Goal: Task Accomplishment & Management: Use online tool/utility

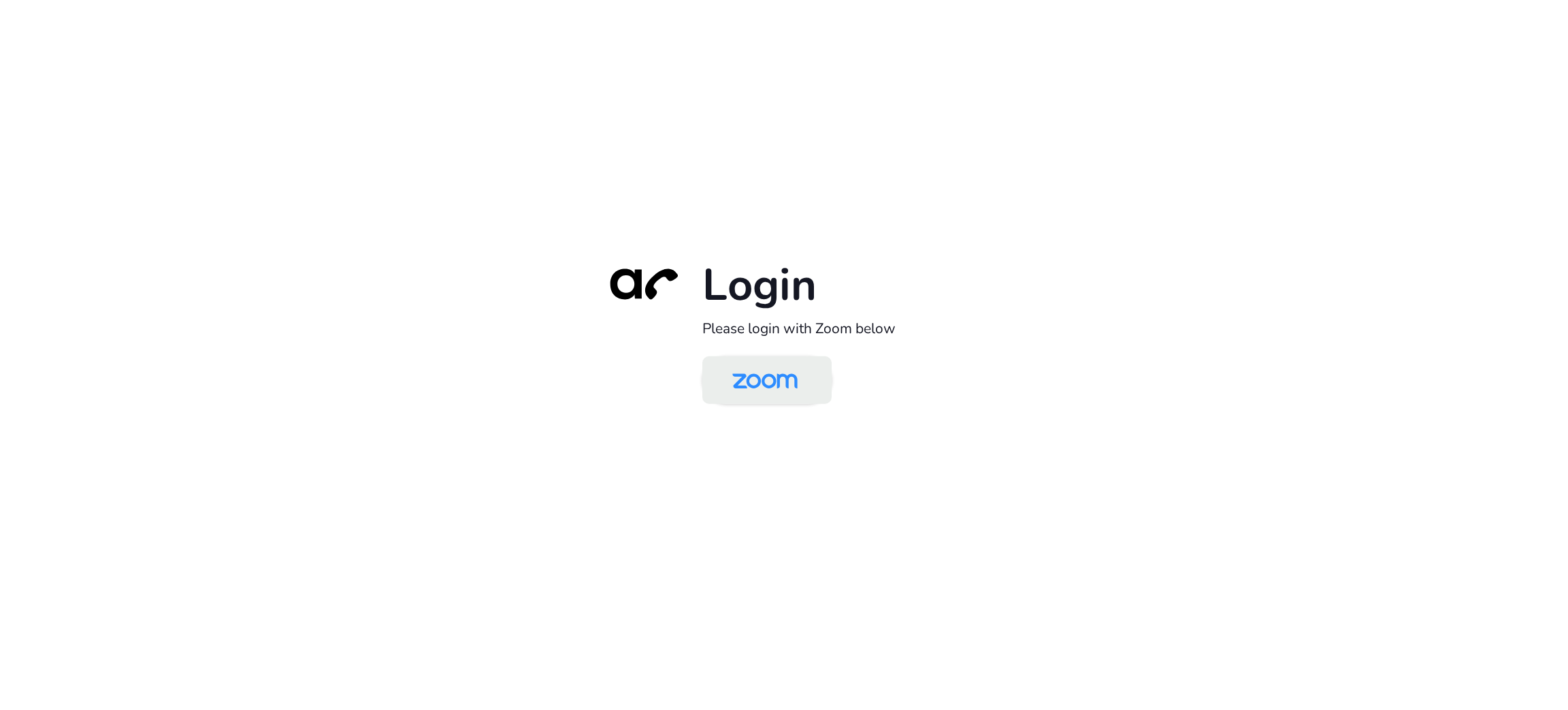
click at [779, 390] on img at bounding box center [764, 381] width 94 height 44
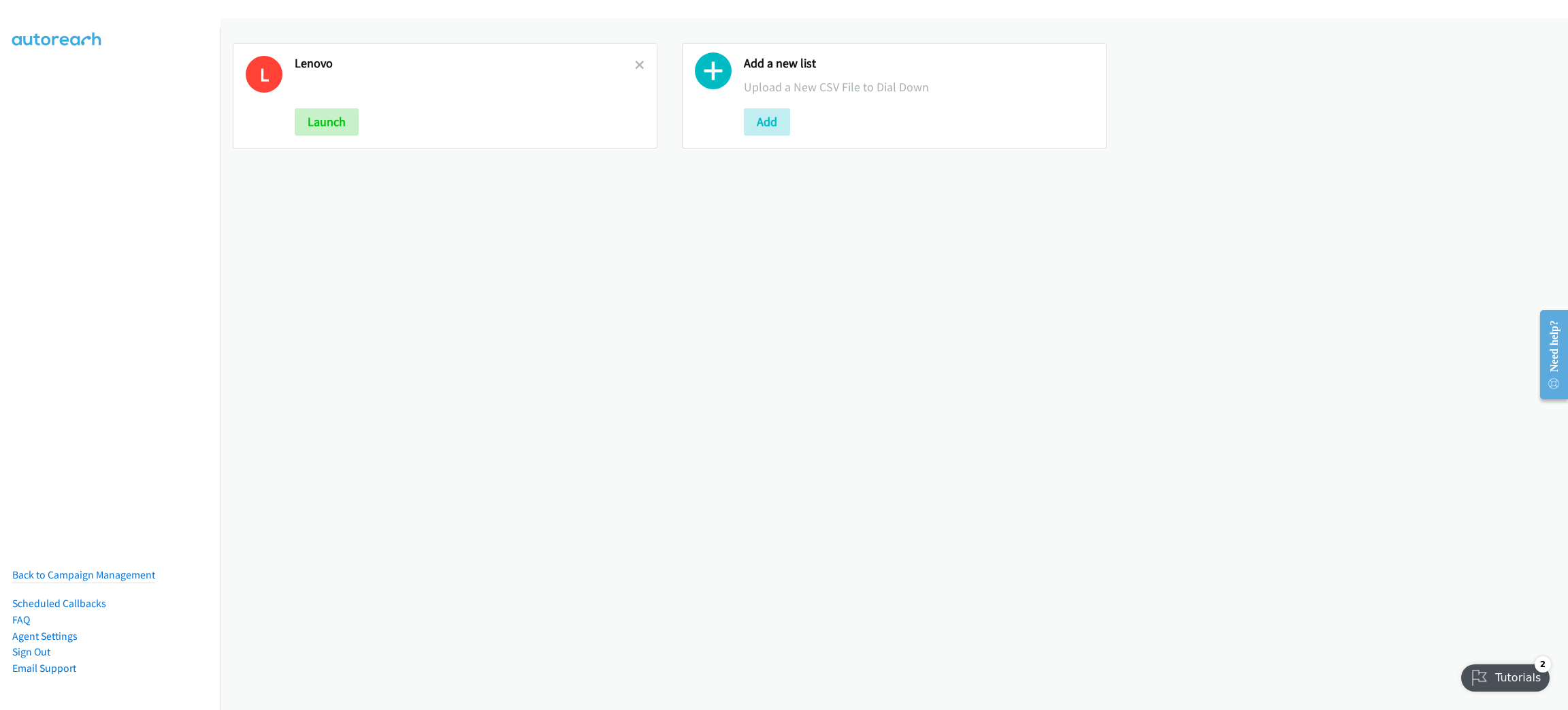
click at [631, 54] on div "L Lenovo Launch" at bounding box center [445, 96] width 425 height 105
click at [635, 61] on icon at bounding box center [640, 65] width 10 height 10
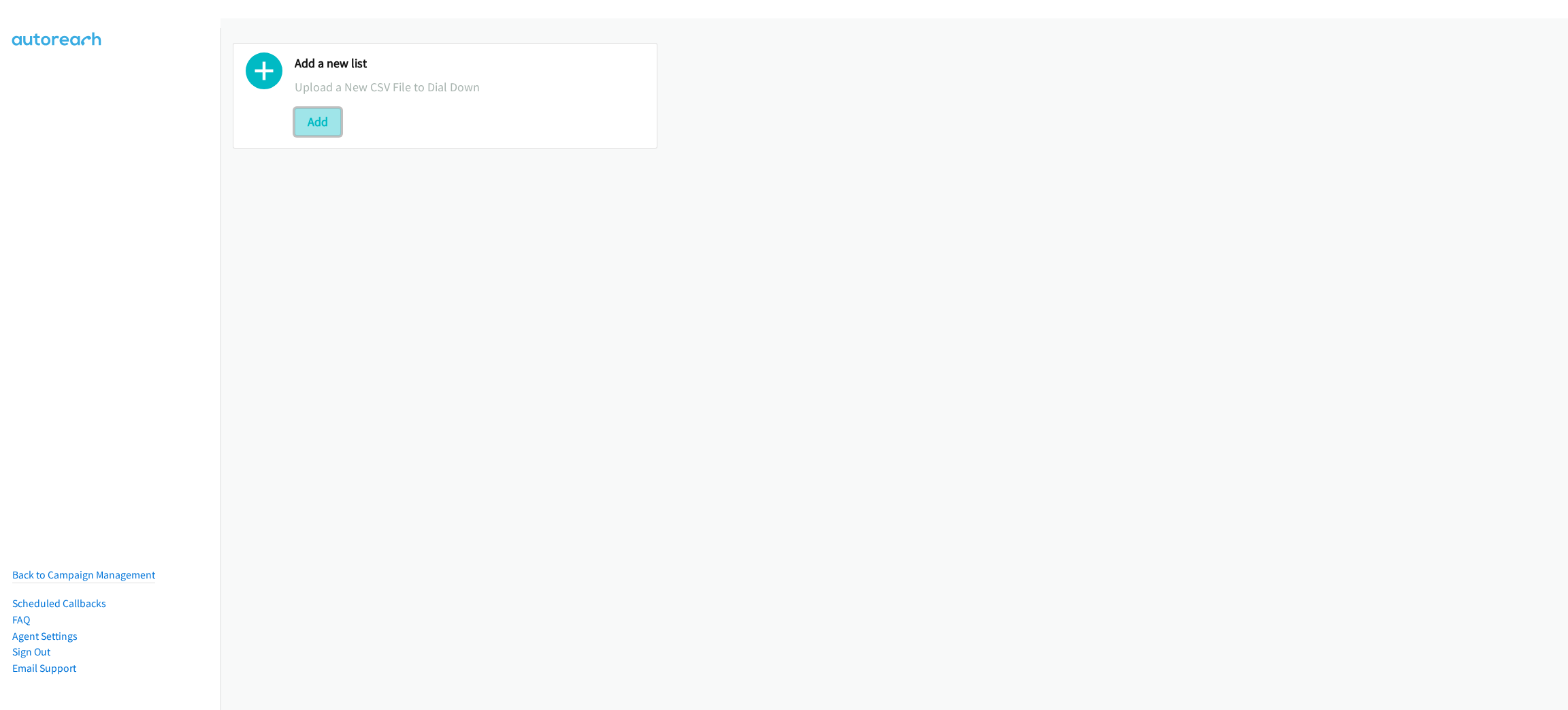
click at [328, 116] on button "Add" at bounding box center [318, 122] width 47 height 27
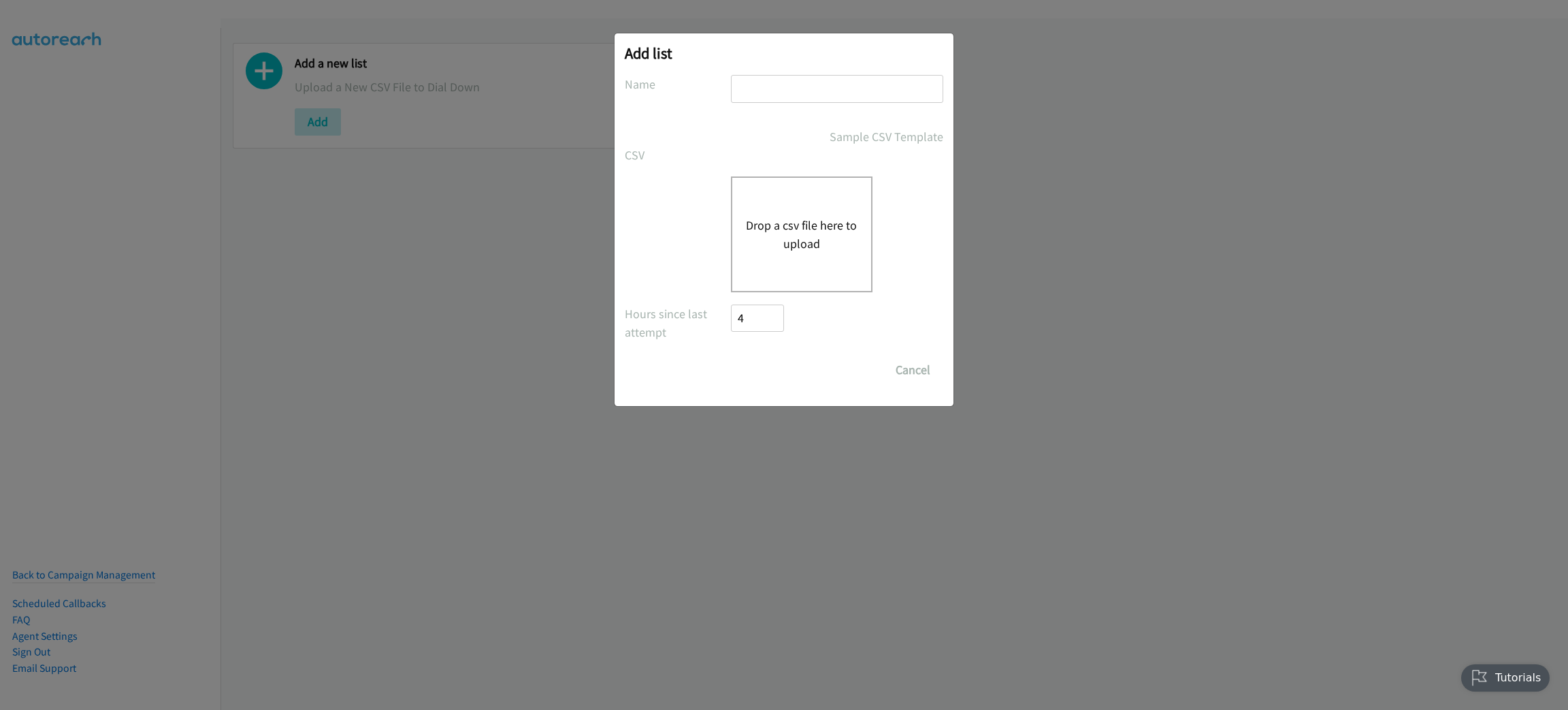
click at [825, 223] on button "Drop a csv file here to upload" at bounding box center [801, 234] width 112 height 37
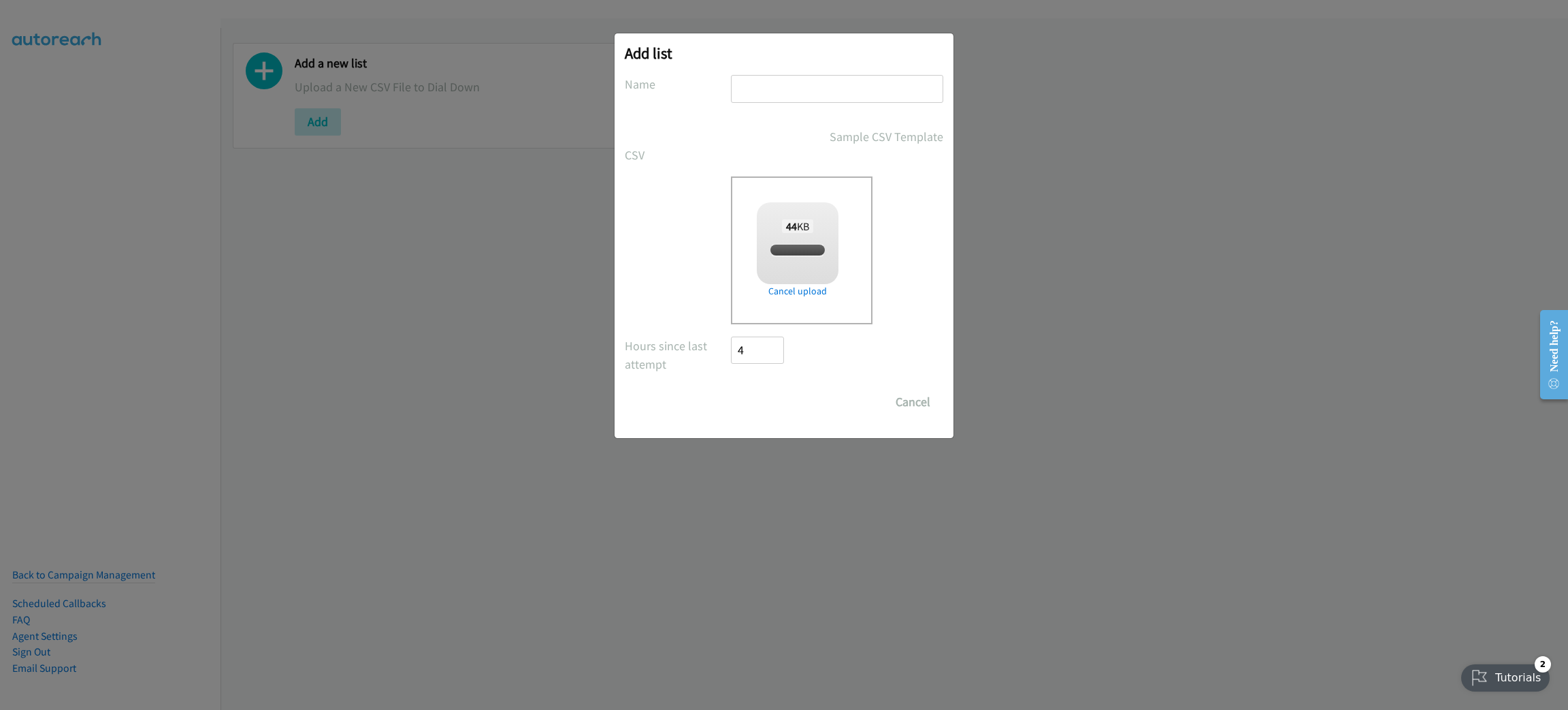
click at [759, 91] on input "text" at bounding box center [837, 89] width 213 height 28
checkbox input "true"
type input "LENOVO"
click at [740, 399] on input "Save List" at bounding box center [767, 402] width 71 height 27
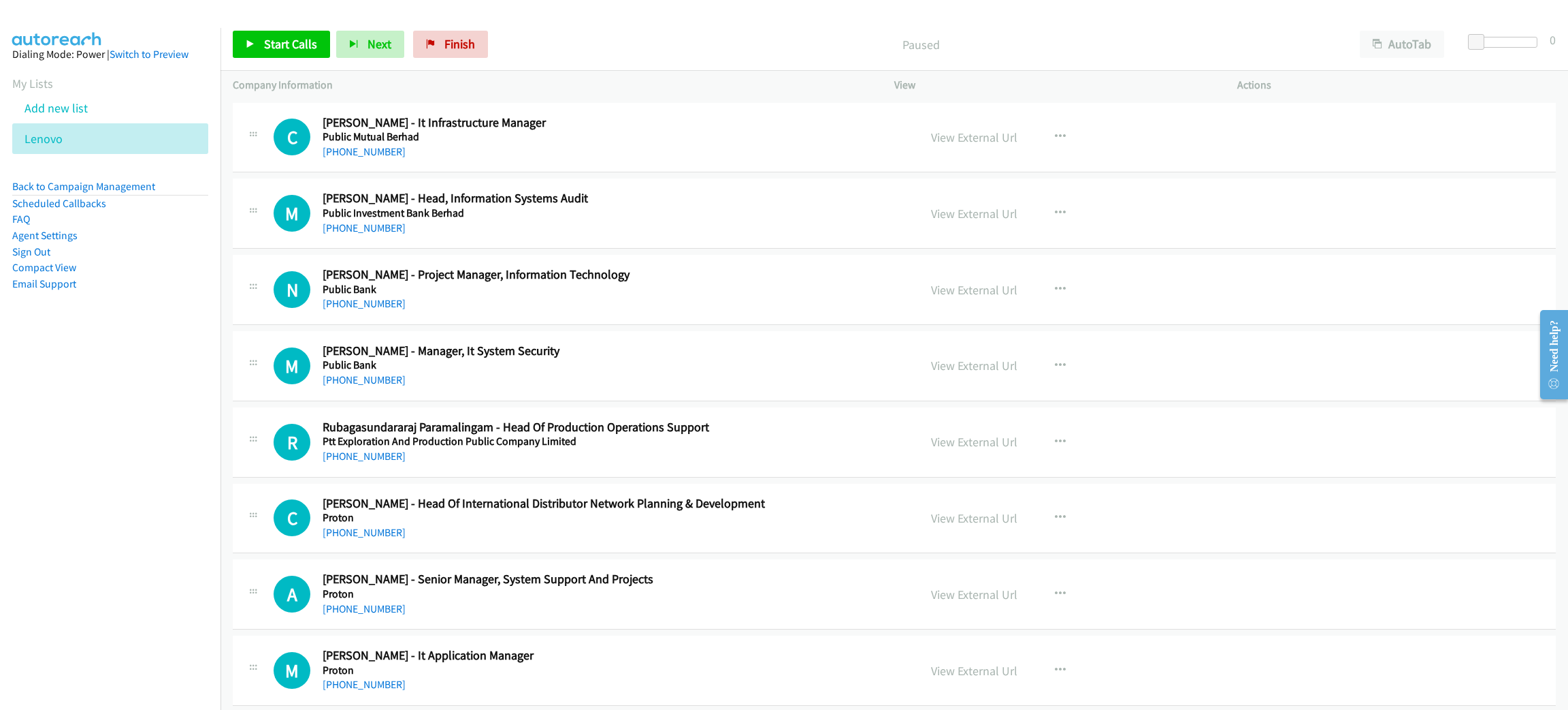
click at [728, 32] on div "Paused" at bounding box center [921, 44] width 854 height 27
click at [281, 50] on span "Start Calls" at bounding box center [290, 44] width 53 height 16
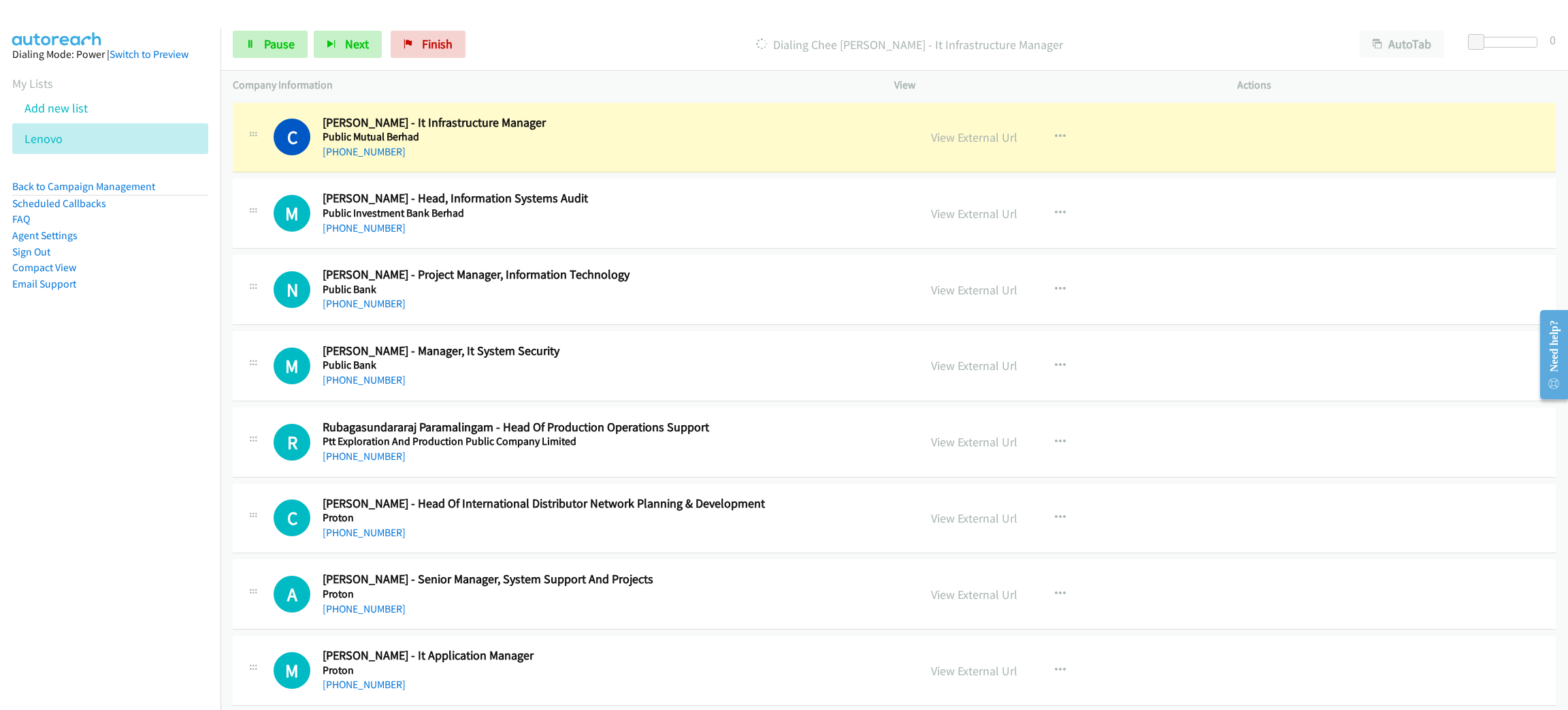
click at [83, 378] on nav "Dialing Mode: Power | Switch to Preview My Lists Add new list Lenovo Back to Ca…" at bounding box center [110, 383] width 221 height 710
click at [268, 56] on link "Pause" at bounding box center [271, 44] width 75 height 27
click at [952, 137] on link "View External Url" at bounding box center [974, 137] width 86 height 16
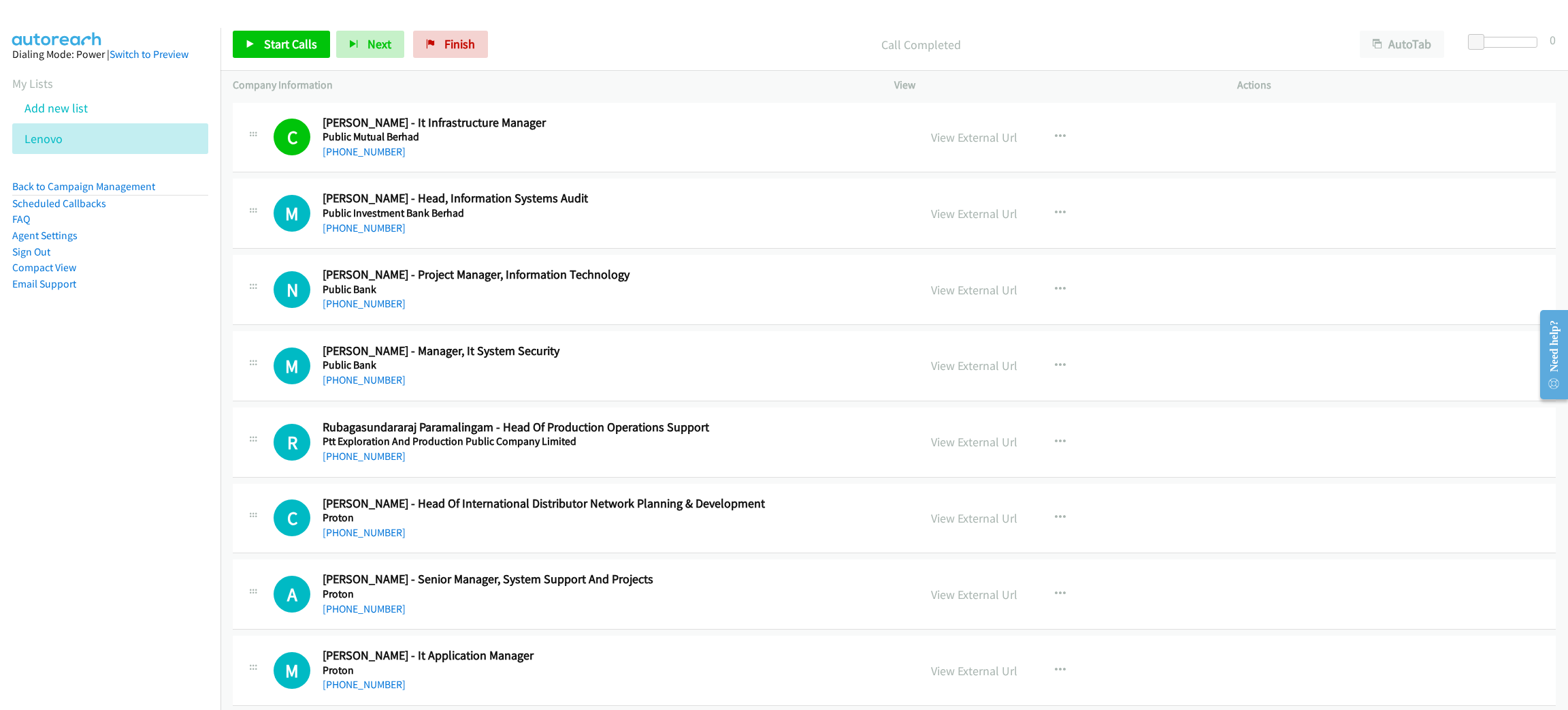
click at [820, 31] on div "Call Completed" at bounding box center [921, 44] width 854 height 27
drag, startPoint x: 819, startPoint y: 30, endPoint x: 767, endPoint y: 41, distance: 53.2
click at [767, 41] on p "Call Completed" at bounding box center [921, 44] width 829 height 18
click at [258, 39] on link "Start Calls" at bounding box center [281, 44] width 97 height 27
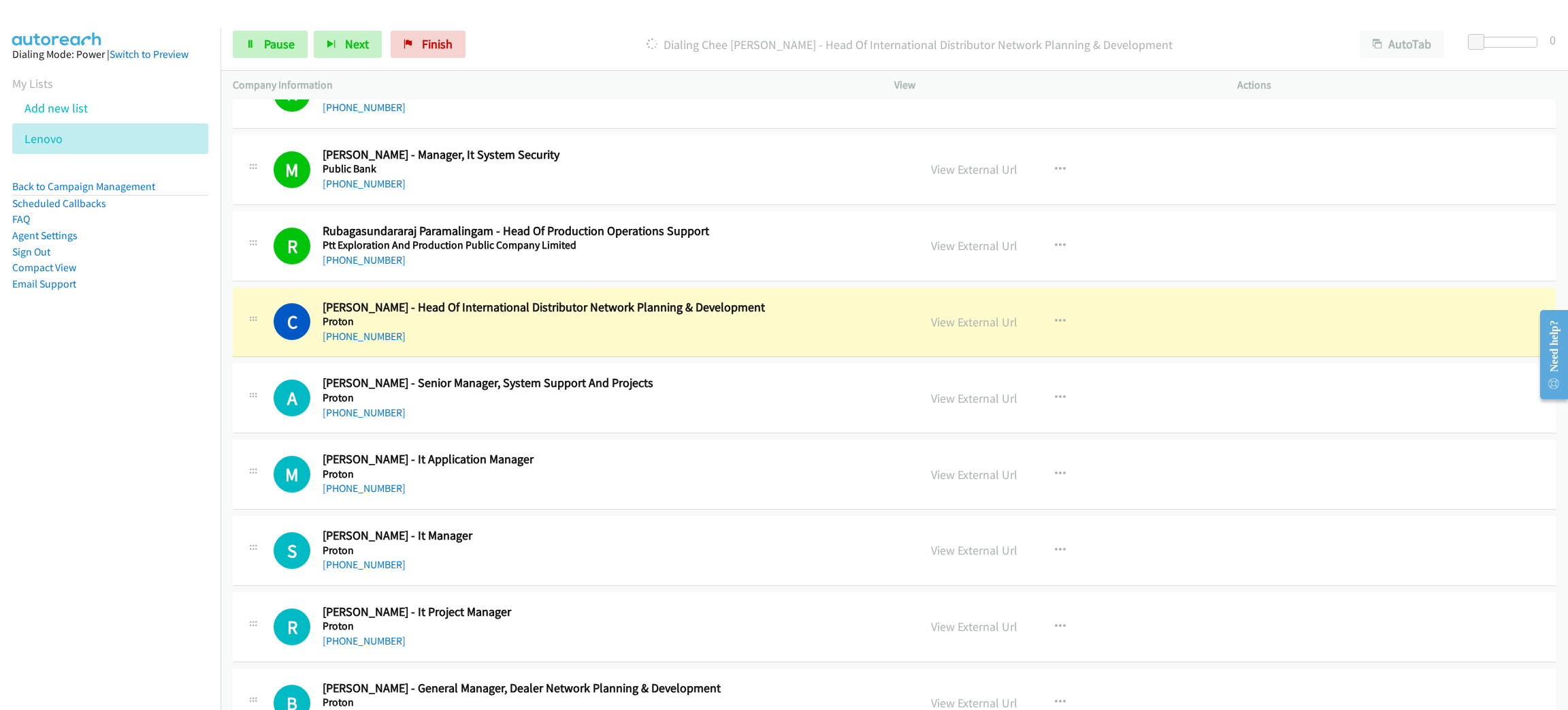
scroll to position [205, 0]
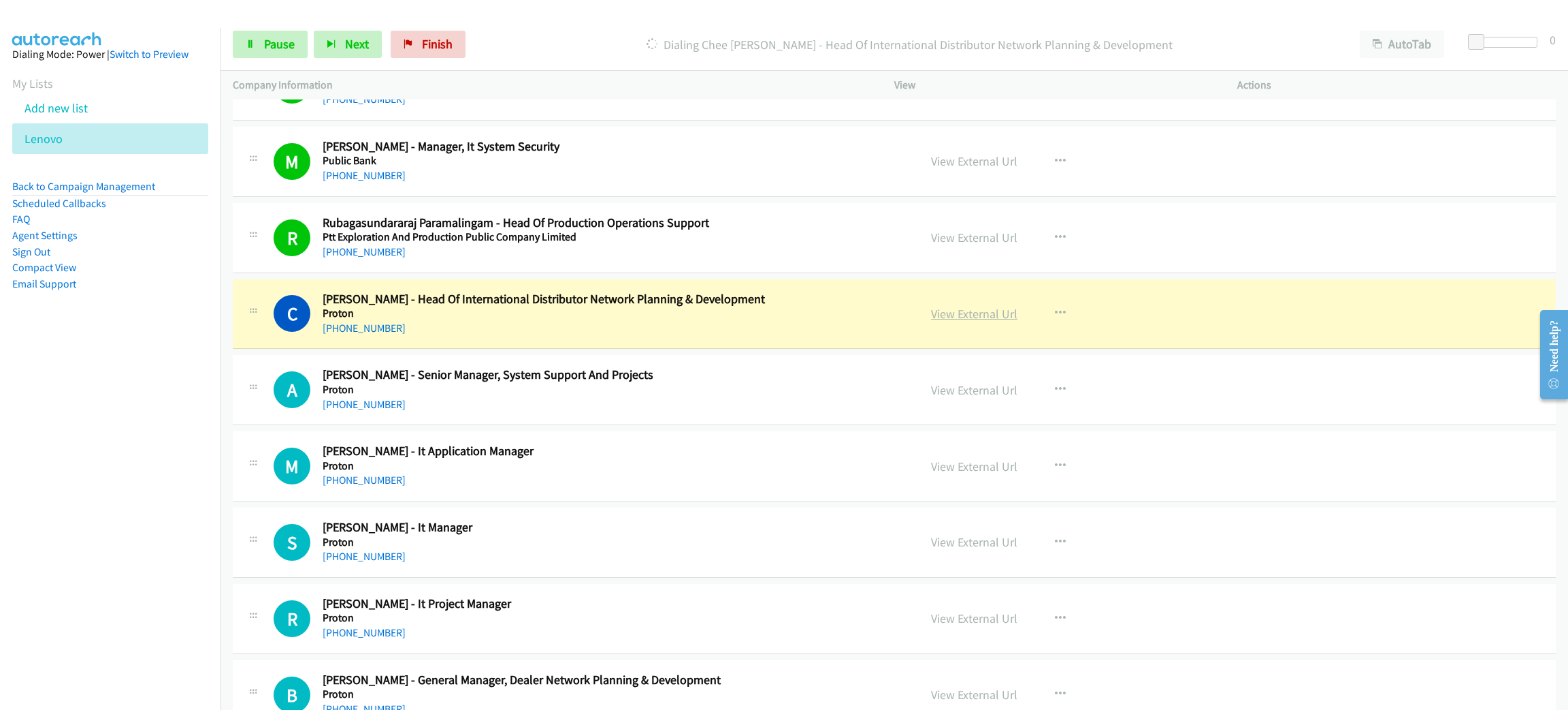
click at [944, 317] on link "View External Url" at bounding box center [974, 314] width 86 height 16
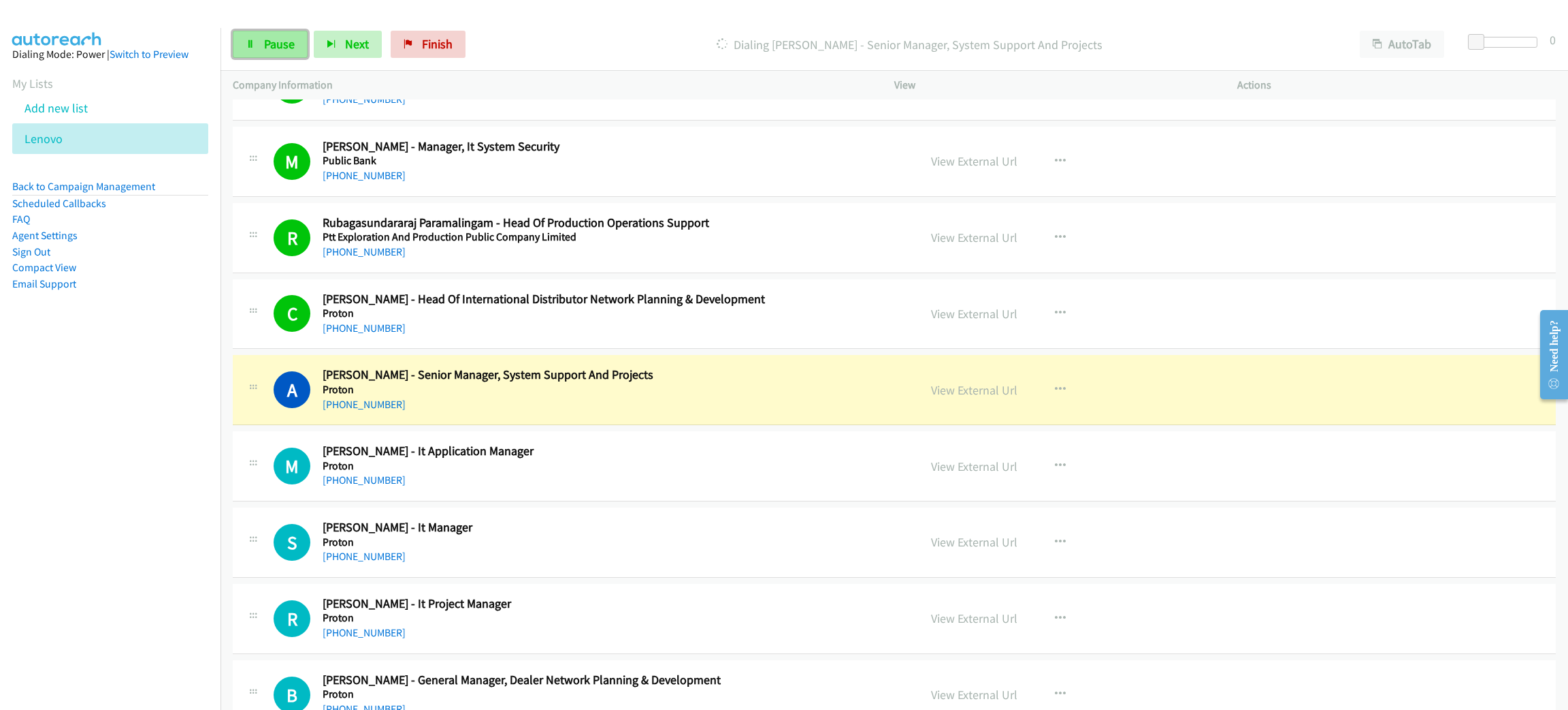
click at [271, 47] on span "Pause" at bounding box center [279, 44] width 31 height 16
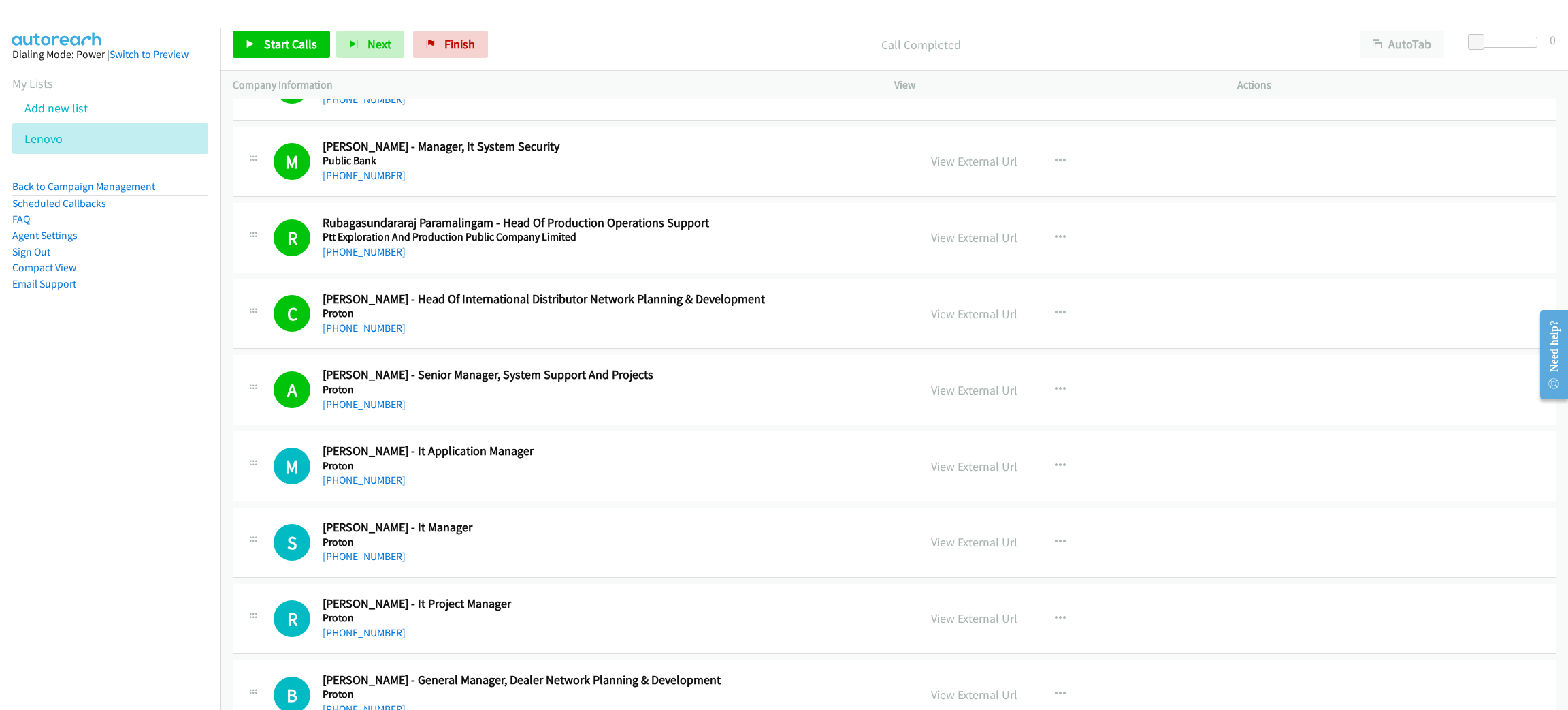
click at [280, 31] on div "Start Calls Pause Next Finish" at bounding box center [364, 44] width 262 height 27
click at [280, 40] on span "Start Calls" at bounding box center [290, 44] width 53 height 16
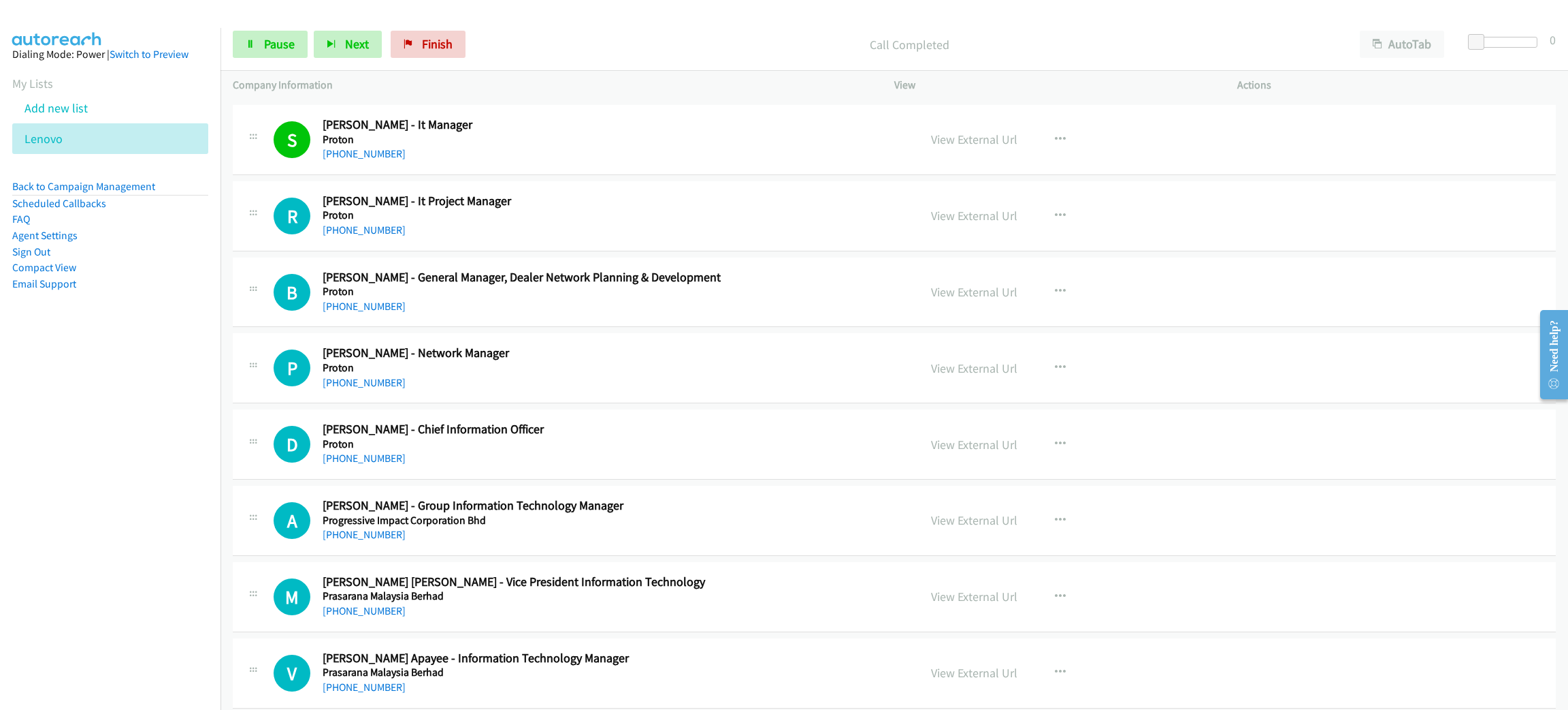
scroll to position [612, 0]
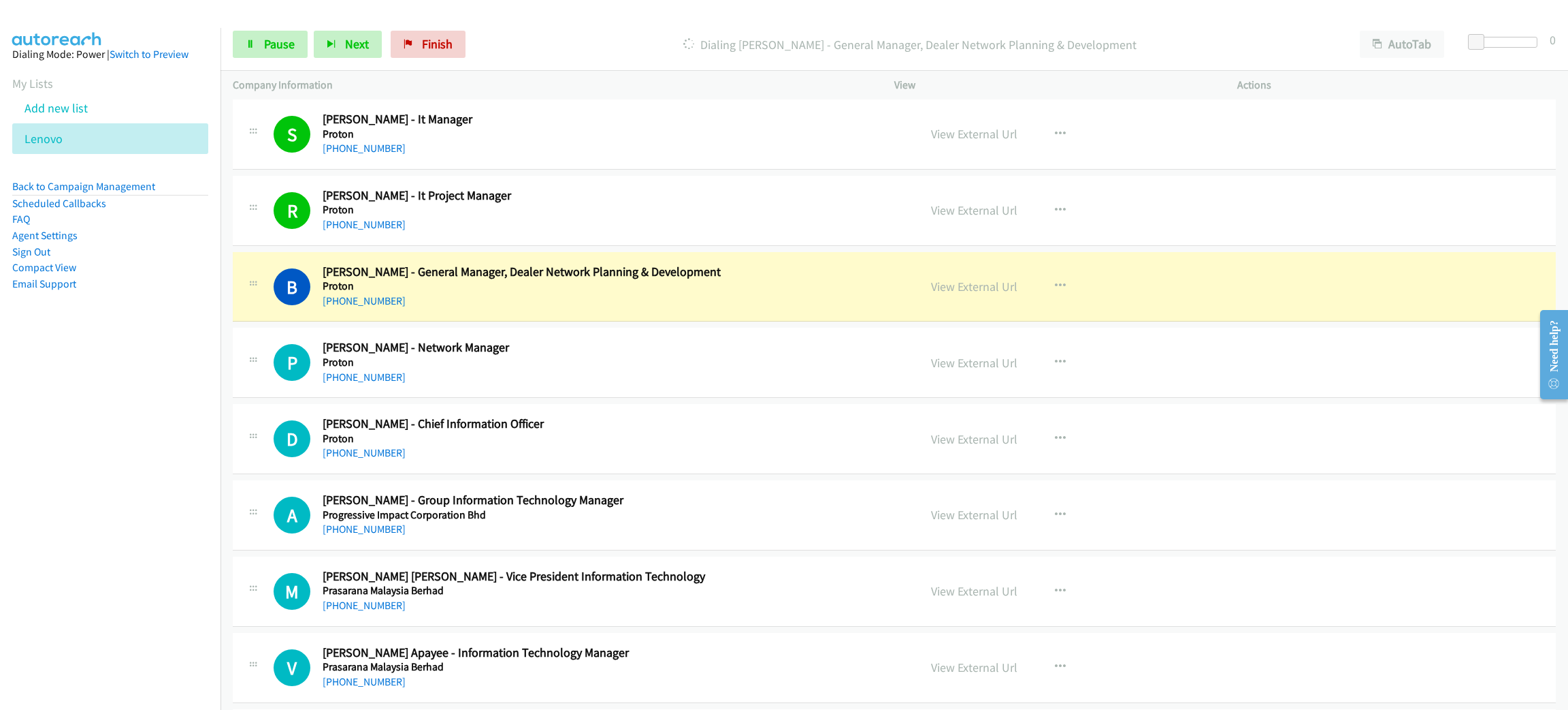
click at [680, 293] on div "+60 12-399 6766" at bounding box center [610, 301] width 577 height 17
click at [981, 290] on link "View External Url" at bounding box center [974, 286] width 86 height 16
click at [256, 47] on link "Pause" at bounding box center [271, 44] width 75 height 27
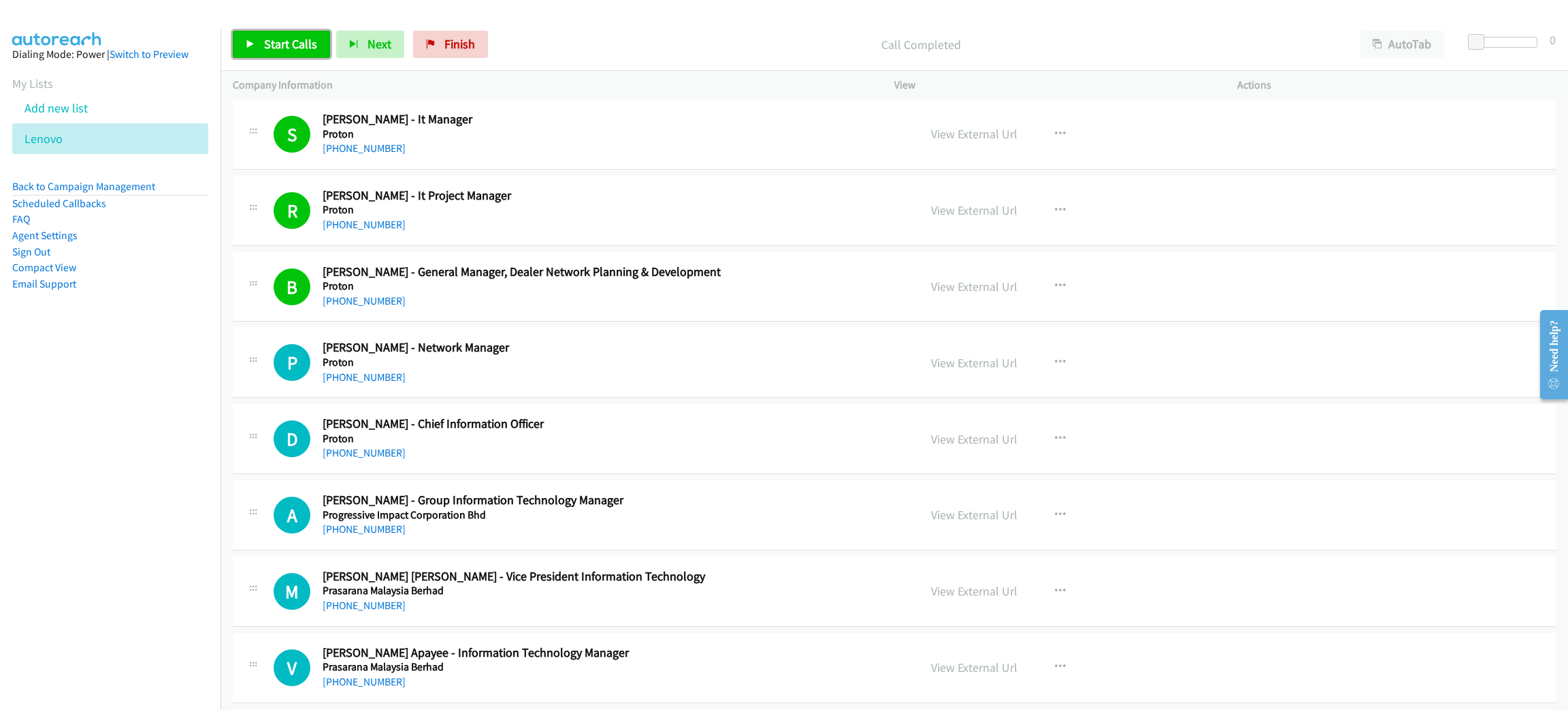
click at [284, 47] on span "Start Calls" at bounding box center [290, 44] width 53 height 16
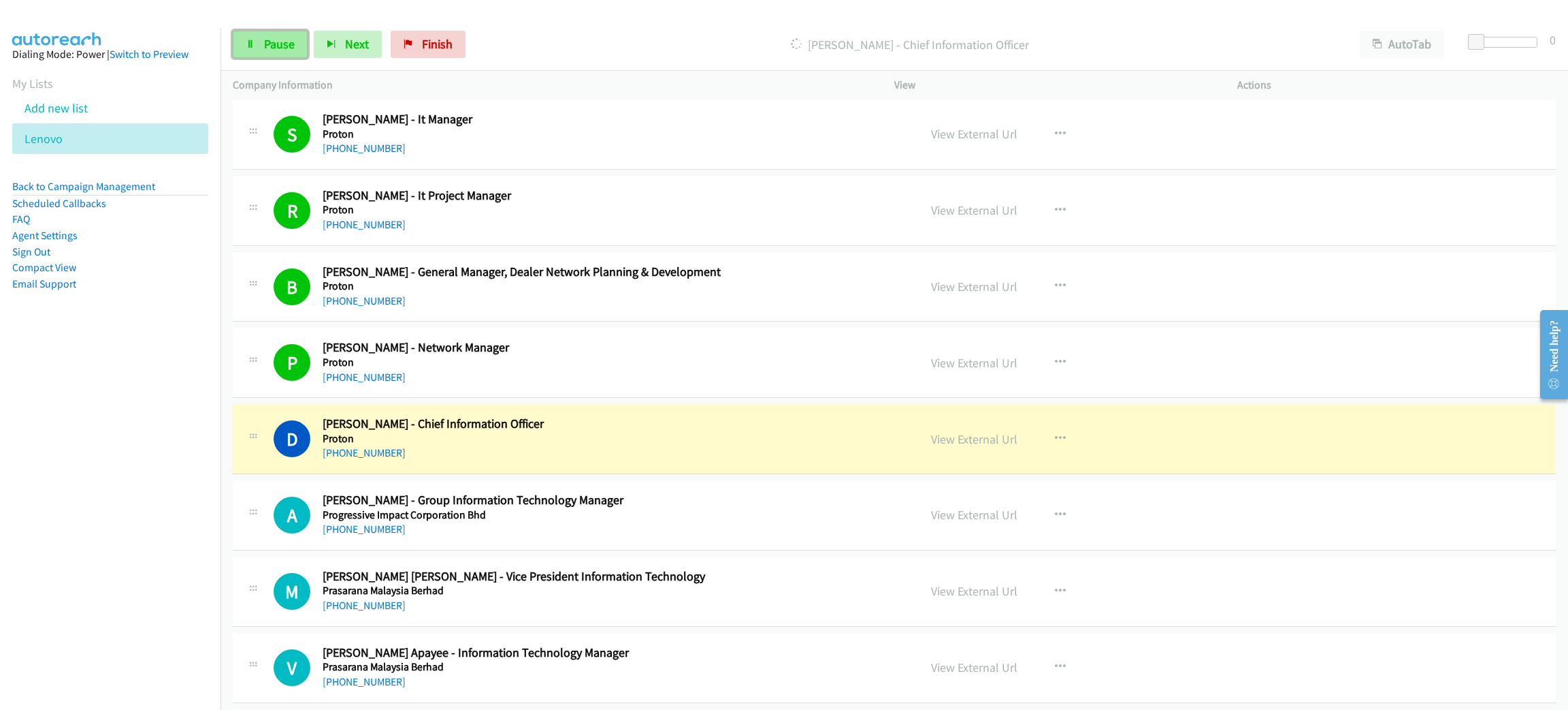
click at [271, 47] on span "Pause" at bounding box center [279, 44] width 31 height 16
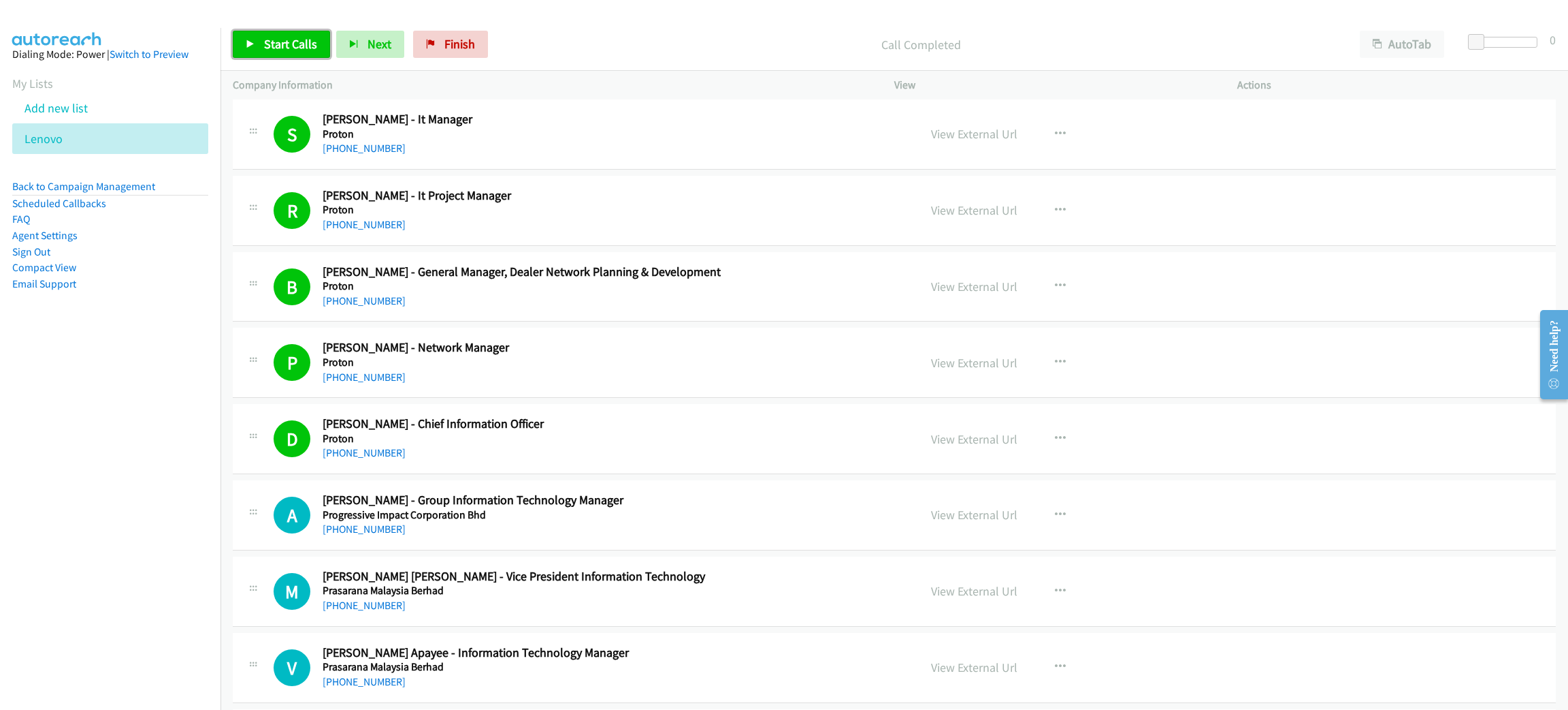
click at [288, 43] on span "Start Calls" at bounding box center [290, 44] width 53 height 16
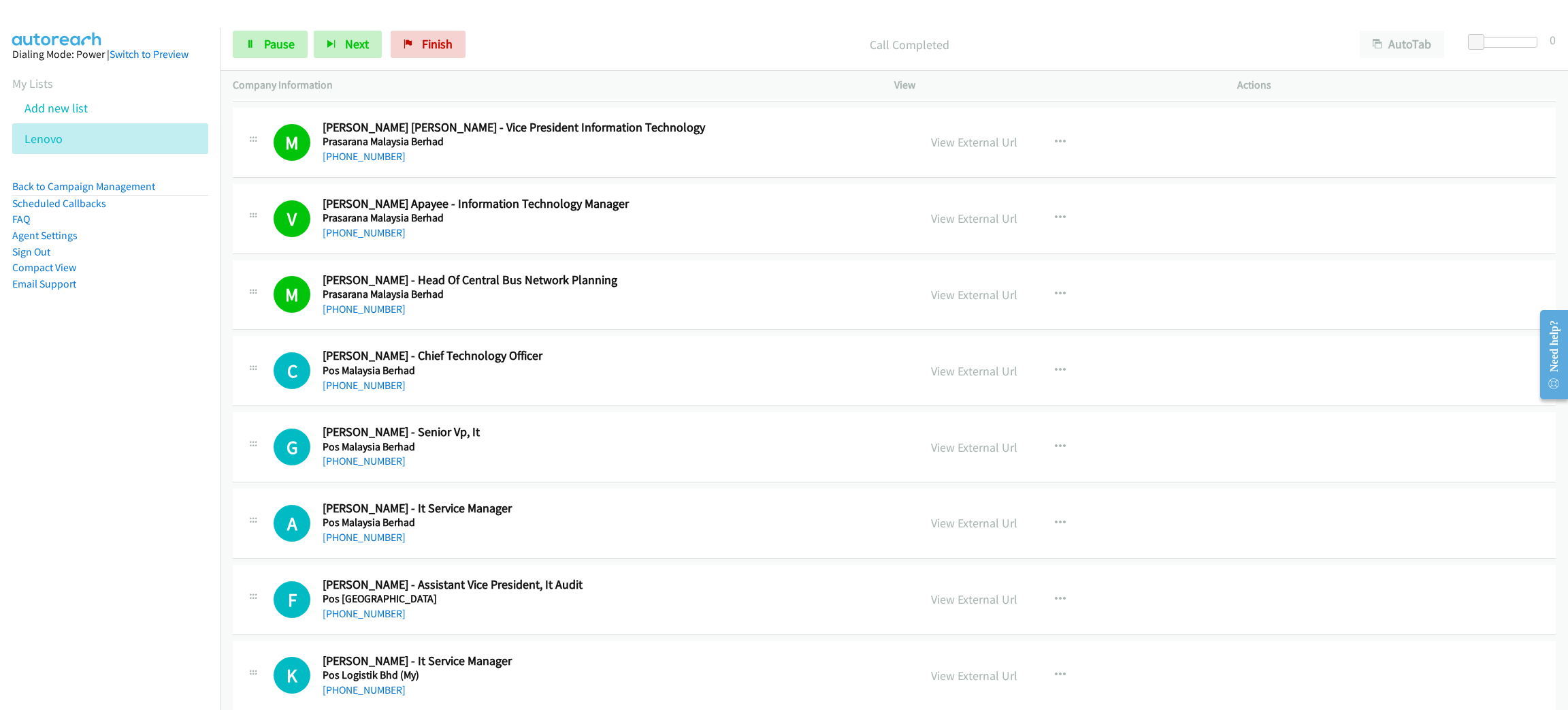
scroll to position [1123, 0]
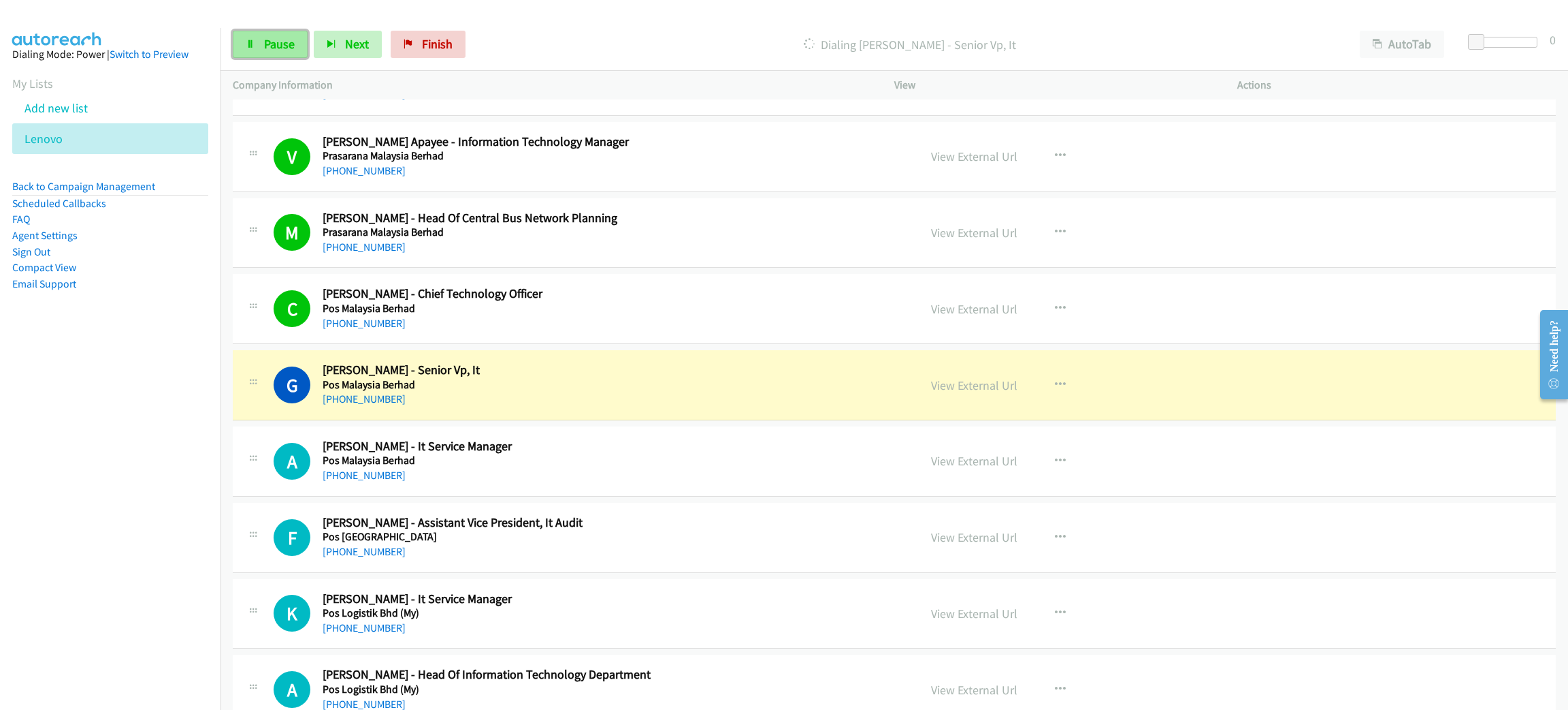
click at [261, 43] on link "Pause" at bounding box center [271, 44] width 75 height 27
click at [964, 387] on link "View External Url" at bounding box center [974, 385] width 86 height 16
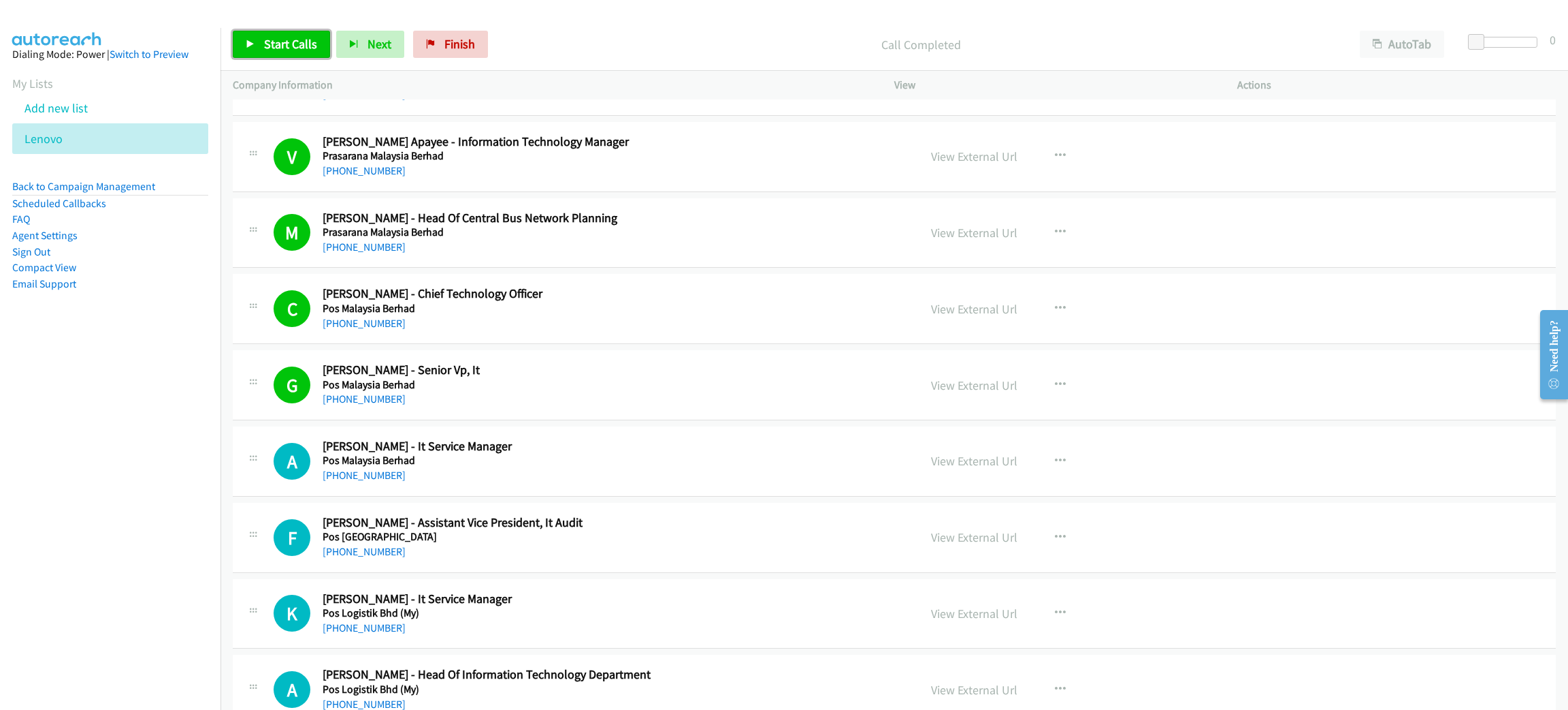
click at [252, 32] on link "Start Calls" at bounding box center [281, 44] width 97 height 27
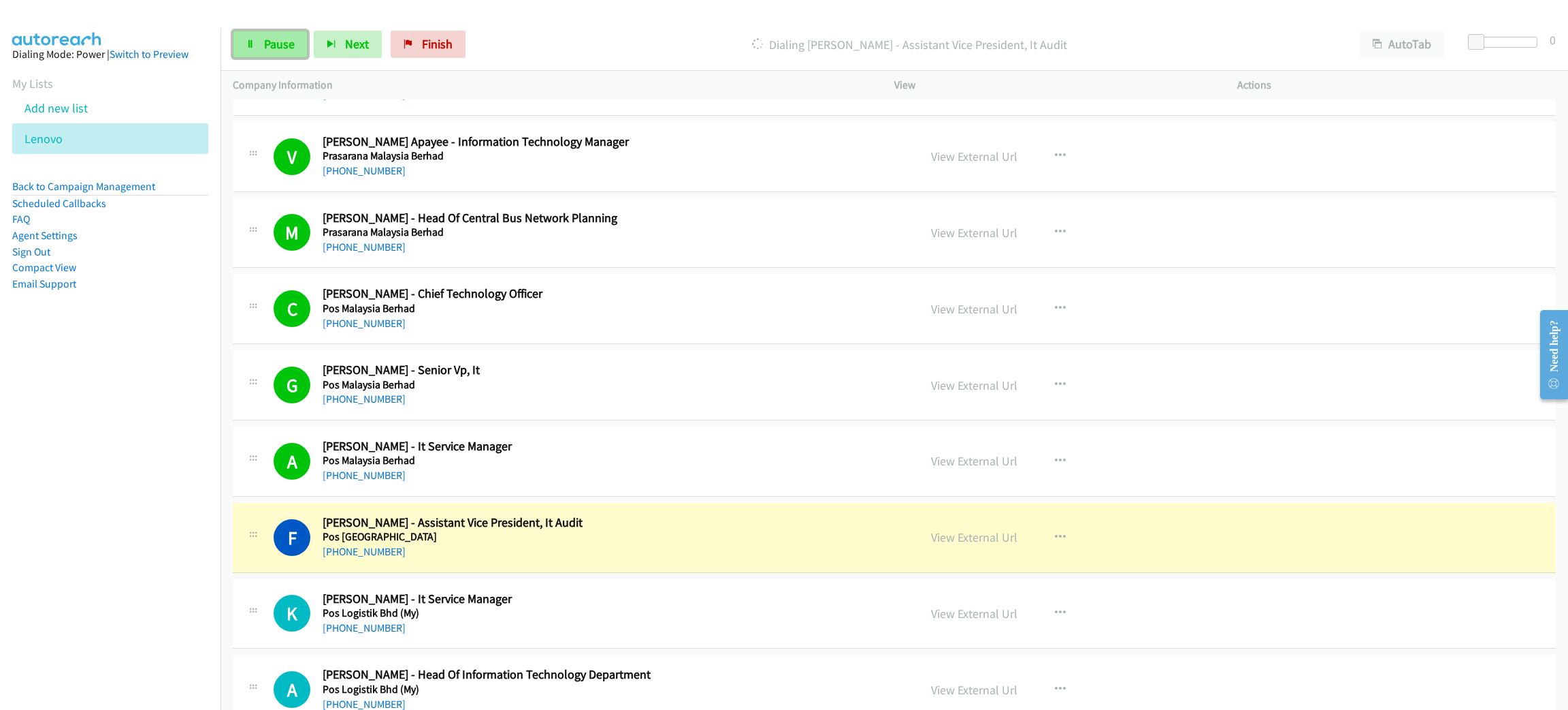
click at [283, 39] on span "Pause" at bounding box center [279, 44] width 31 height 16
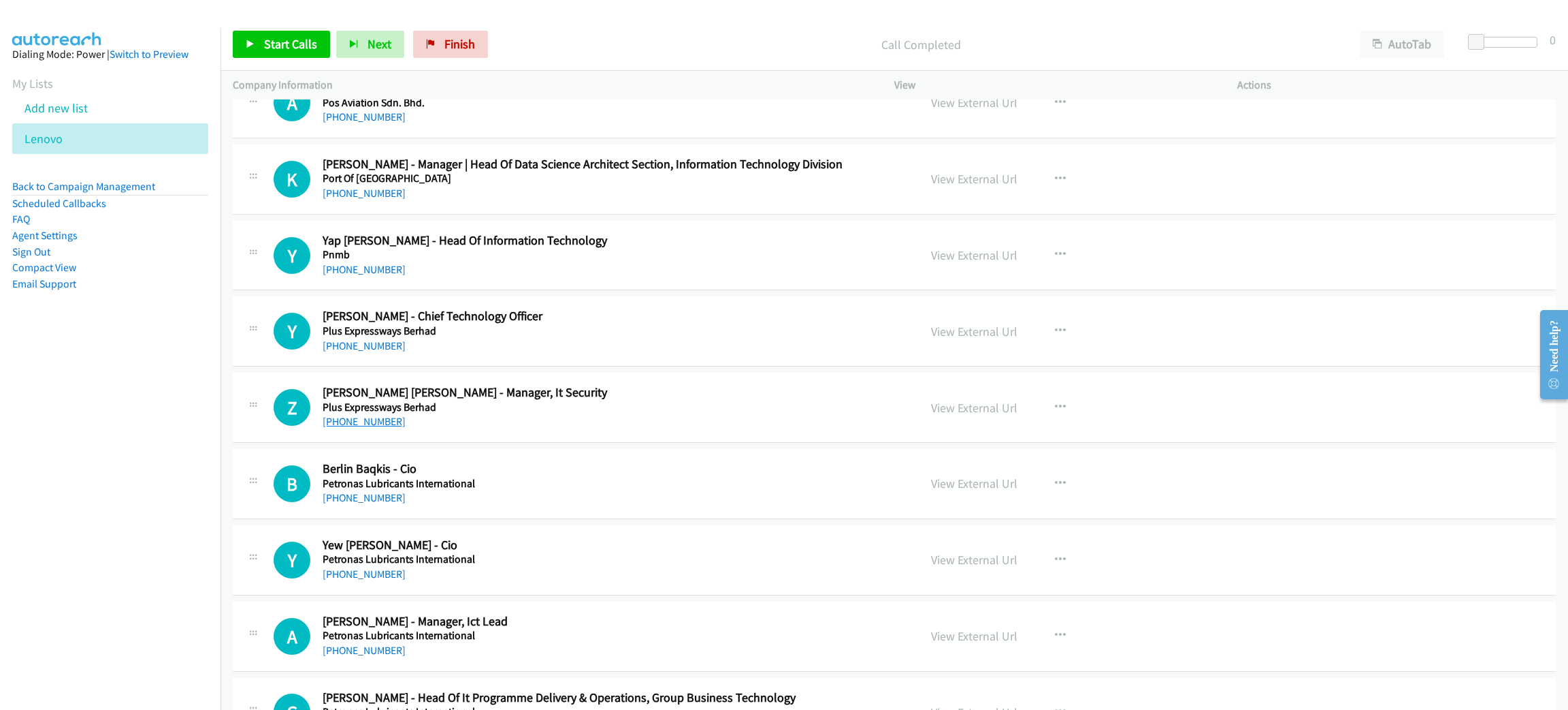
scroll to position [1532, 0]
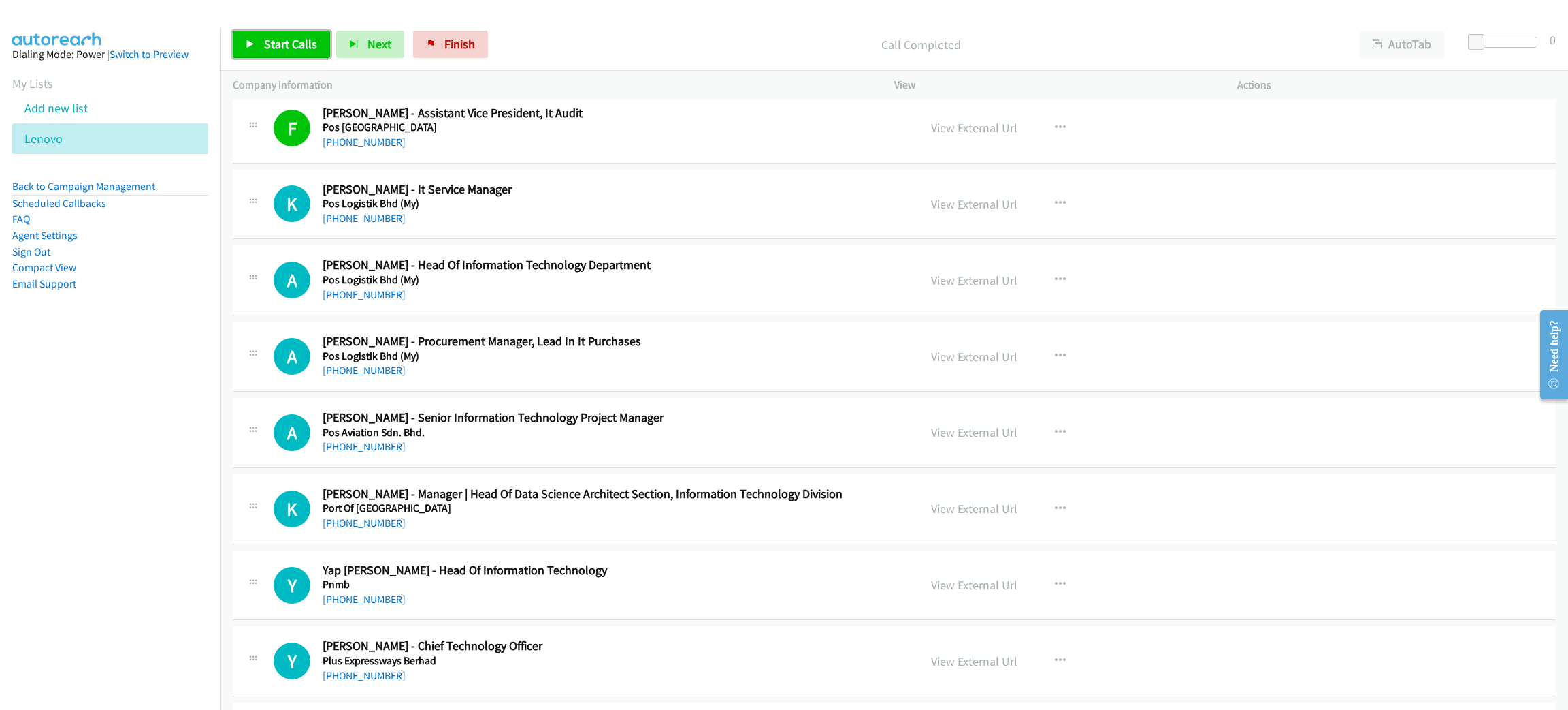
click at [273, 36] on span "Start Calls" at bounding box center [290, 44] width 53 height 16
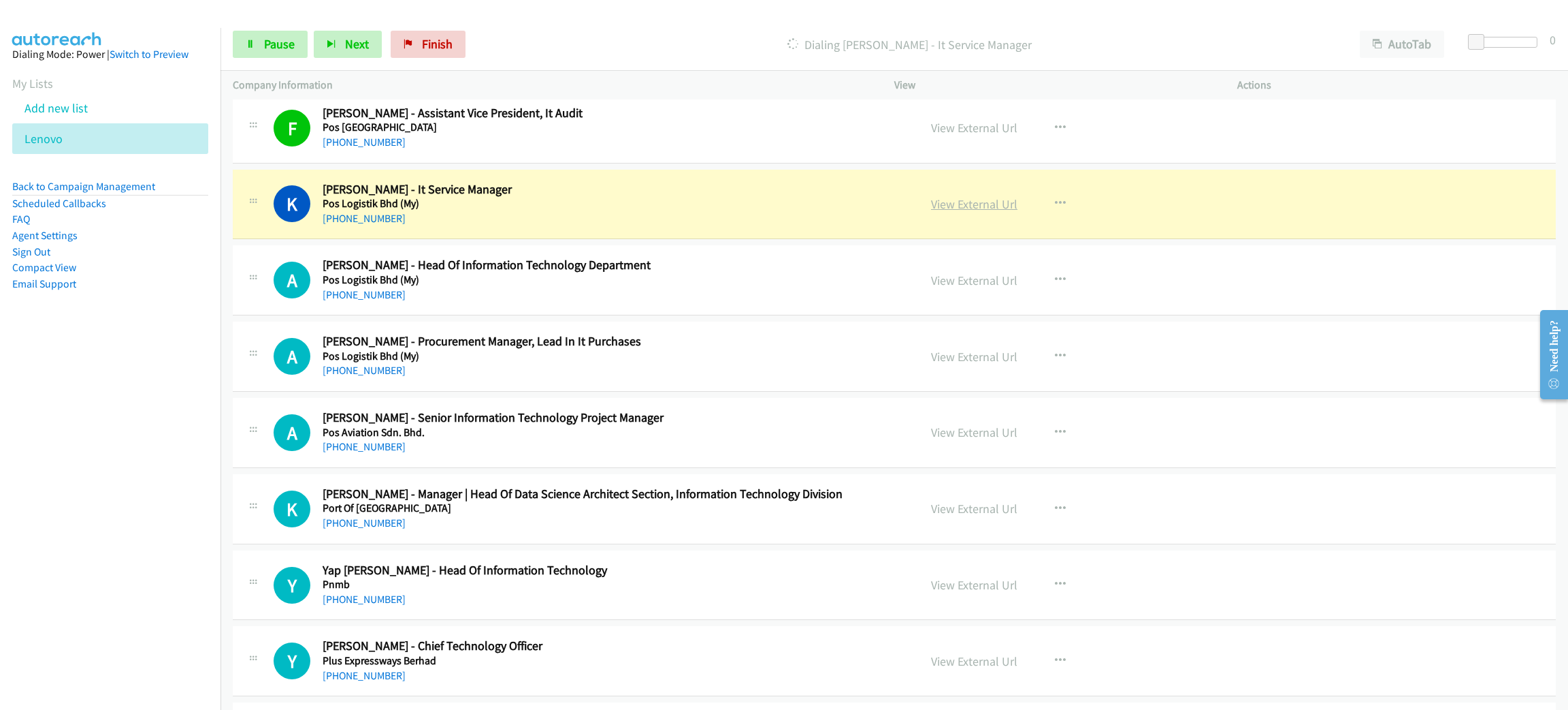
click at [949, 208] on link "View External Url" at bounding box center [974, 204] width 86 height 16
click at [298, 43] on link "Pause" at bounding box center [271, 44] width 75 height 27
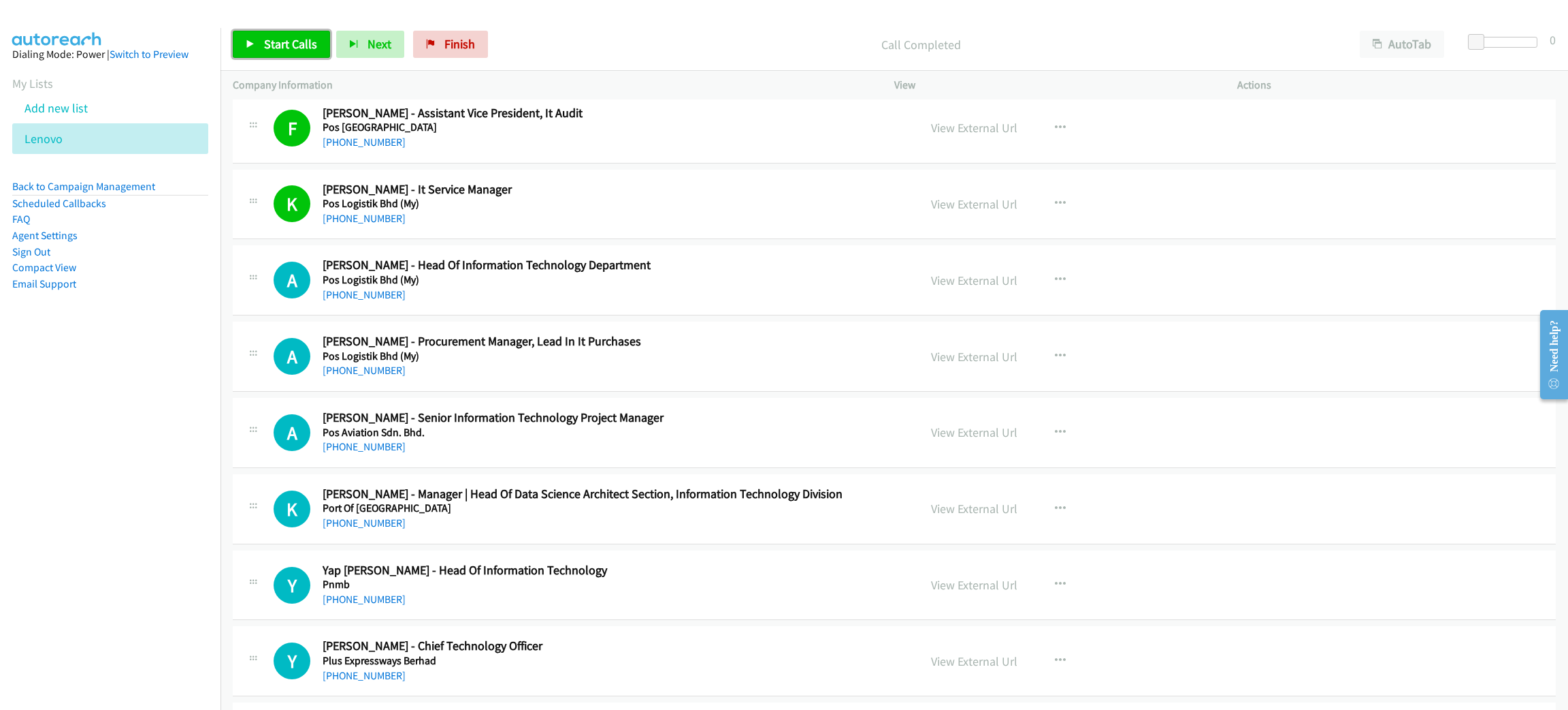
click at [311, 40] on span "Start Calls" at bounding box center [290, 44] width 53 height 16
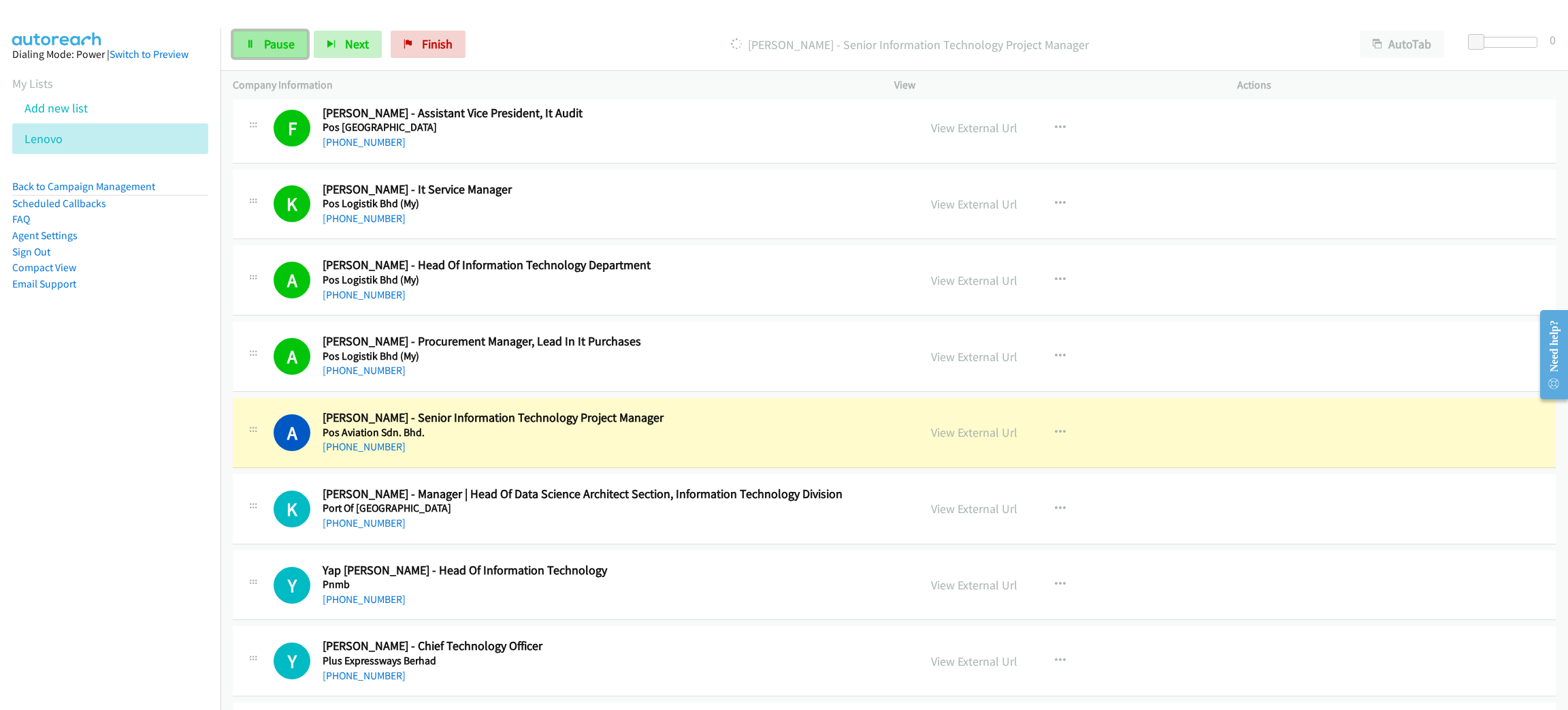
click at [299, 45] on link "Pause" at bounding box center [271, 44] width 75 height 27
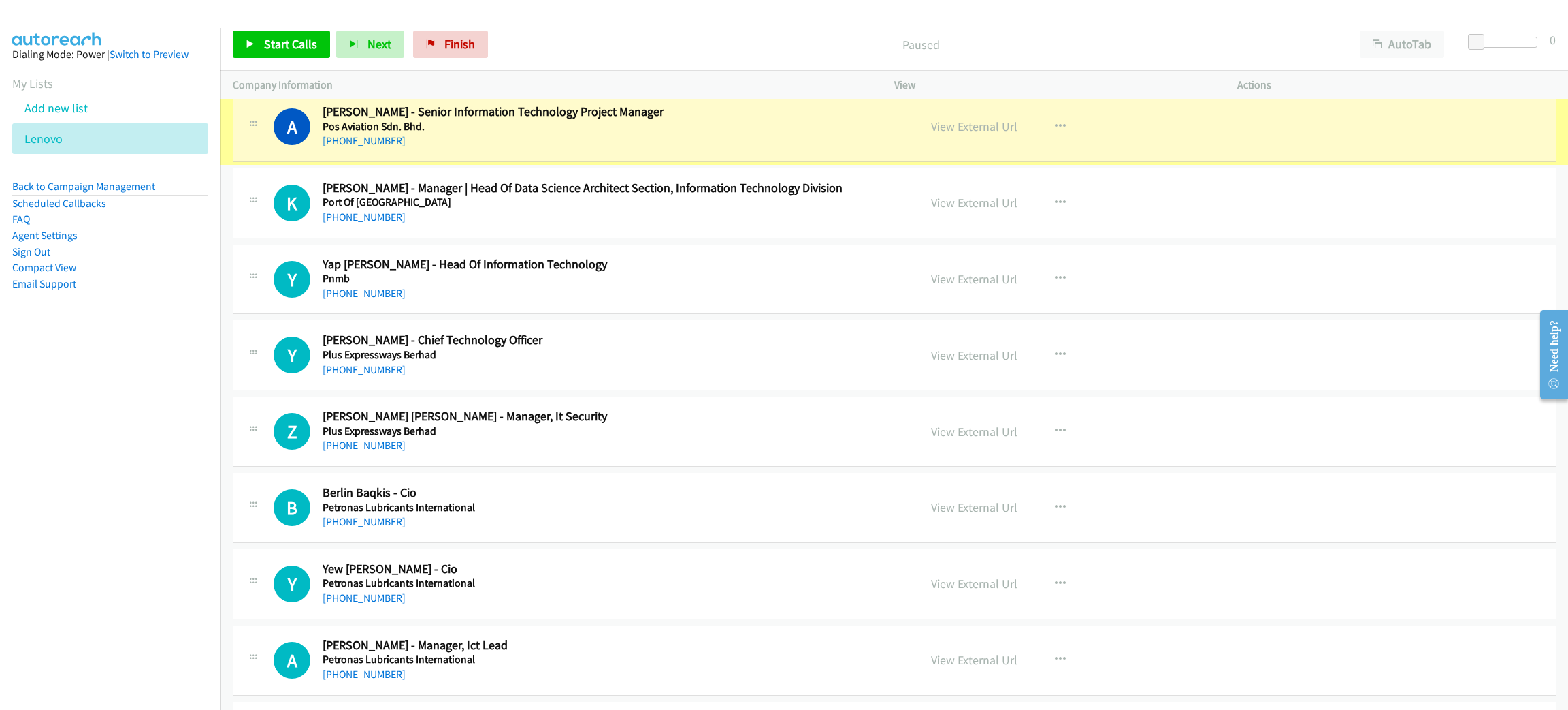
scroll to position [1838, 0]
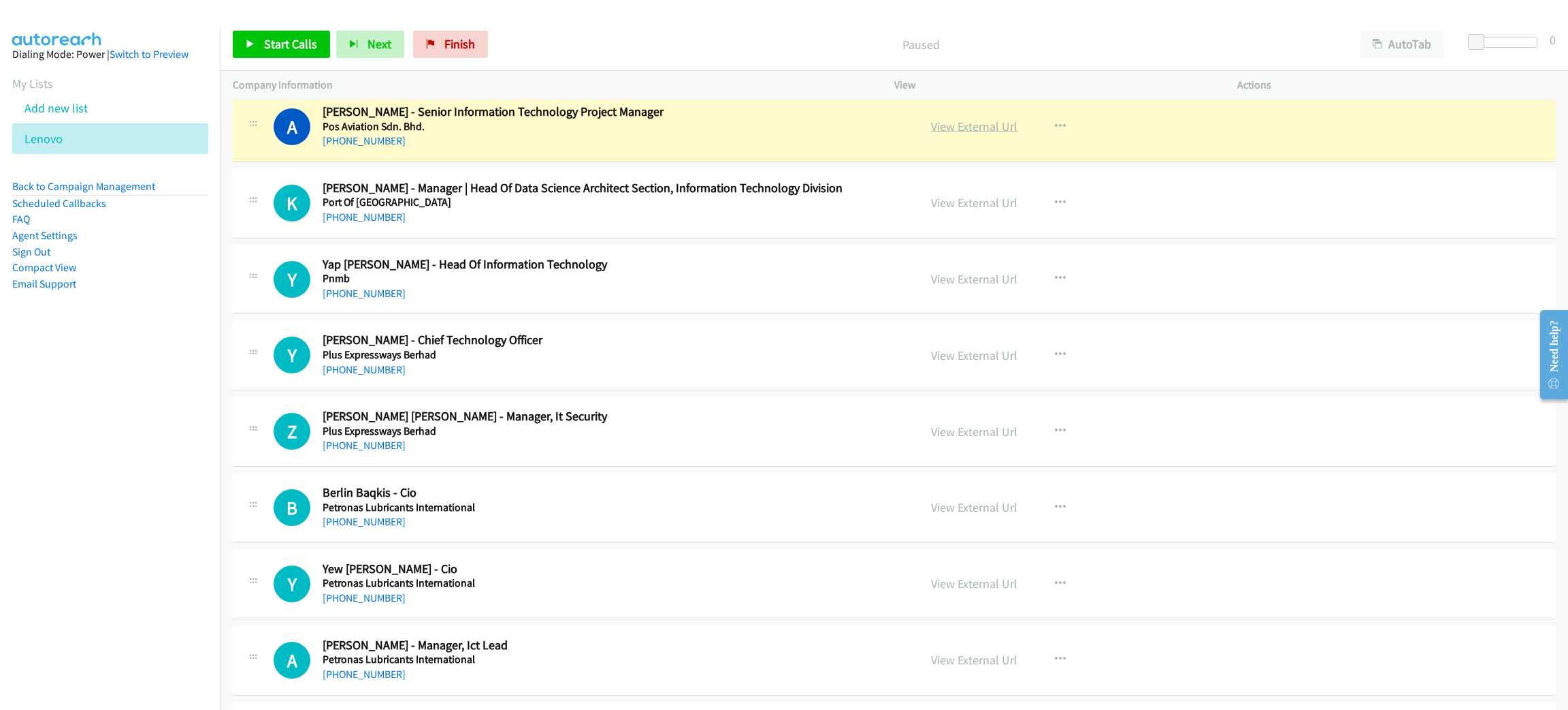
click at [946, 126] on link "View External Url" at bounding box center [974, 126] width 86 height 16
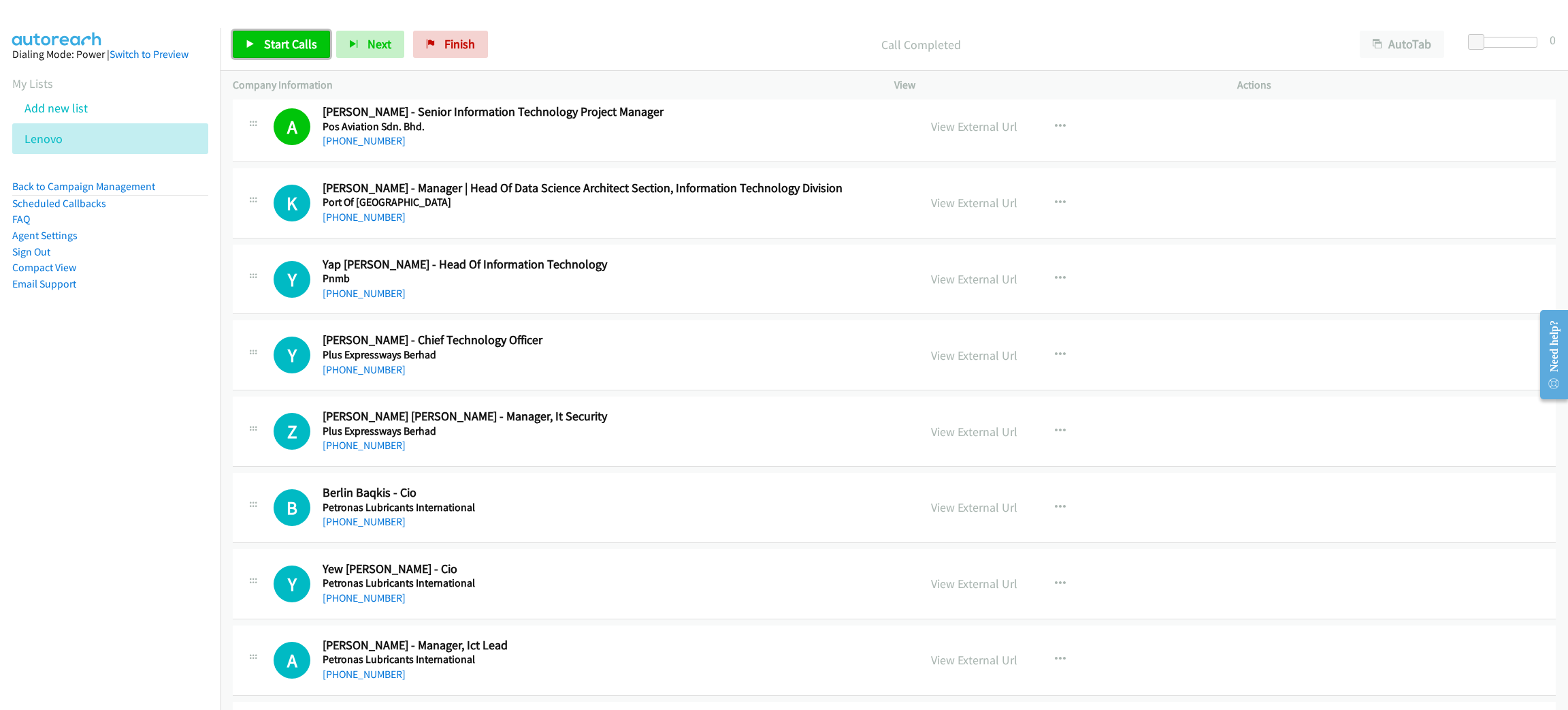
click at [316, 39] on link "Start Calls" at bounding box center [281, 44] width 97 height 27
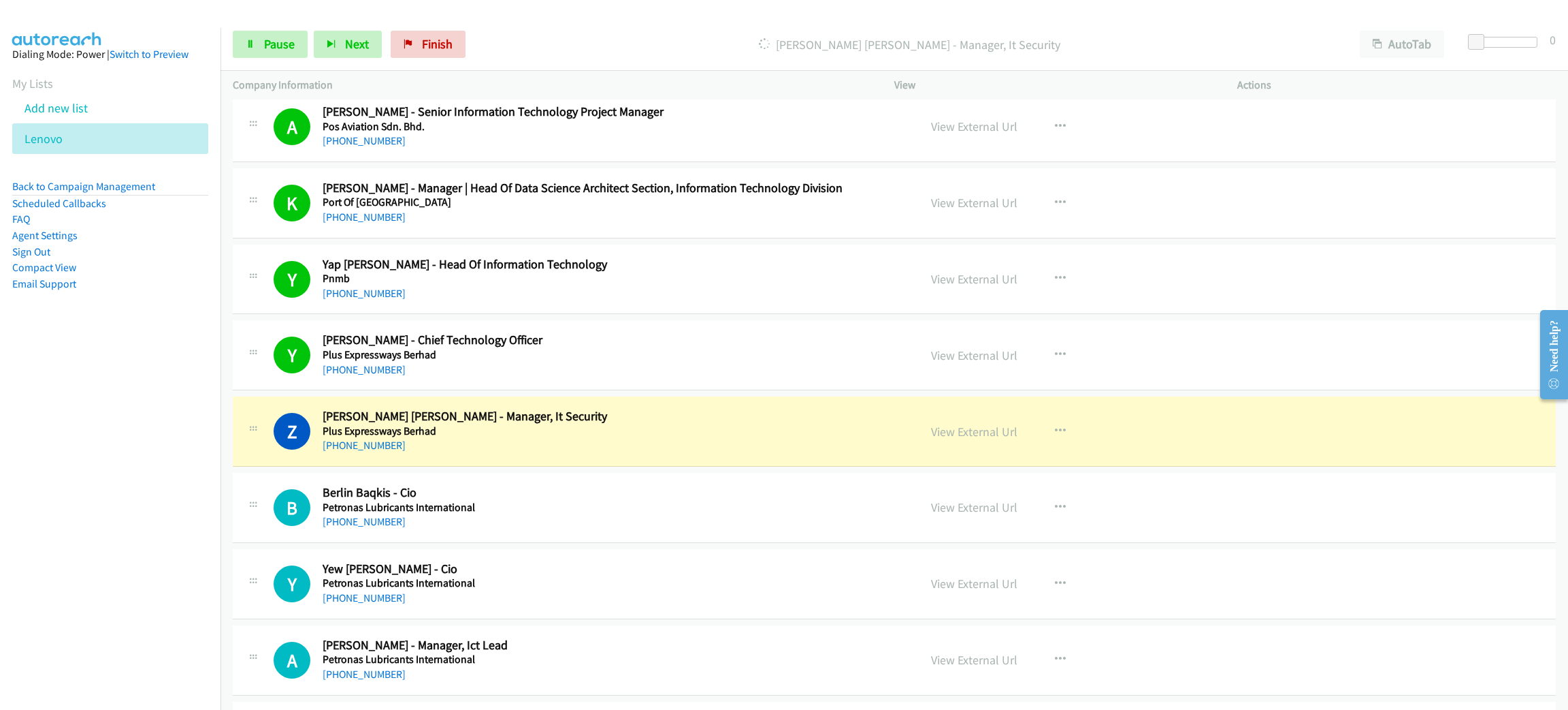
click at [272, 19] on div "Start Calls Pause Next Finish Dialing Zhu Rong Lim - Manager, It Security AutoT…" at bounding box center [894, 44] width 1348 height 53
click at [279, 40] on span "Pause" at bounding box center [279, 44] width 31 height 16
click at [967, 430] on link "View External Url" at bounding box center [974, 431] width 86 height 16
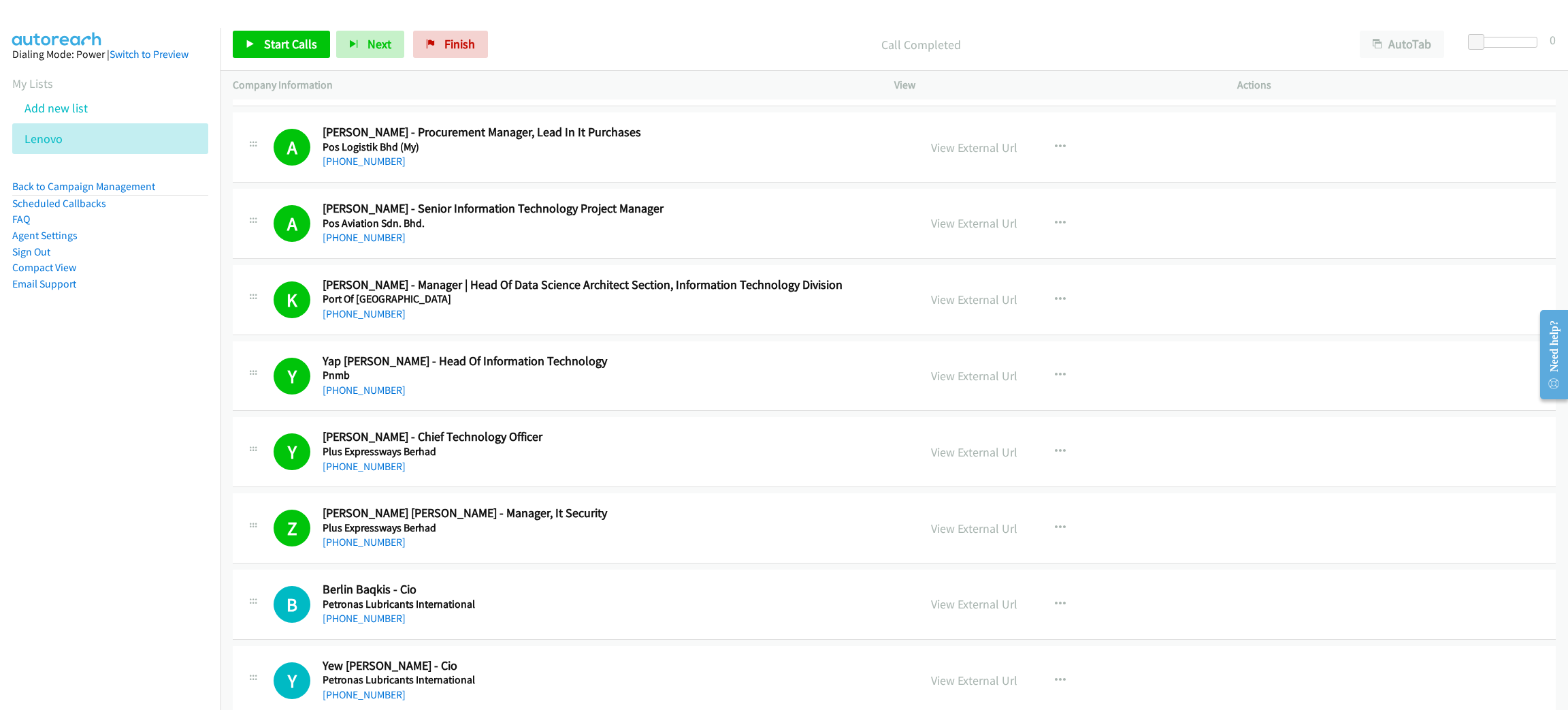
scroll to position [1737, 0]
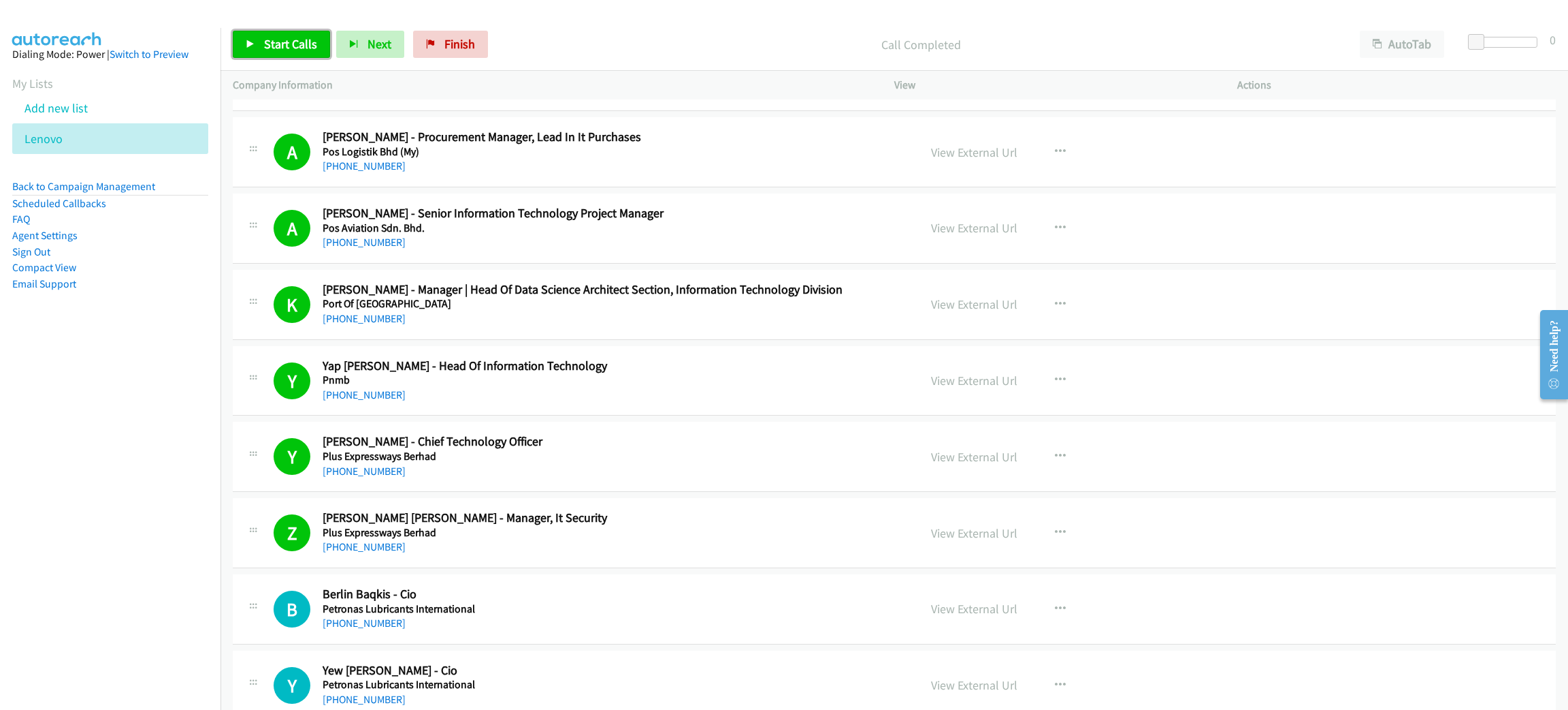
click at [304, 45] on span "Start Calls" at bounding box center [290, 44] width 53 height 16
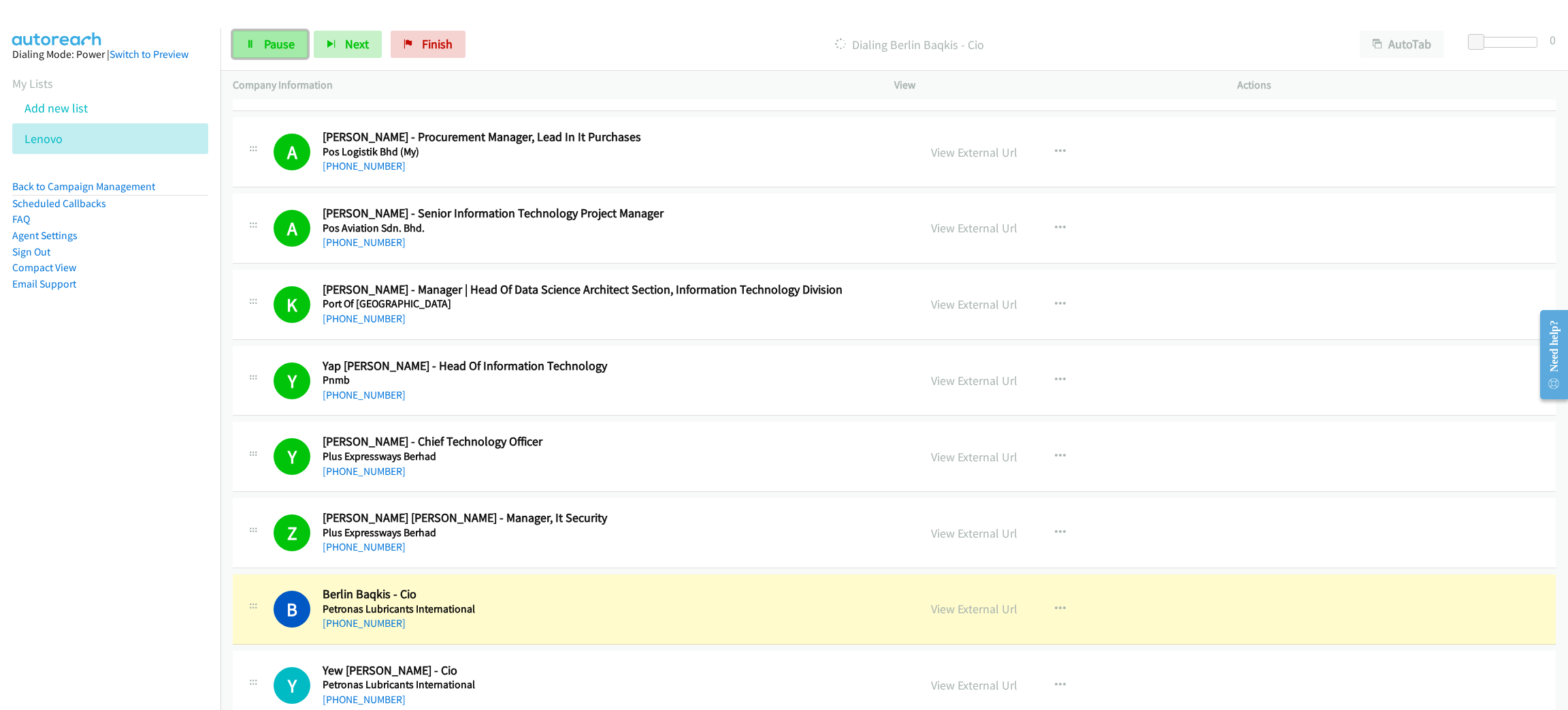
click at [295, 35] on link "Pause" at bounding box center [271, 44] width 75 height 27
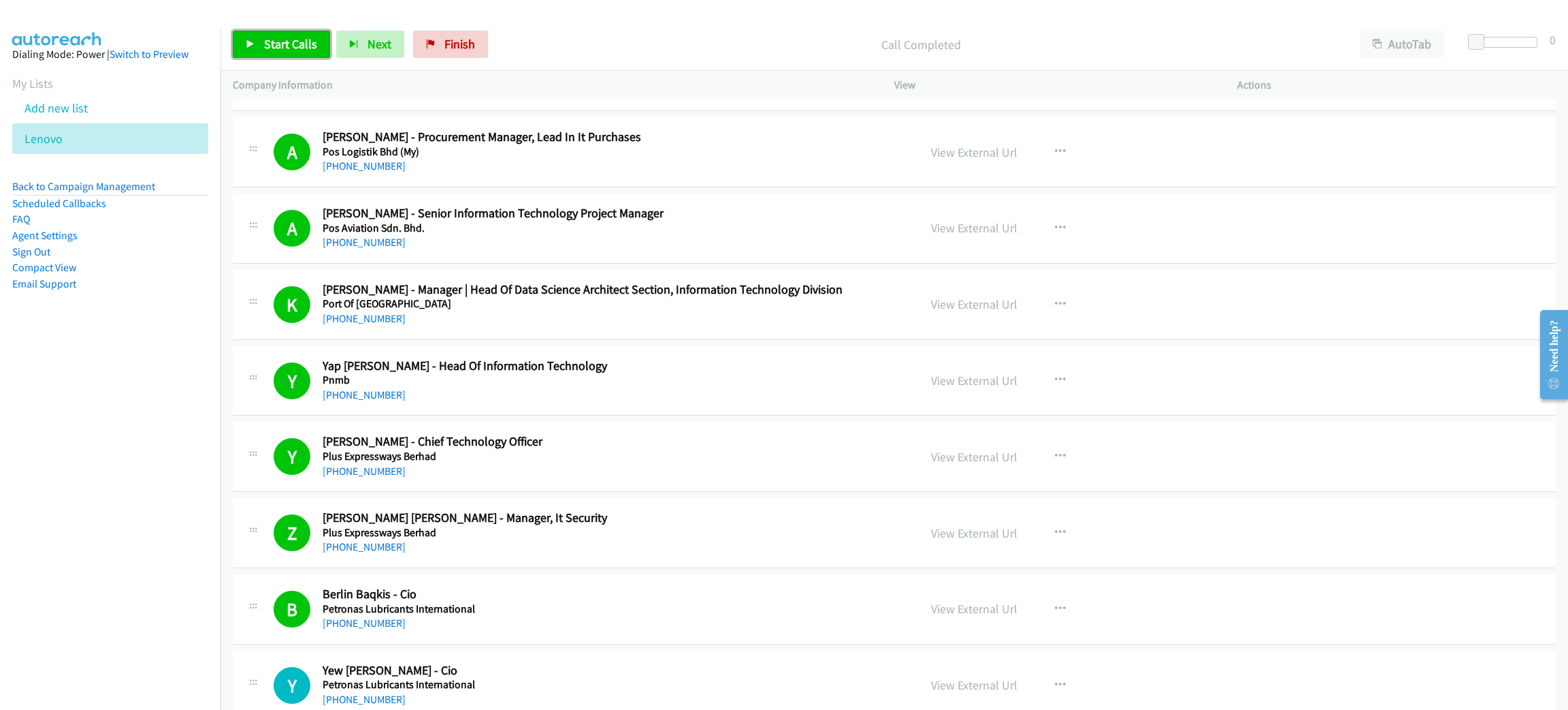
click at [309, 31] on link "Start Calls" at bounding box center [281, 44] width 97 height 27
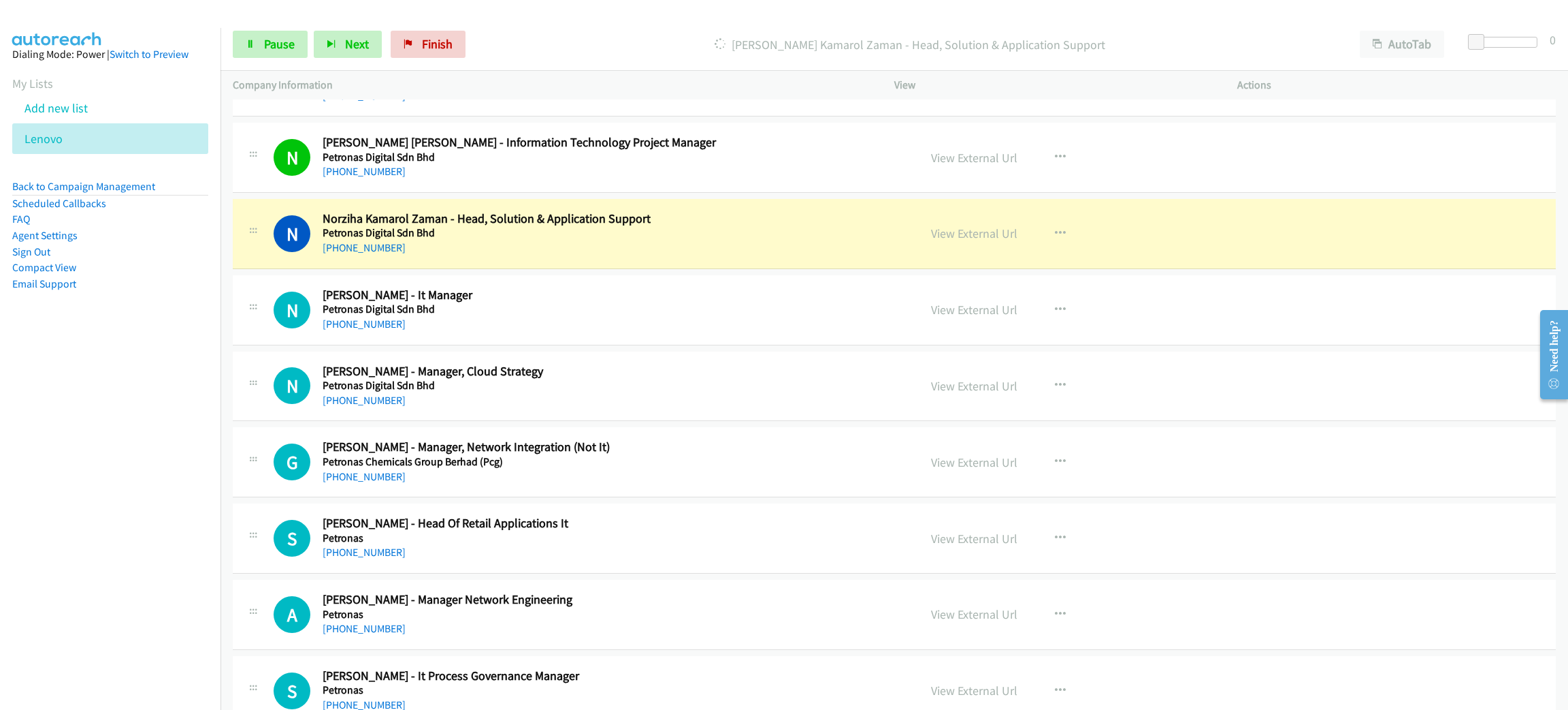
scroll to position [2656, 0]
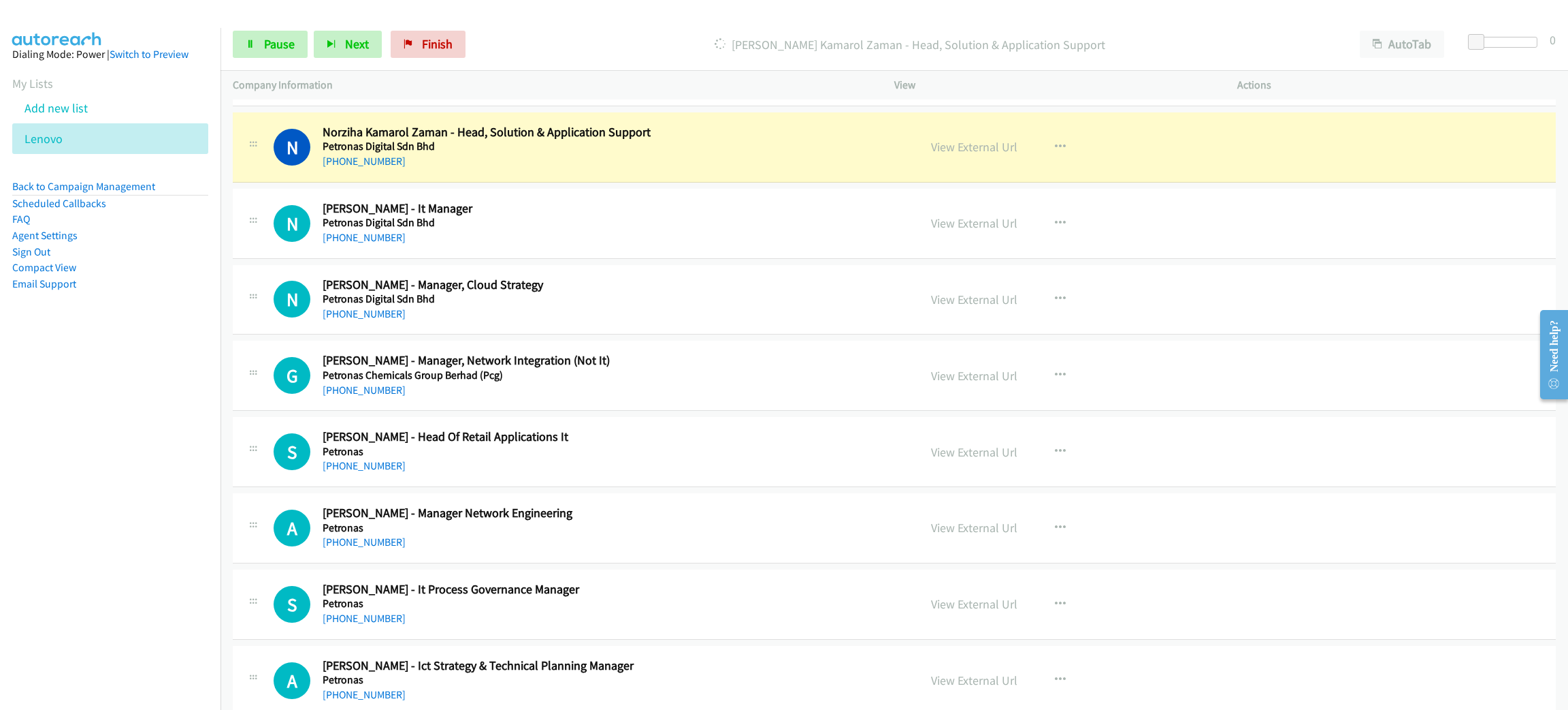
click at [716, 156] on div "+60 13-385 2255" at bounding box center [610, 162] width 577 height 17
click at [977, 148] on link "View External Url" at bounding box center [974, 147] width 86 height 16
click at [251, 53] on link "Pause" at bounding box center [271, 44] width 75 height 27
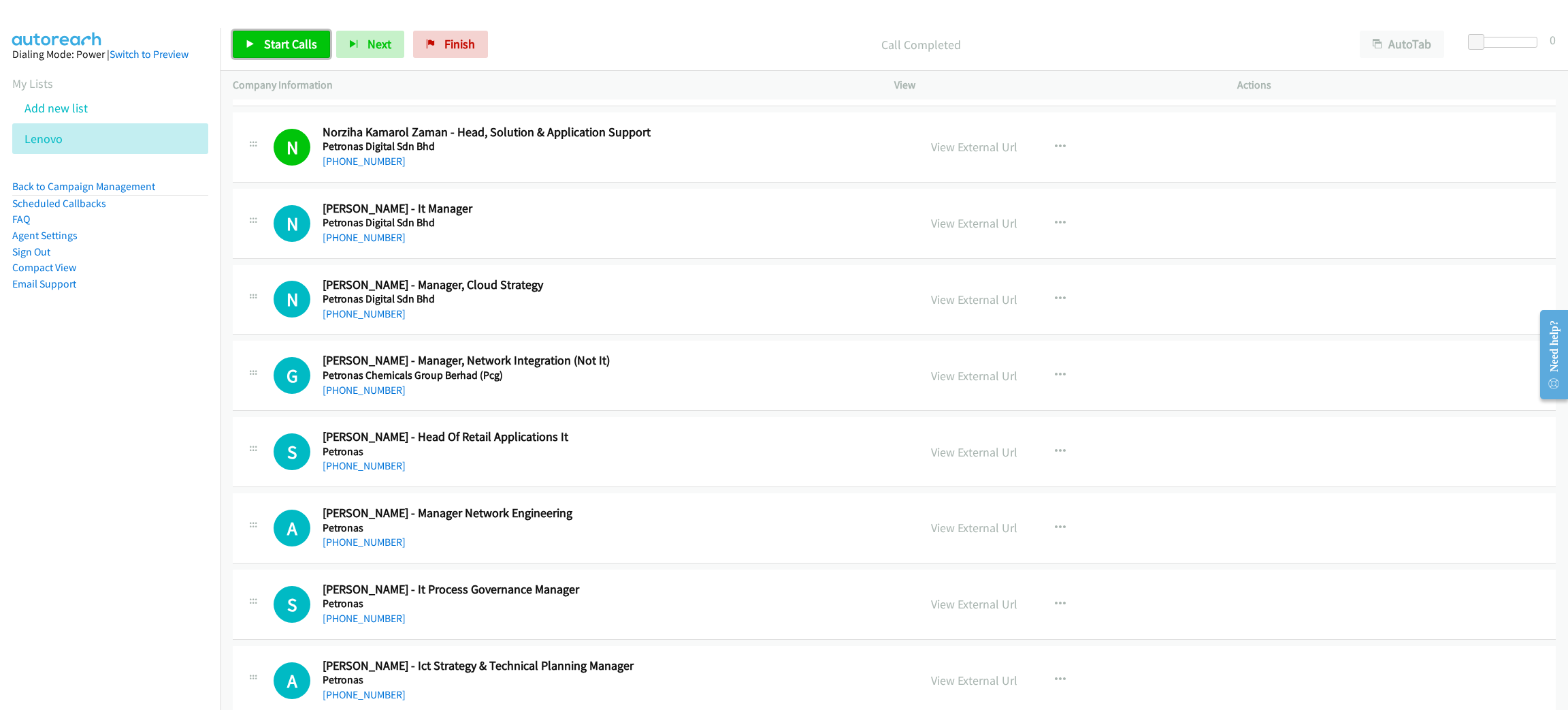
click at [264, 44] on span "Start Calls" at bounding box center [290, 44] width 53 height 16
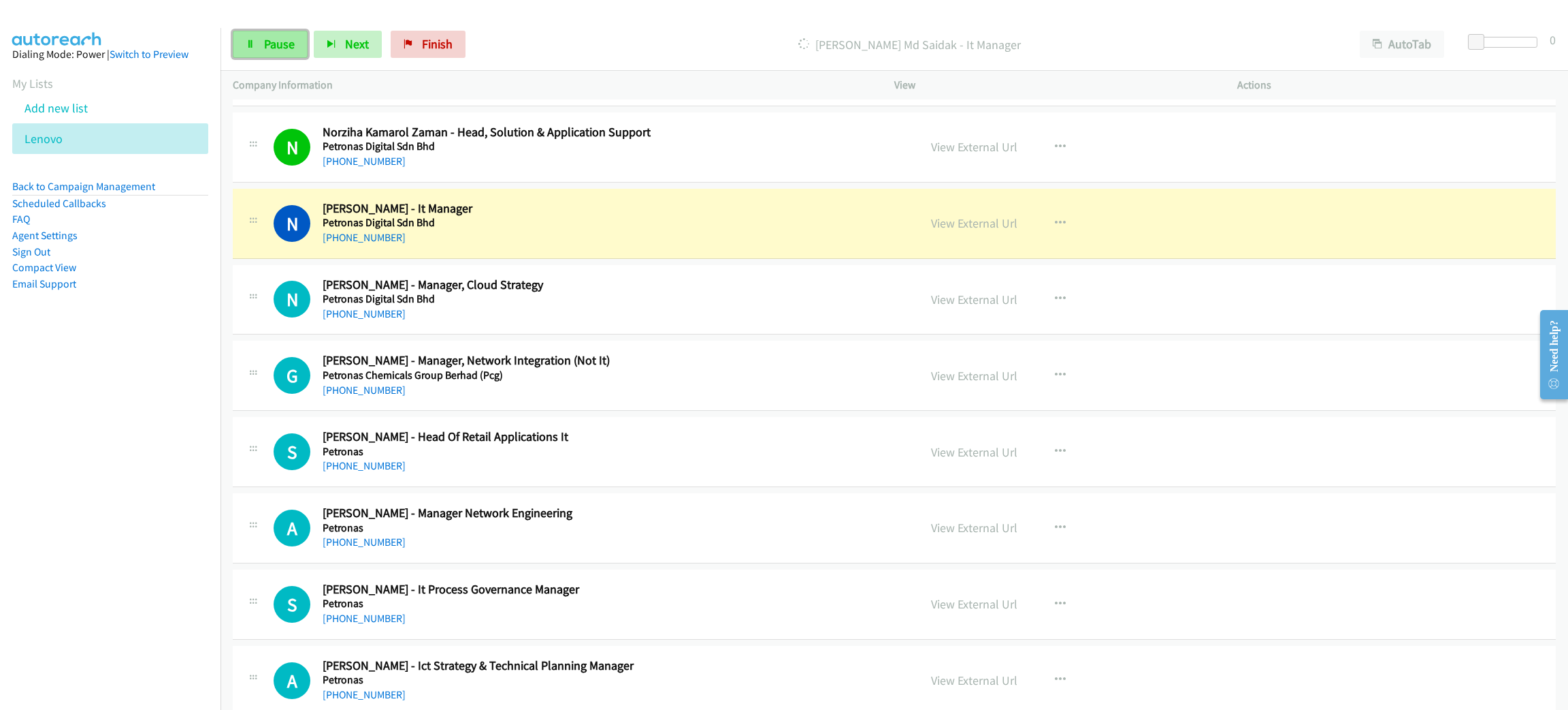
click at [277, 38] on span "Pause" at bounding box center [279, 44] width 31 height 16
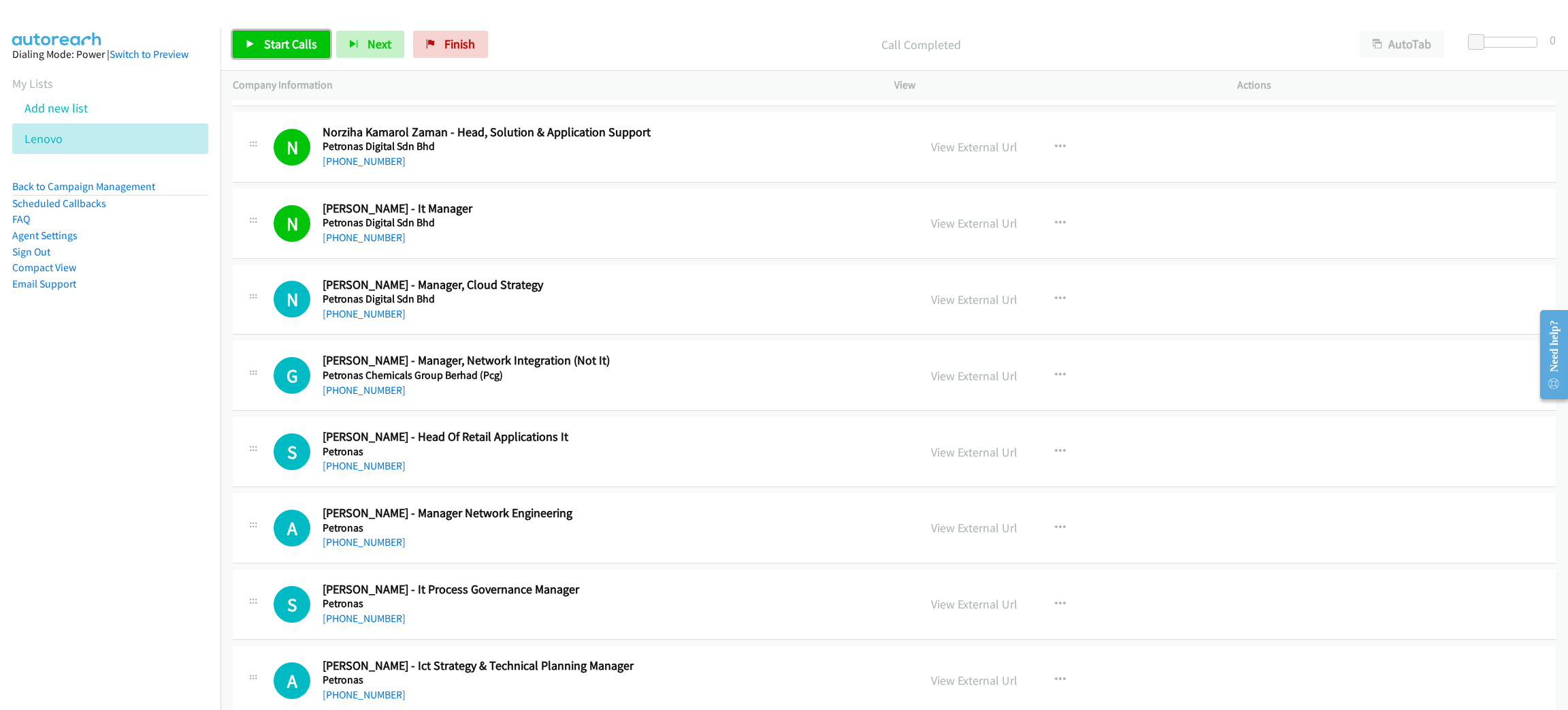
click at [276, 38] on span "Start Calls" at bounding box center [290, 44] width 53 height 16
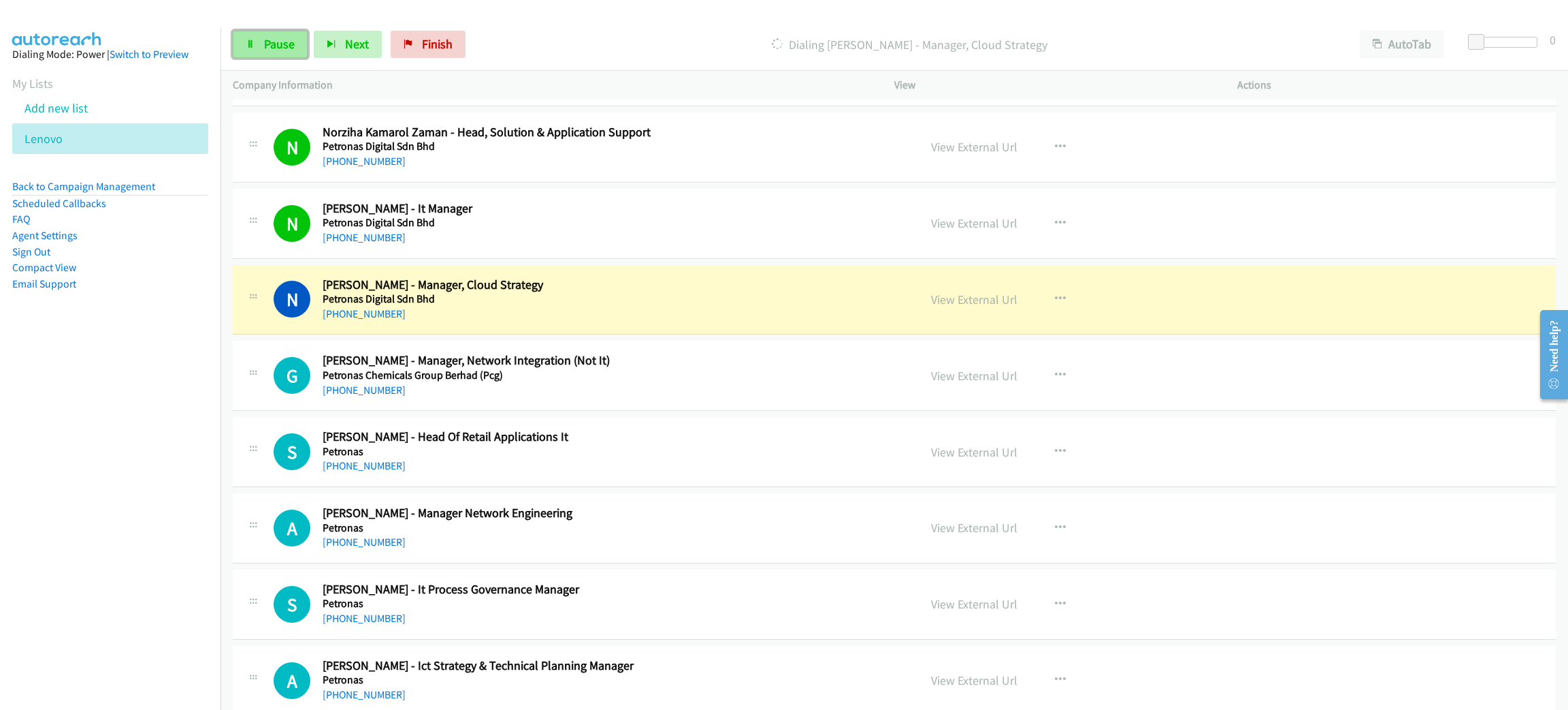
click at [271, 41] on span "Pause" at bounding box center [279, 44] width 31 height 16
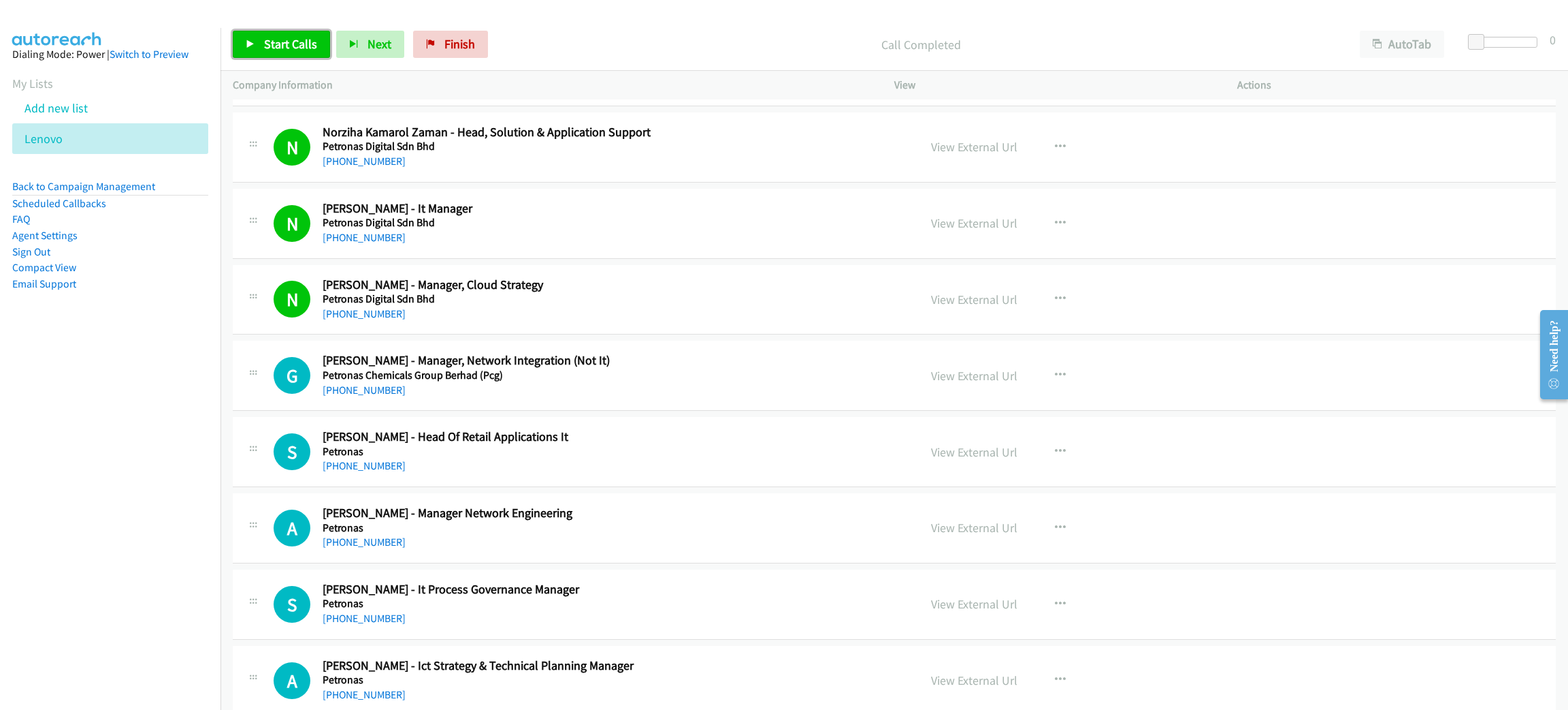
click at [278, 48] on span "Start Calls" at bounding box center [290, 44] width 53 height 16
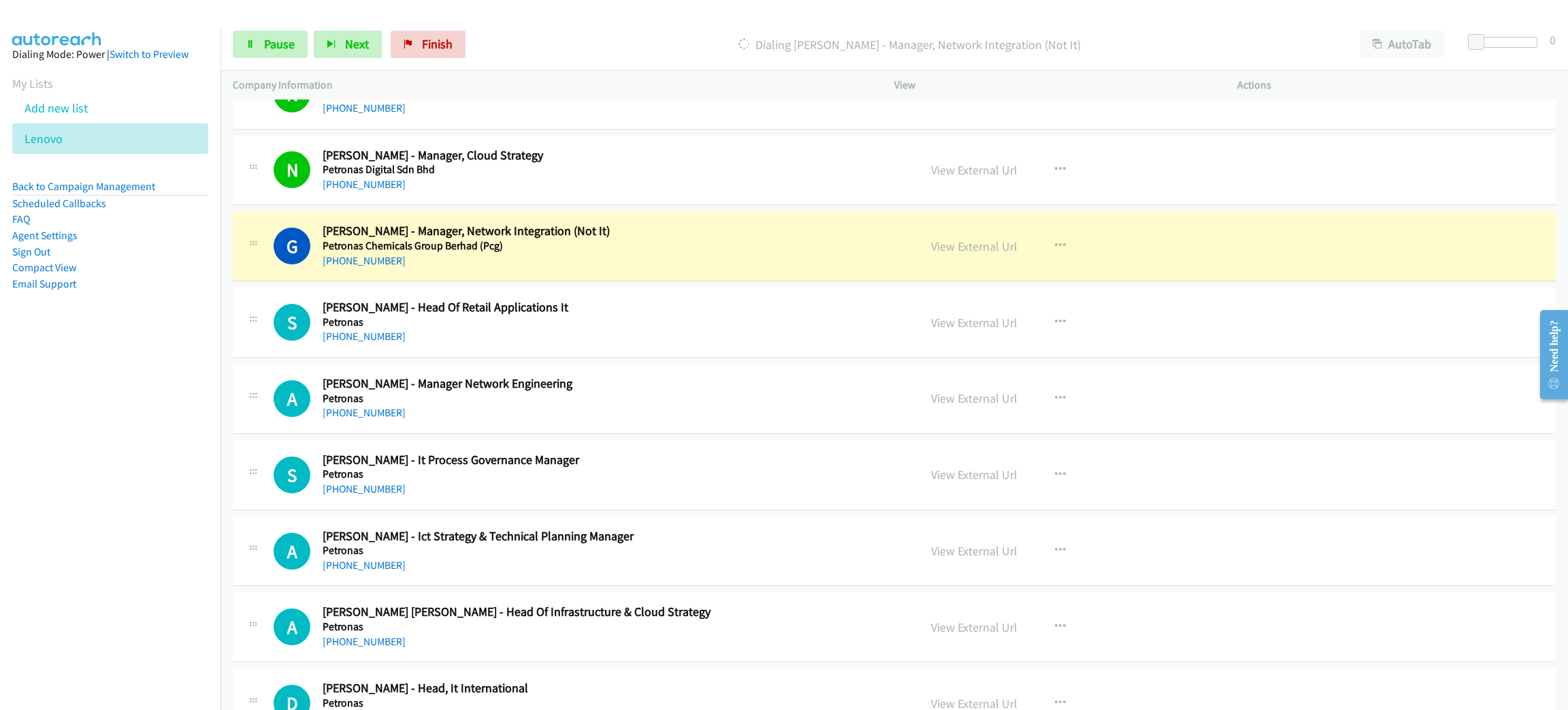
scroll to position [2860, 0]
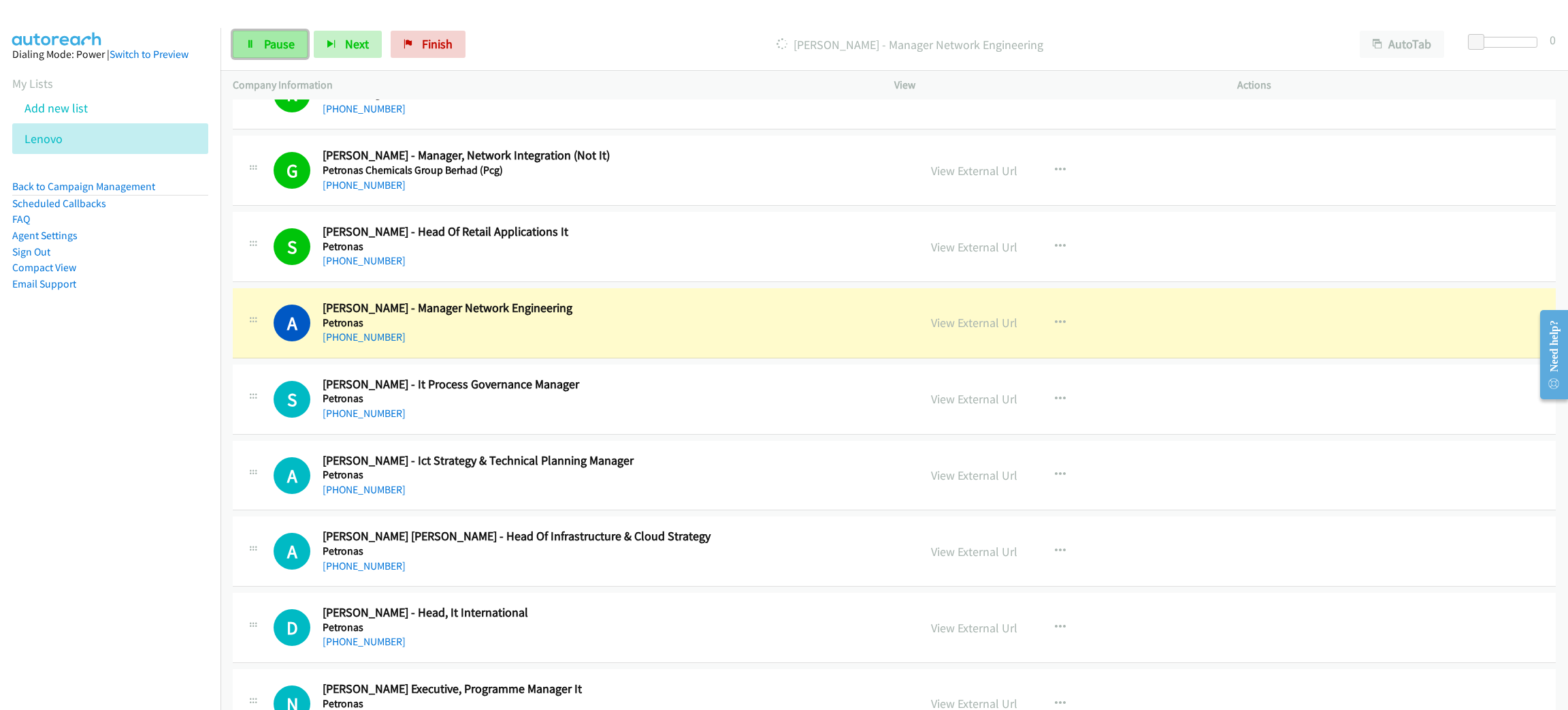
click at [271, 40] on span "Pause" at bounding box center [279, 44] width 31 height 16
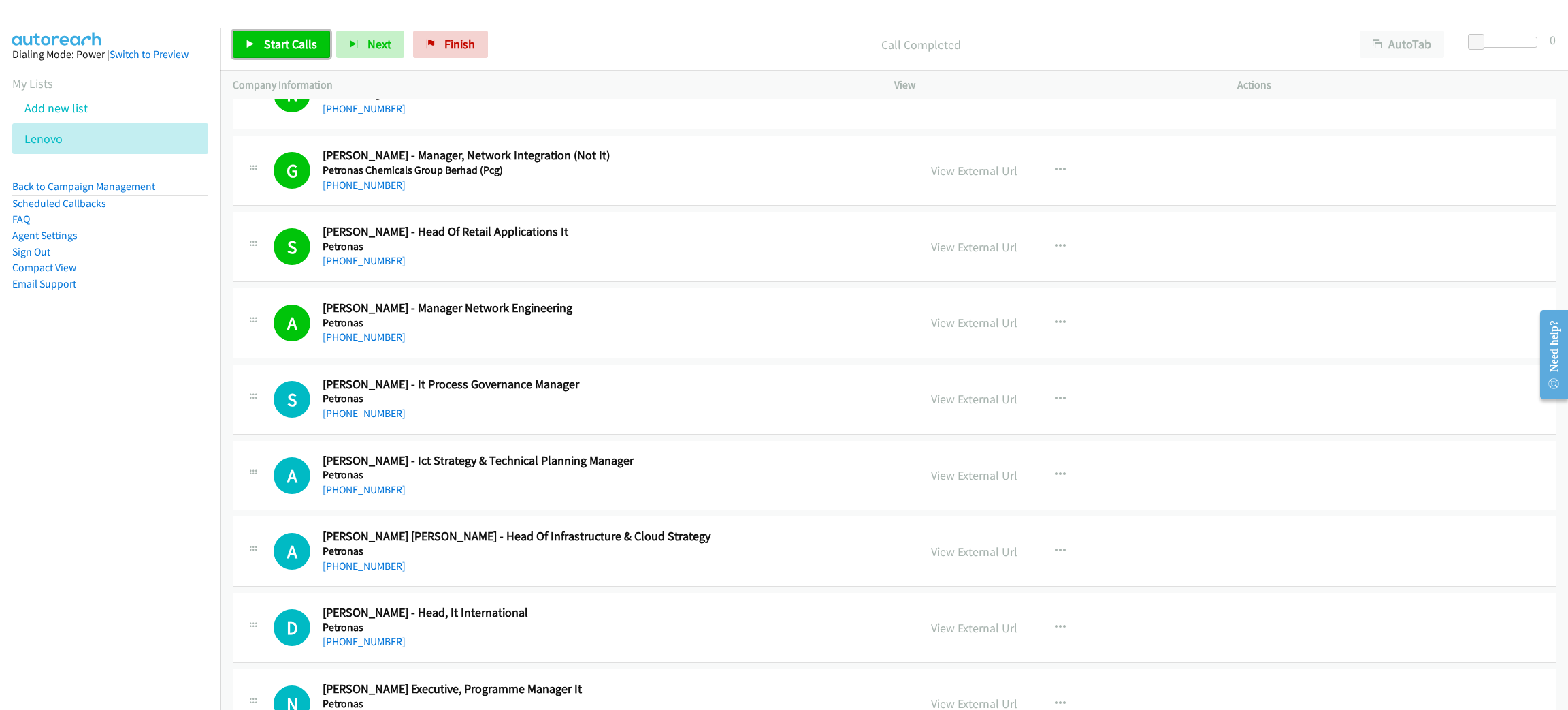
click at [272, 40] on span "Start Calls" at bounding box center [290, 44] width 53 height 16
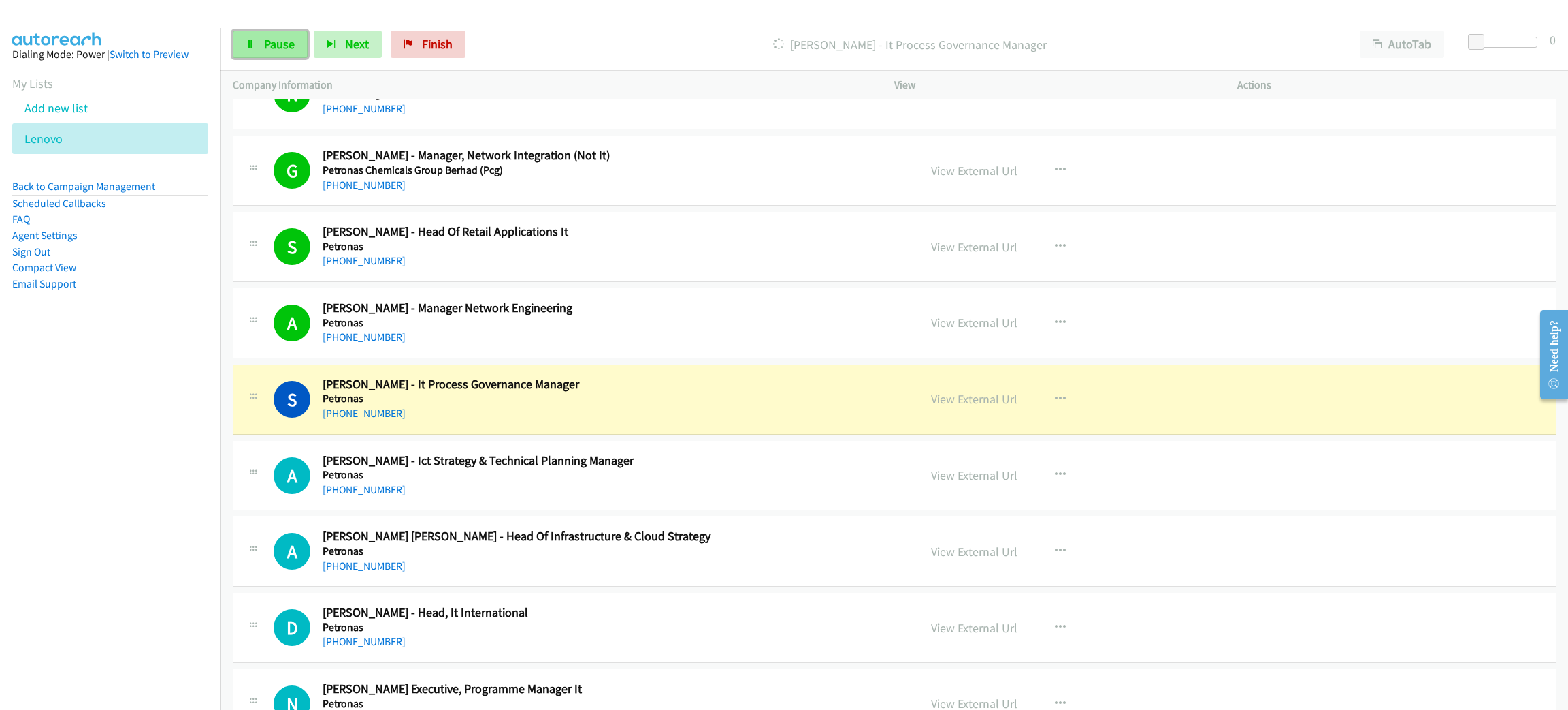
click at [261, 50] on link "Pause" at bounding box center [271, 44] width 75 height 27
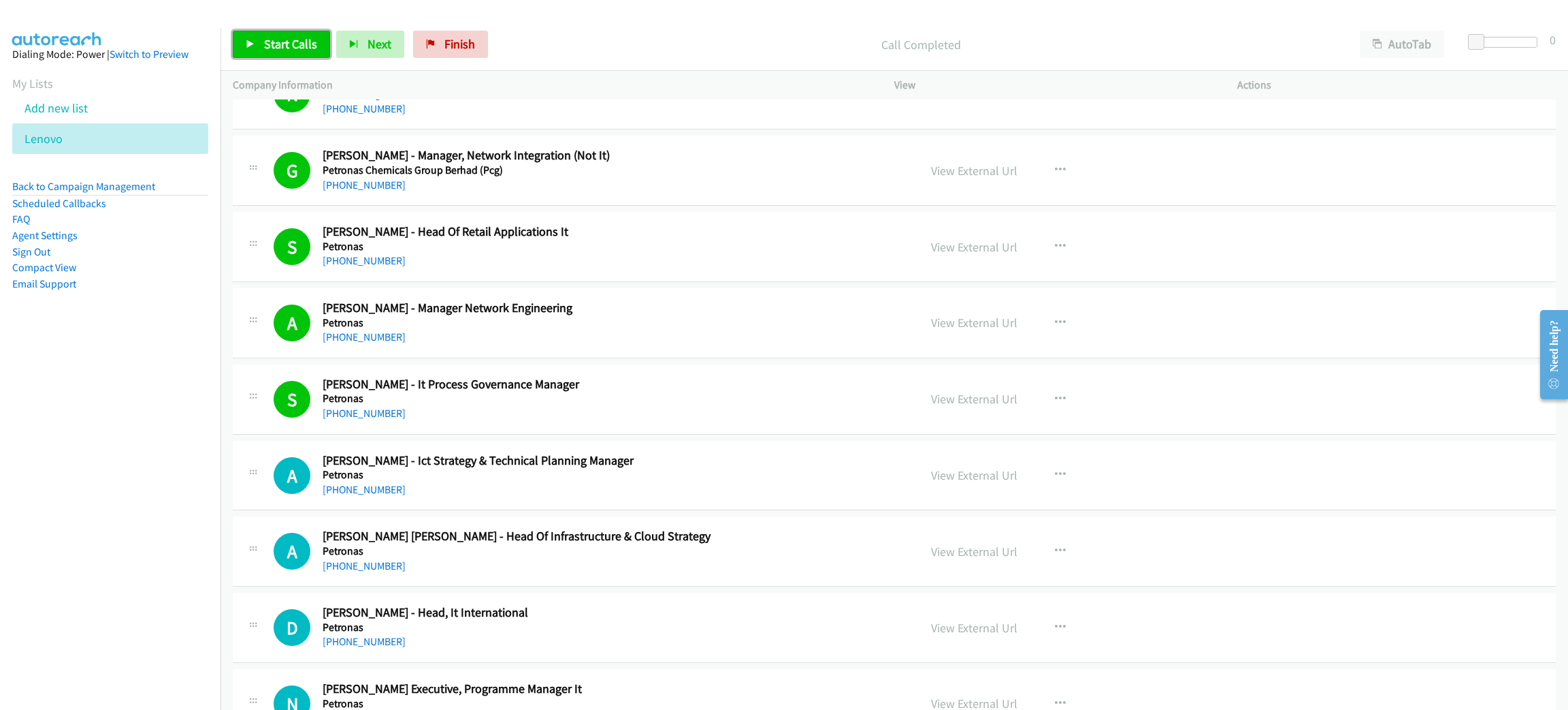
click at [278, 37] on span "Start Calls" at bounding box center [290, 44] width 53 height 16
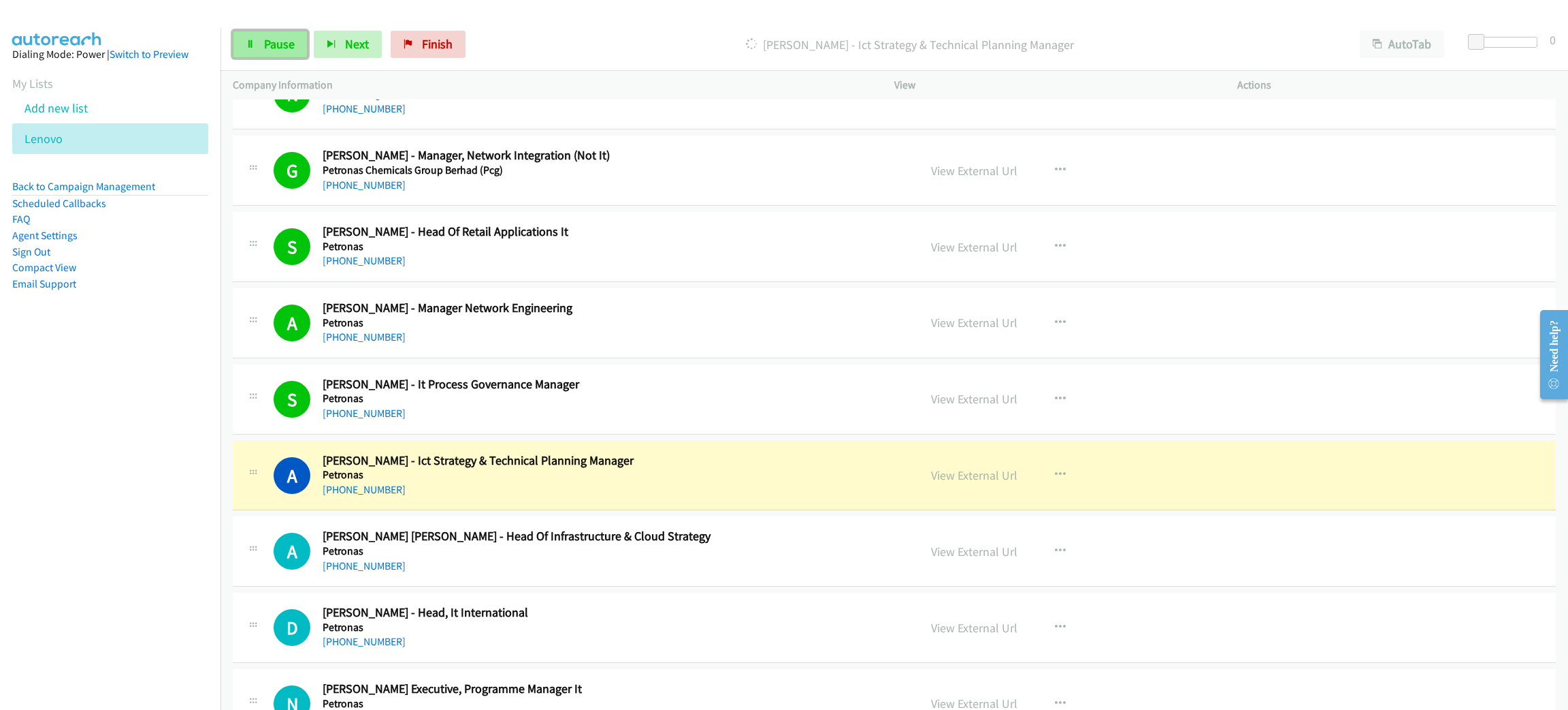
click at [251, 41] on icon at bounding box center [250, 44] width 10 height 10
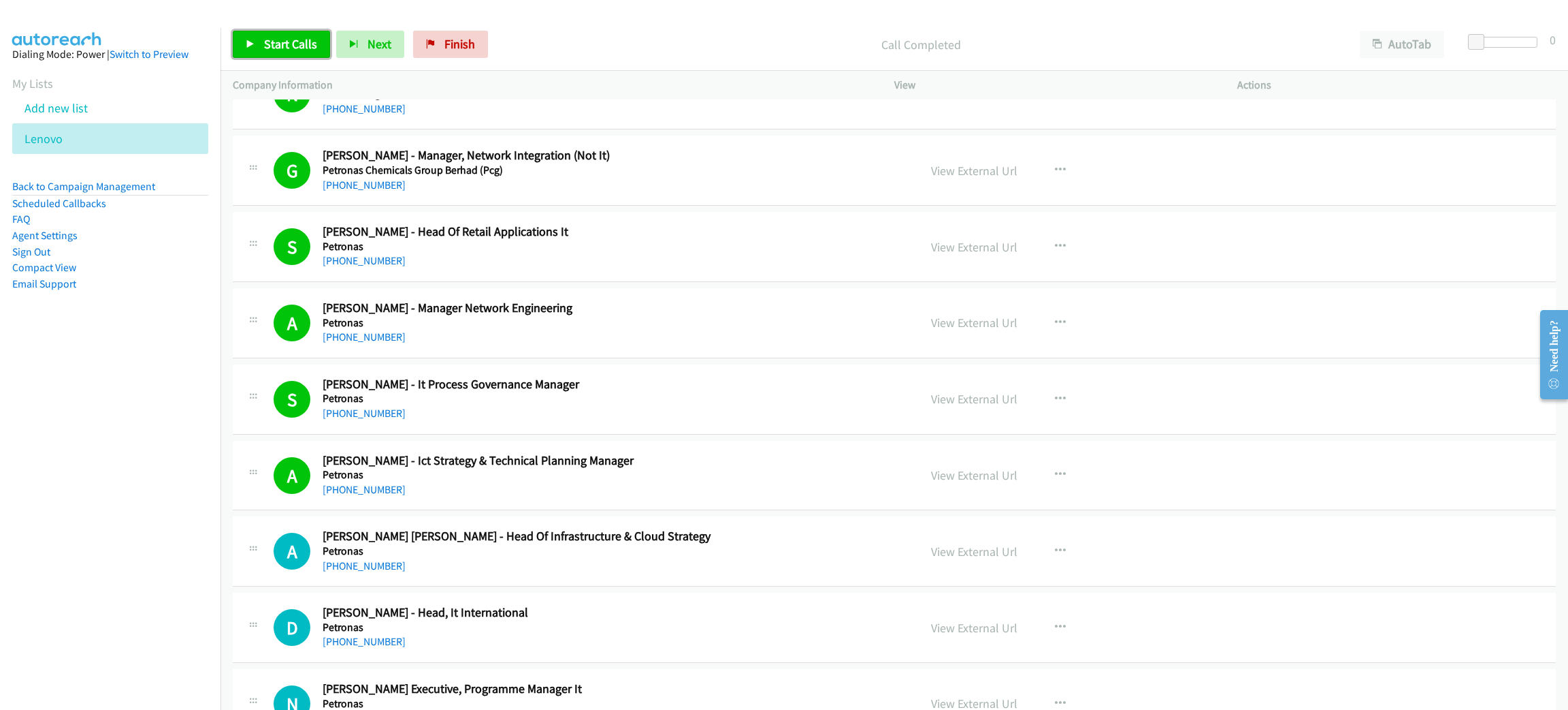
click at [296, 38] on span "Start Calls" at bounding box center [290, 44] width 53 height 16
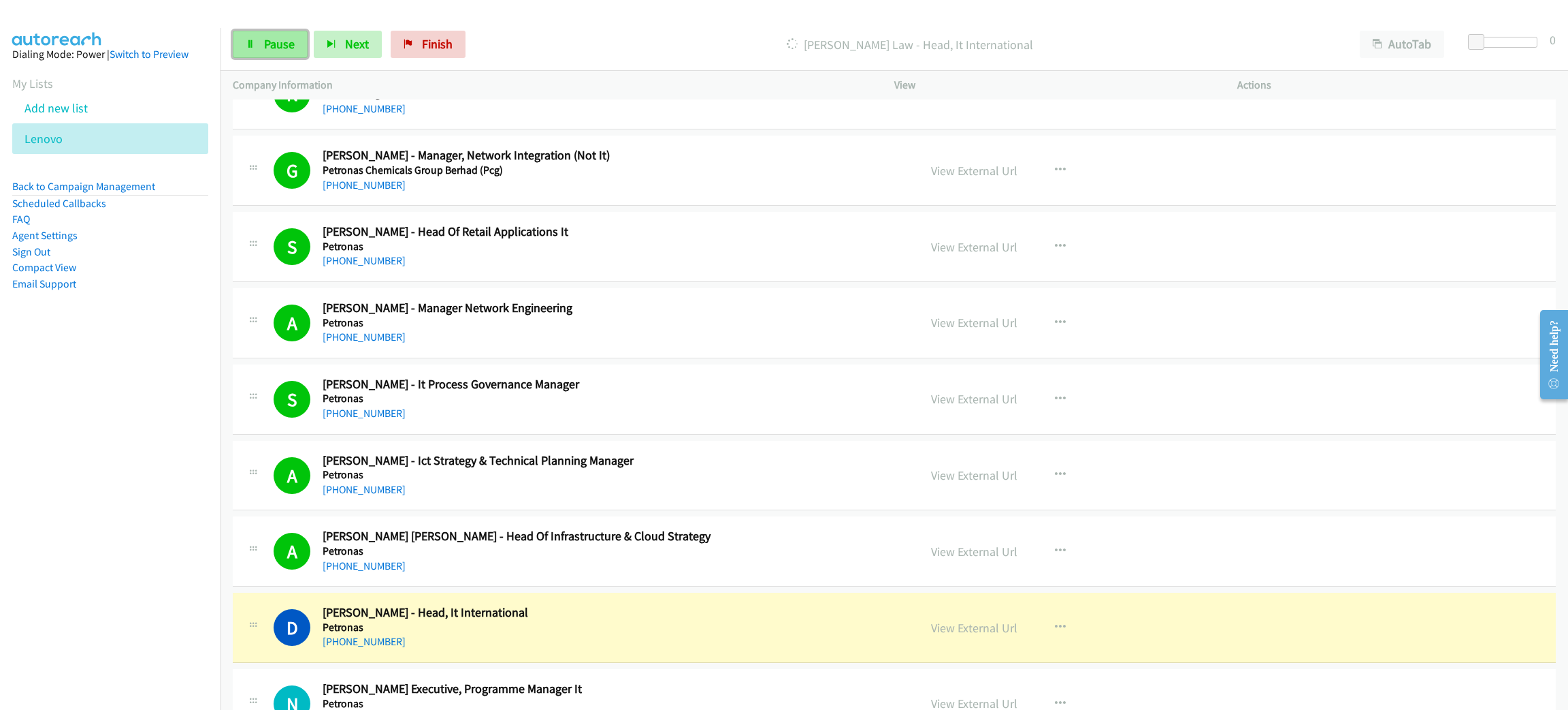
click at [277, 42] on span "Pause" at bounding box center [279, 44] width 31 height 16
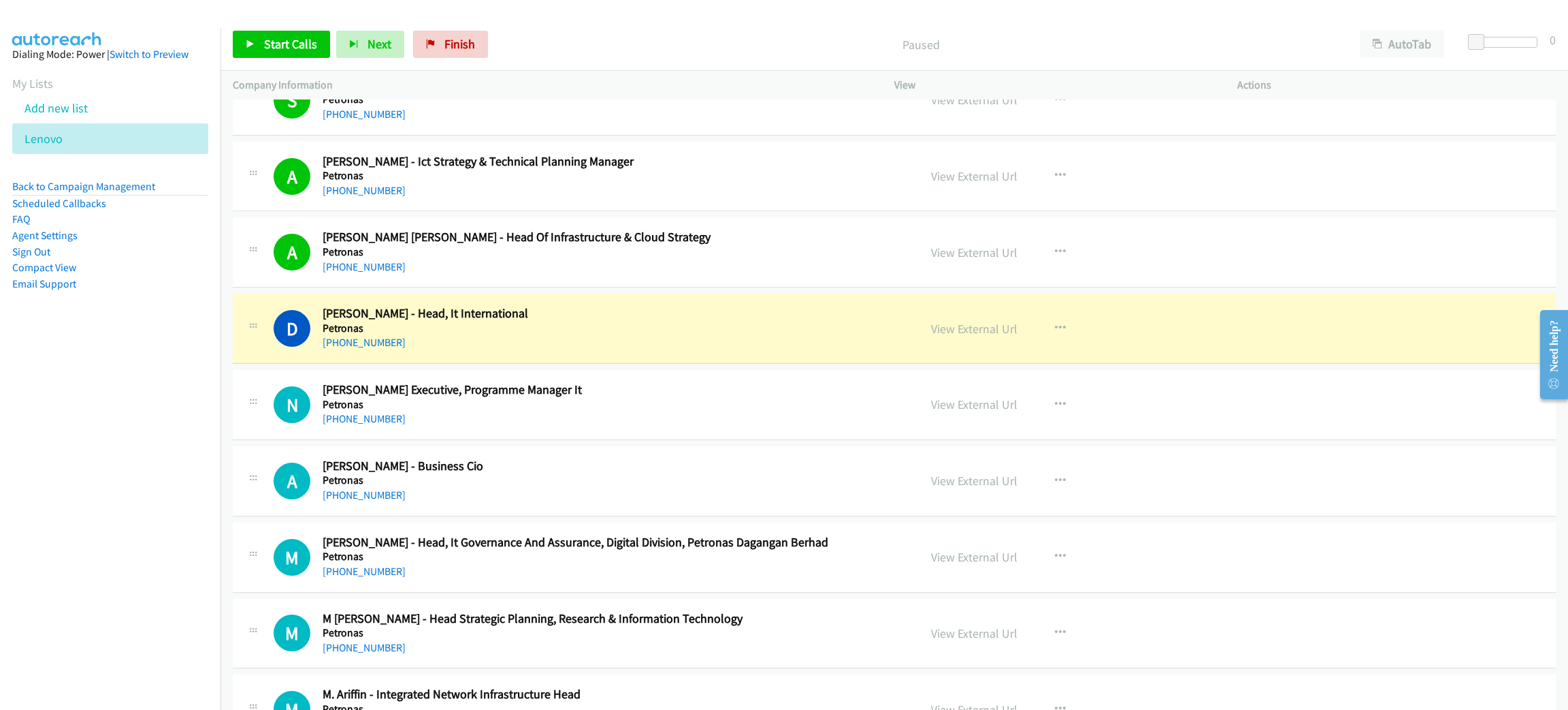
scroll to position [3167, 0]
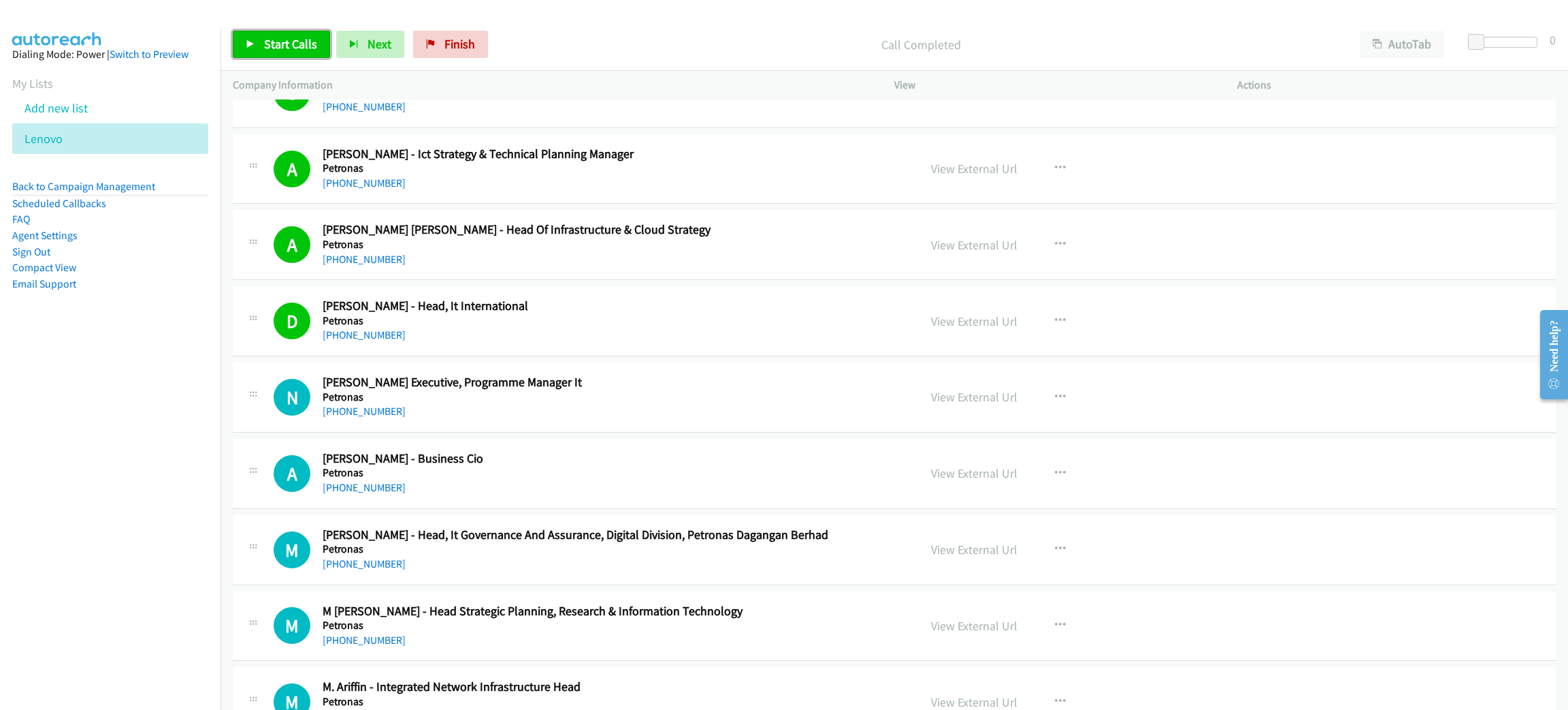
click at [313, 47] on span "Start Calls" at bounding box center [290, 44] width 53 height 16
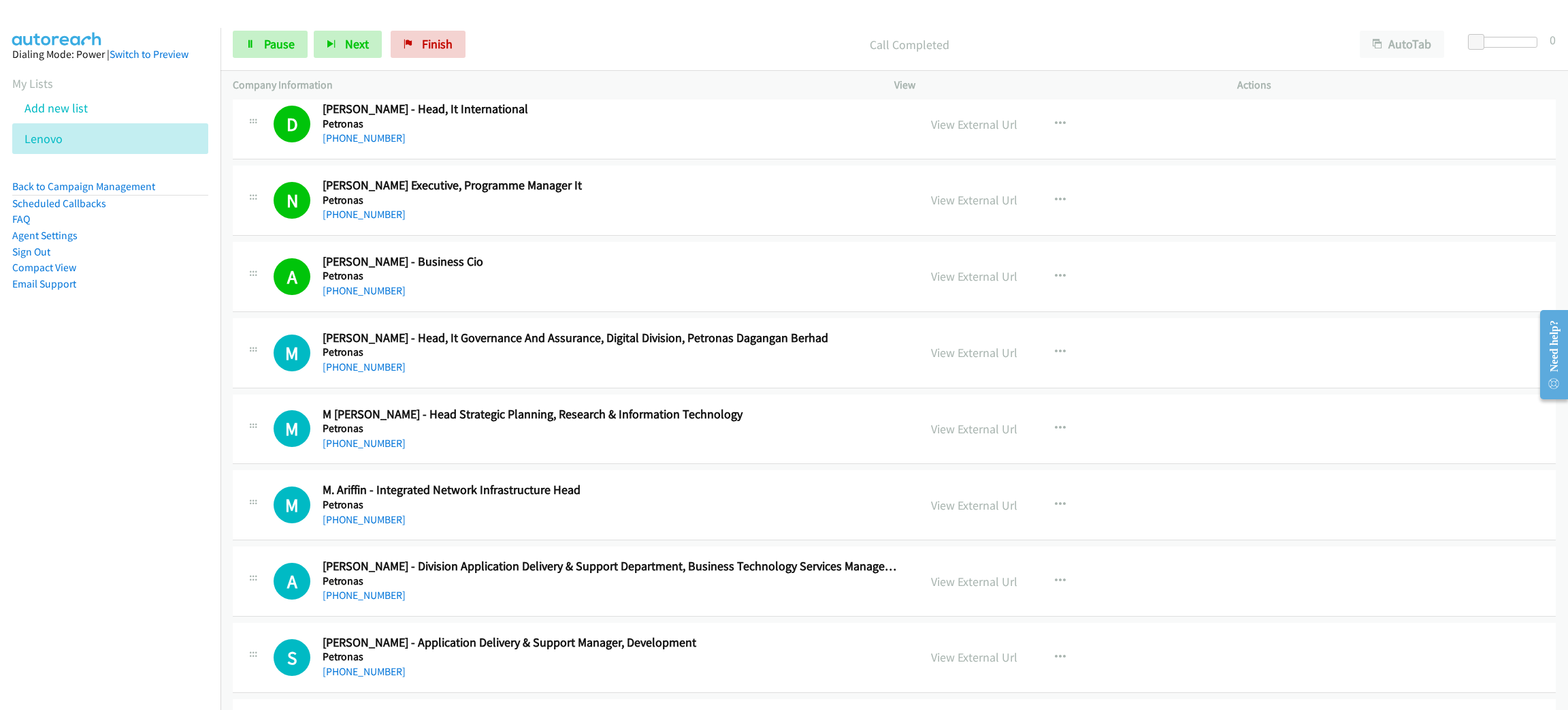
scroll to position [3371, 0]
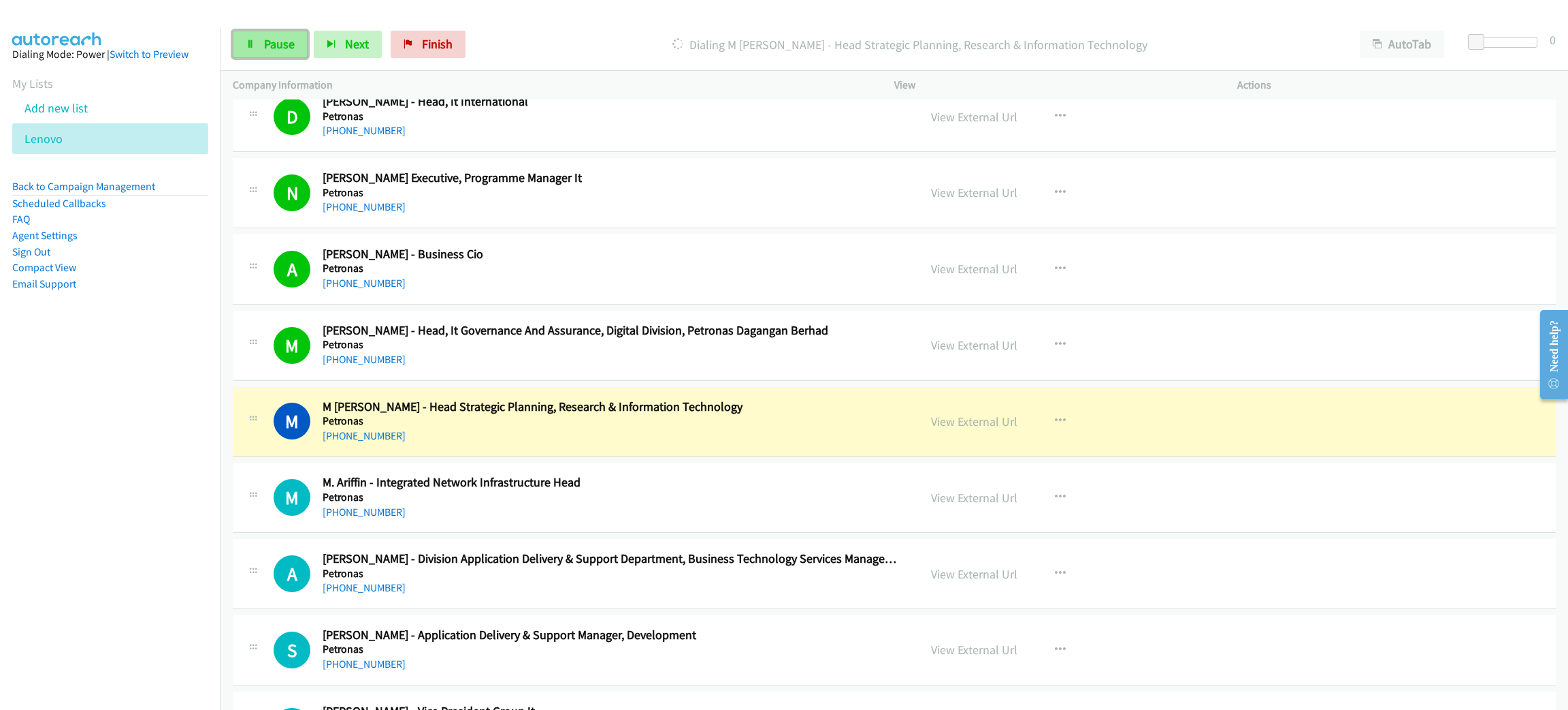
click at [292, 47] on span "Pause" at bounding box center [279, 44] width 31 height 16
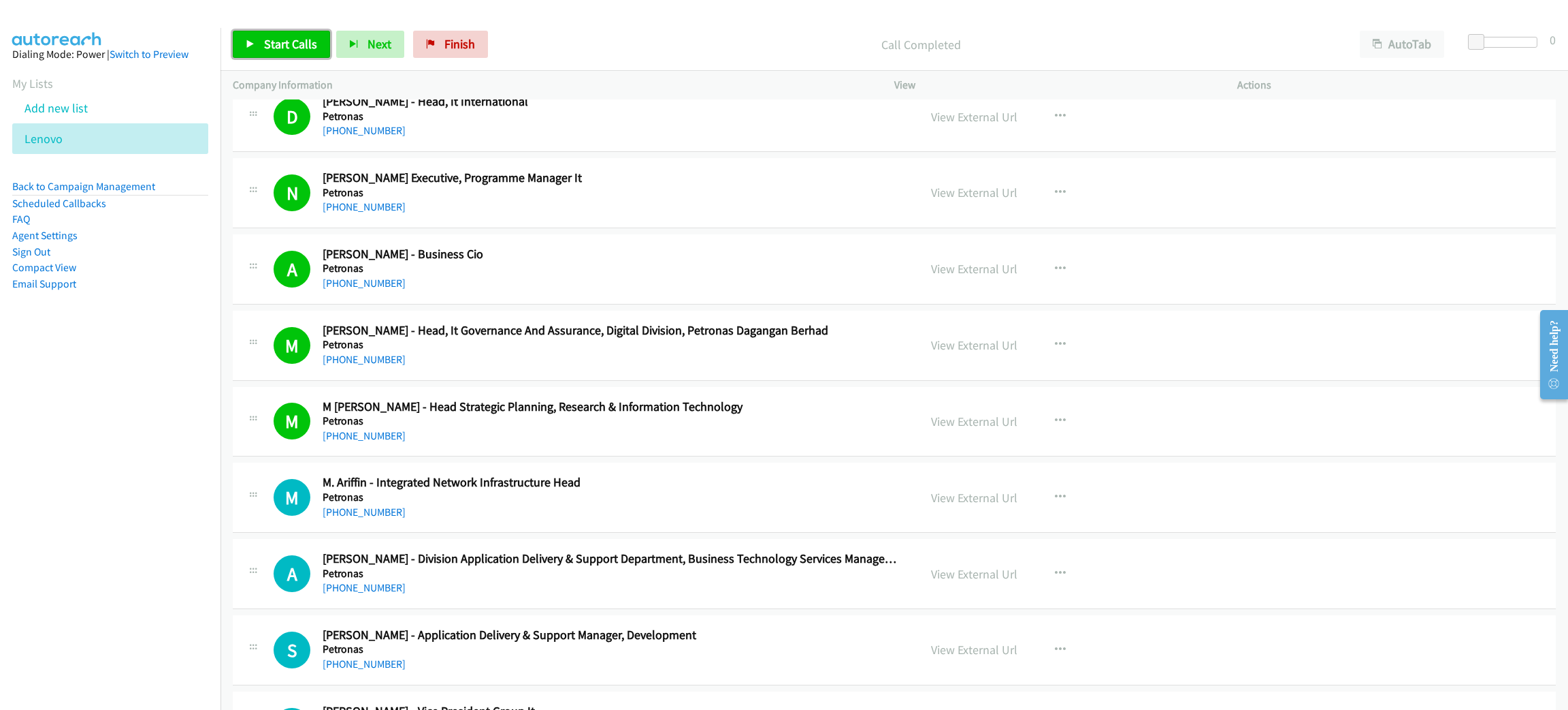
click at [299, 44] on span "Start Calls" at bounding box center [290, 44] width 53 height 16
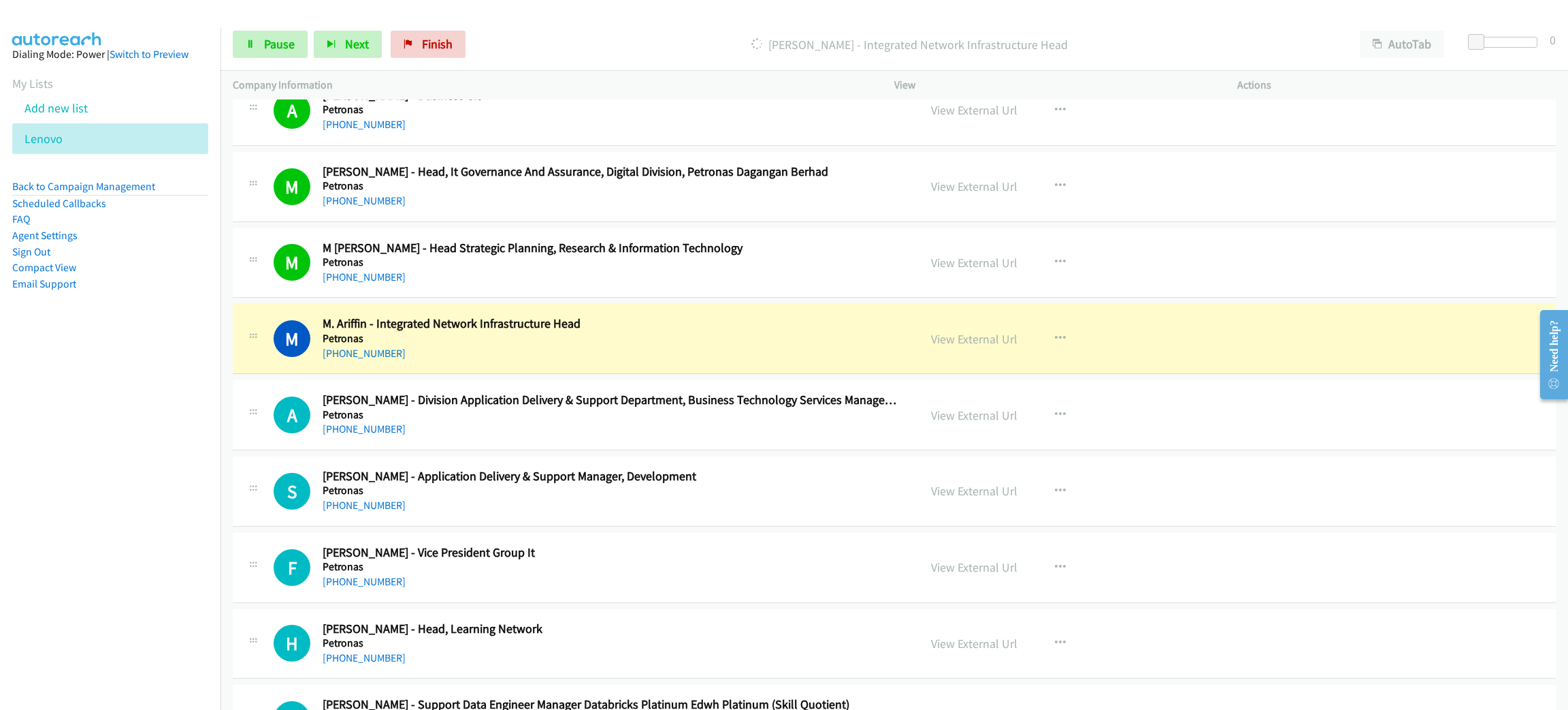
scroll to position [3575, 0]
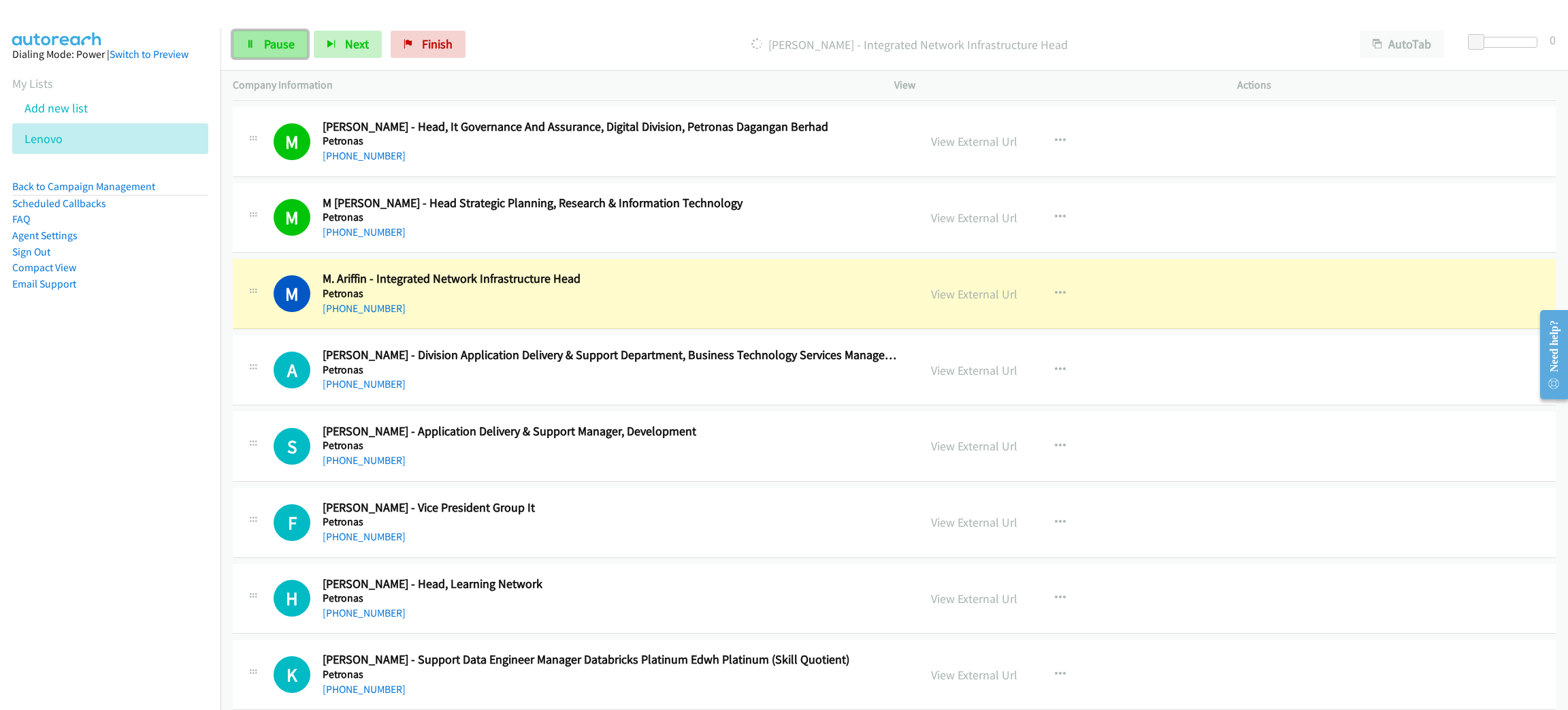
click at [292, 42] on span "Pause" at bounding box center [279, 44] width 31 height 16
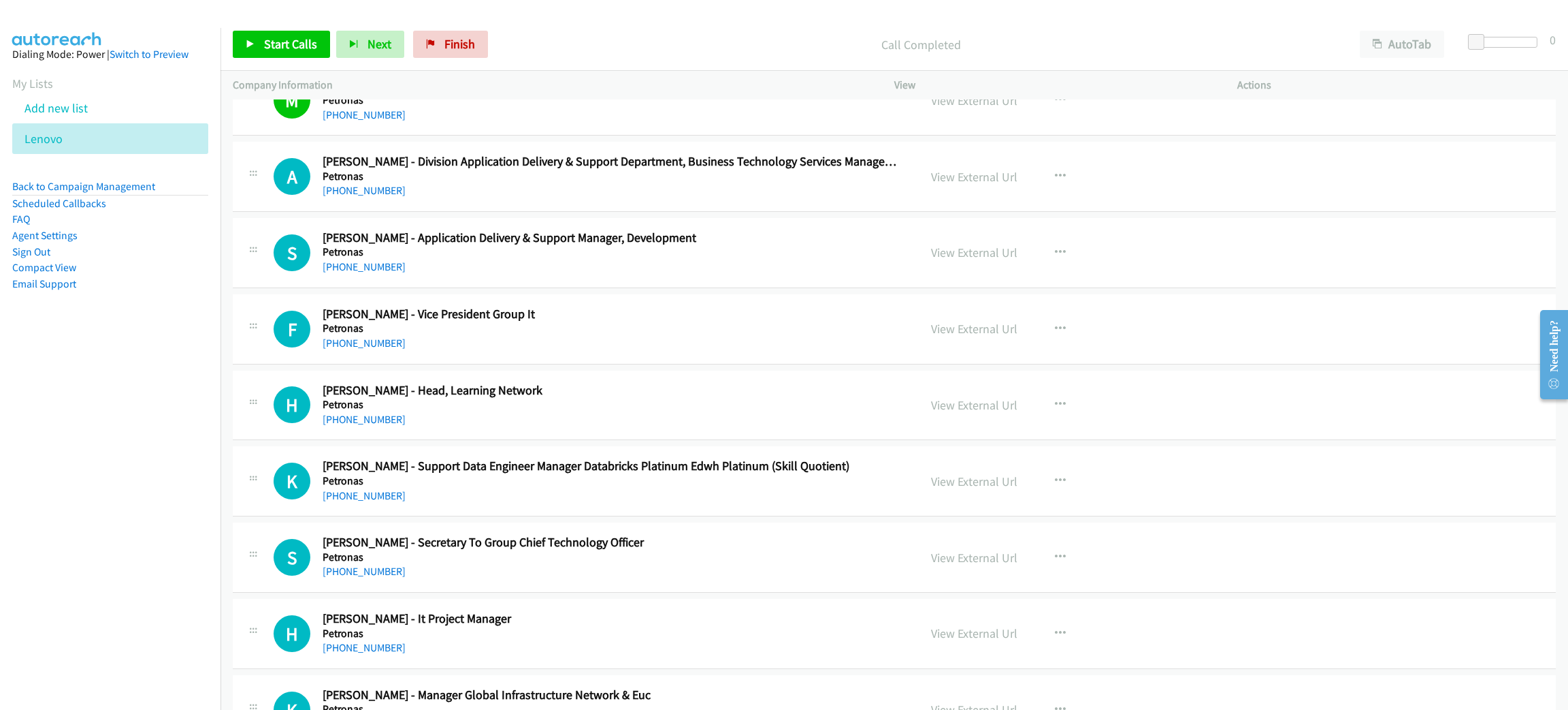
scroll to position [3779, 0]
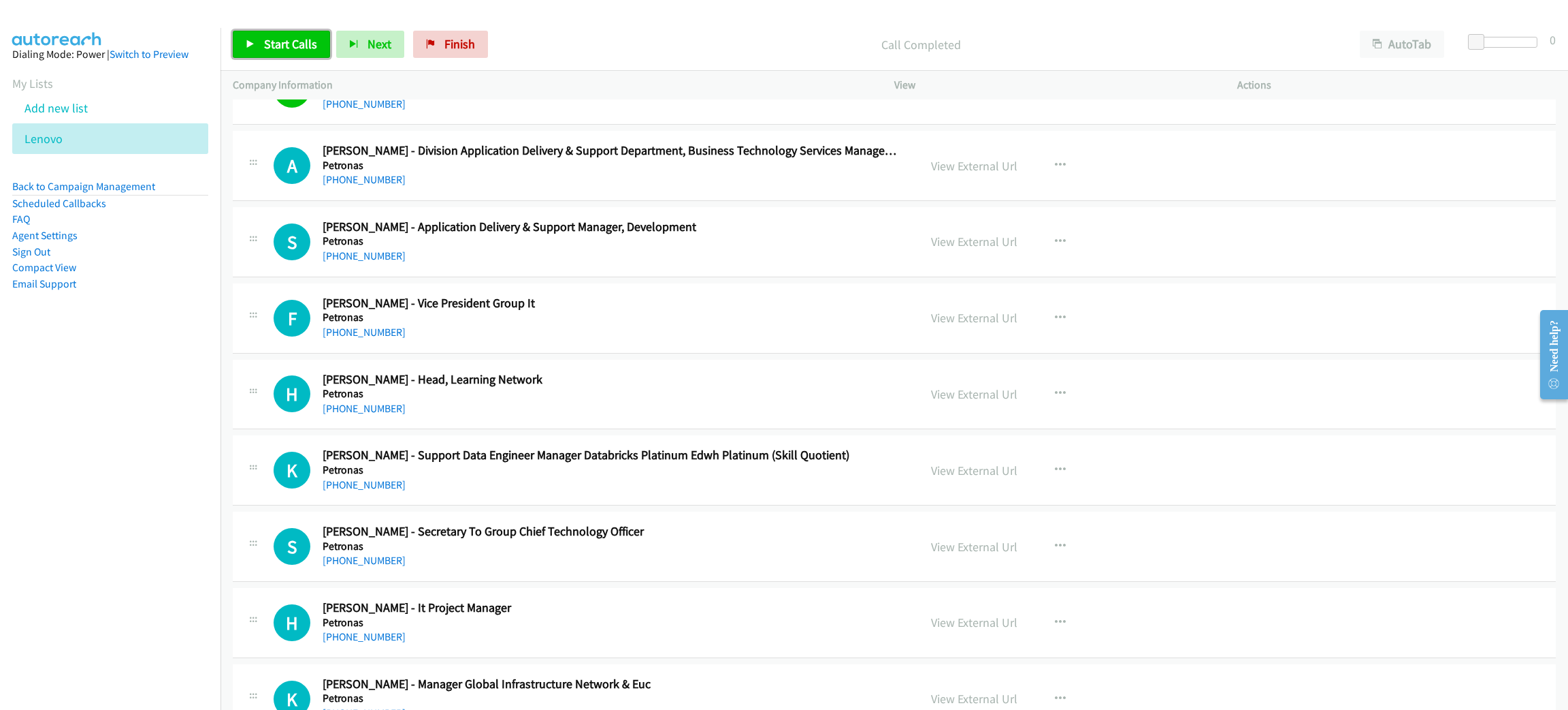
click at [293, 40] on span "Start Calls" at bounding box center [290, 44] width 53 height 16
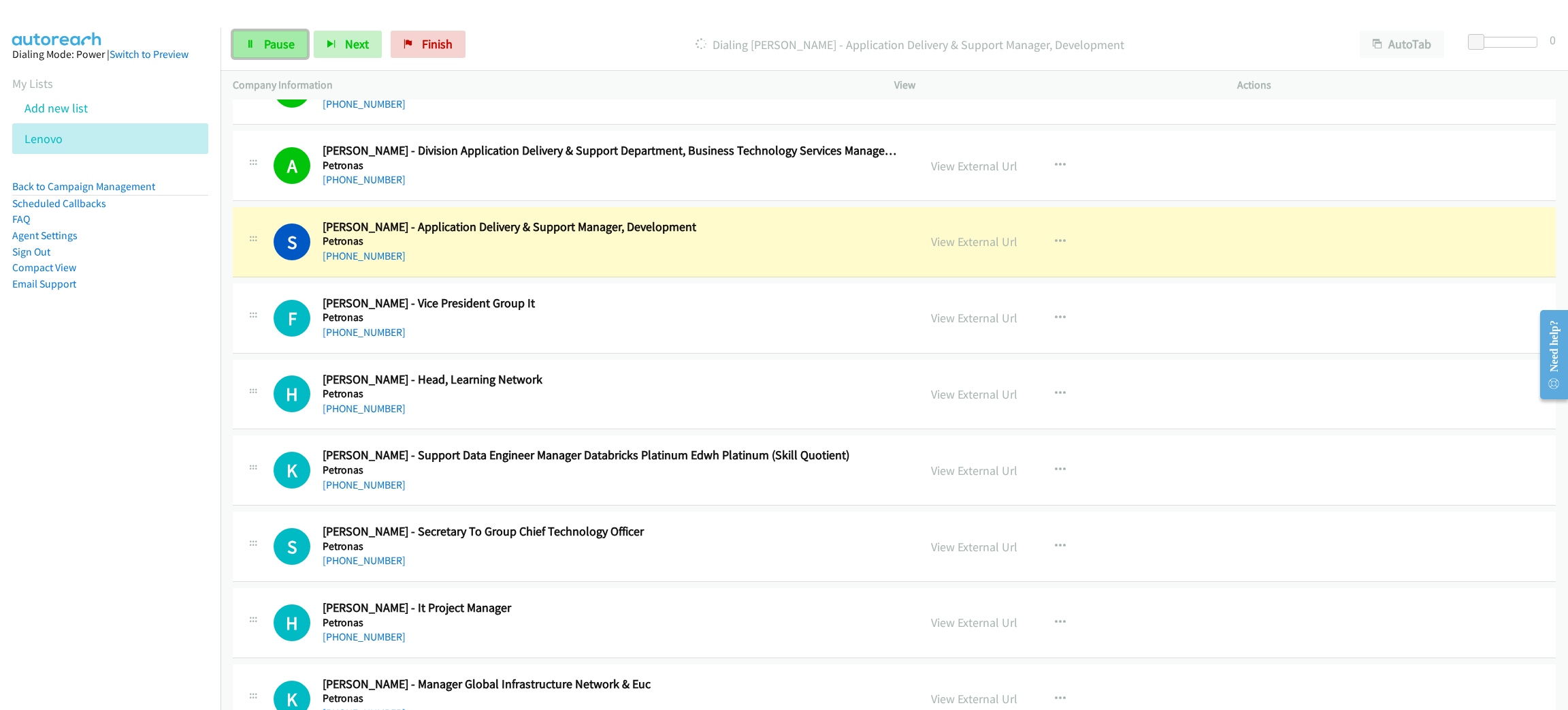
click at [268, 53] on link "Pause" at bounding box center [271, 44] width 75 height 27
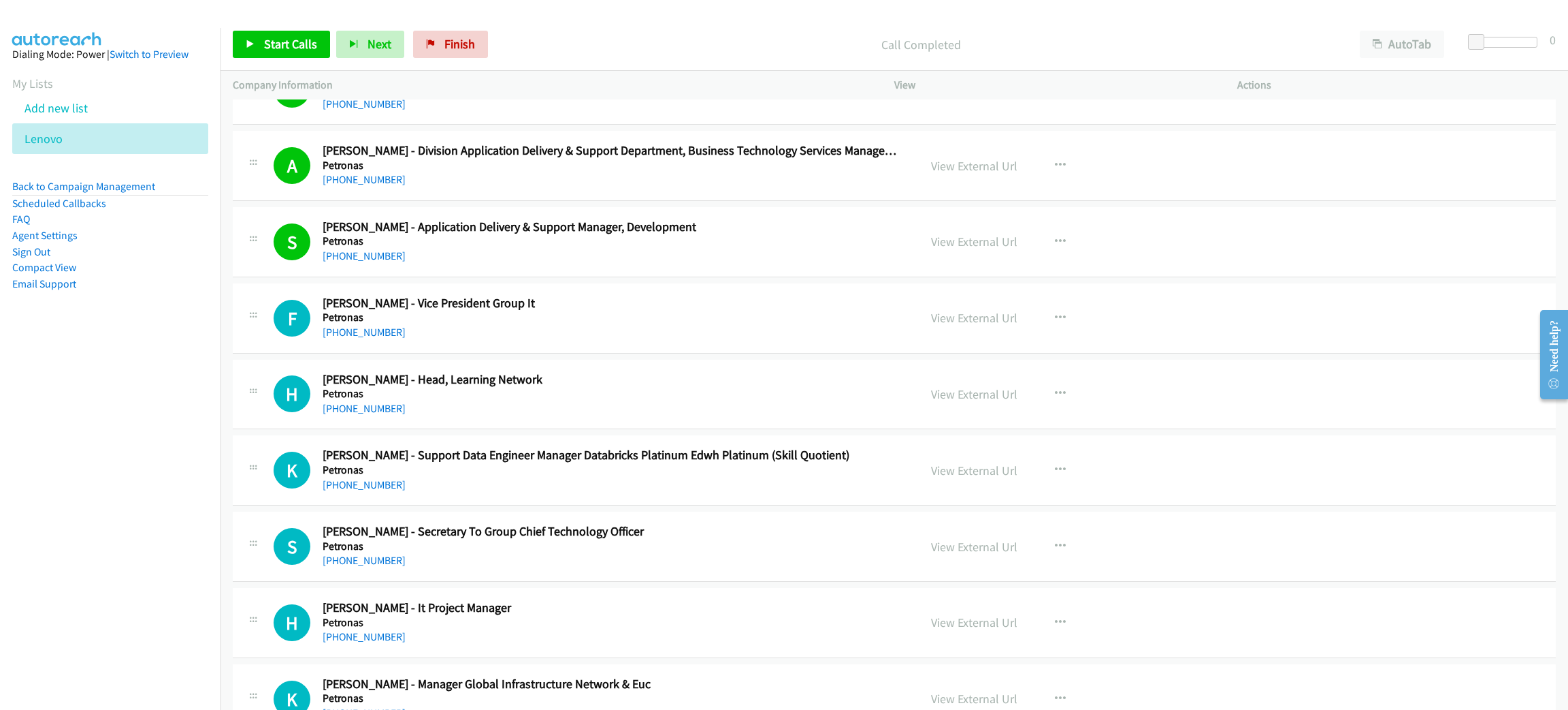
click at [595, 47] on p "Call Completed" at bounding box center [921, 44] width 829 height 18
click at [301, 39] on span "Start Calls" at bounding box center [290, 44] width 53 height 16
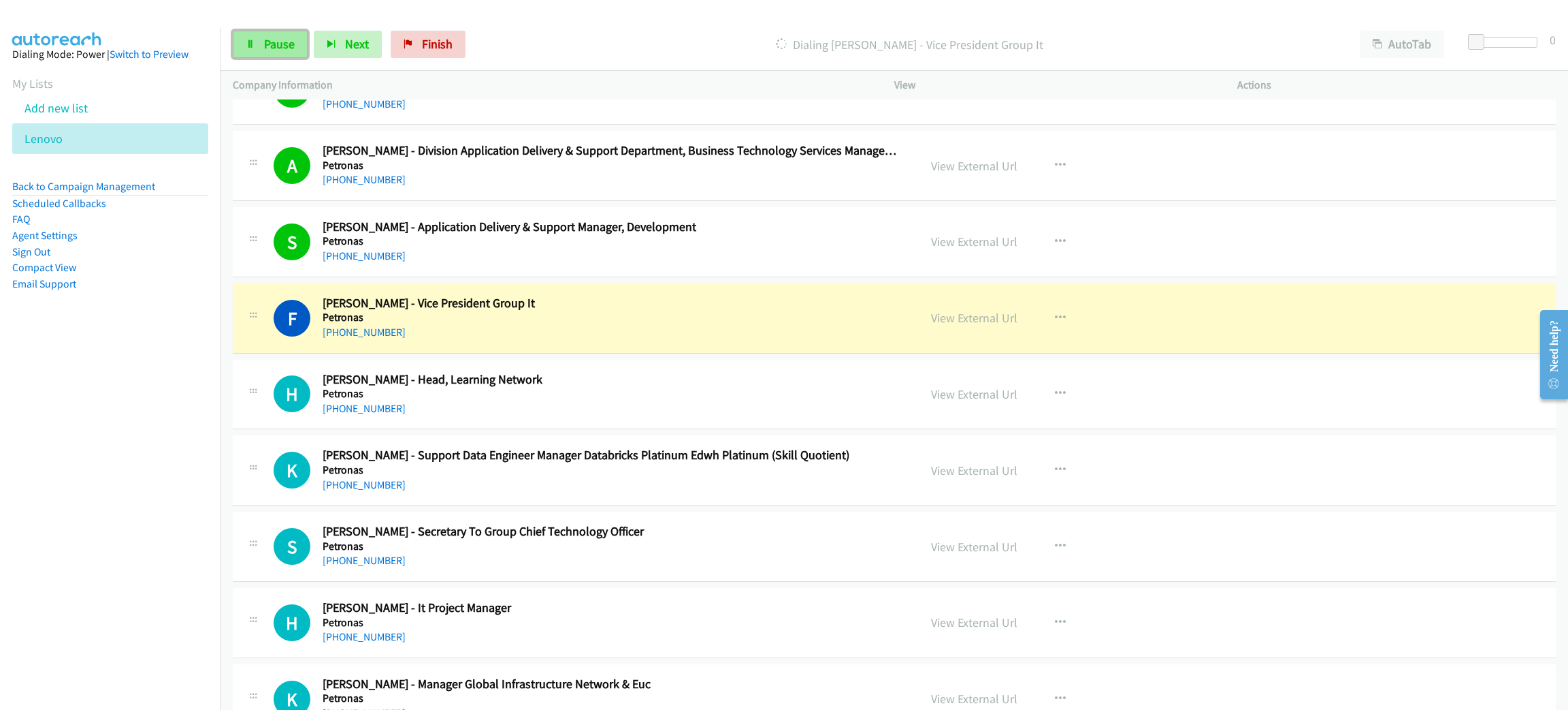
click at [271, 48] on span "Pause" at bounding box center [279, 44] width 31 height 16
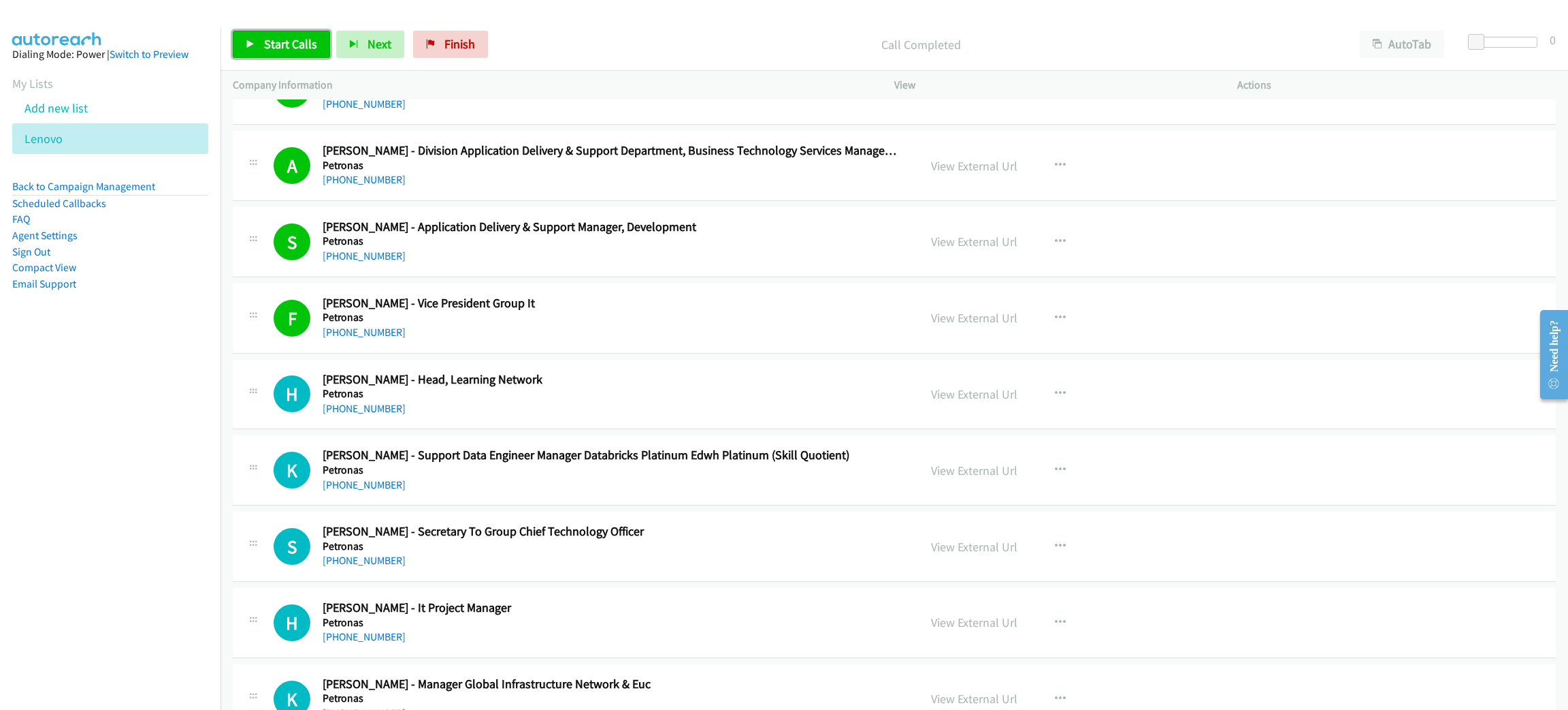
click at [308, 40] on span "Start Calls" at bounding box center [290, 44] width 53 height 16
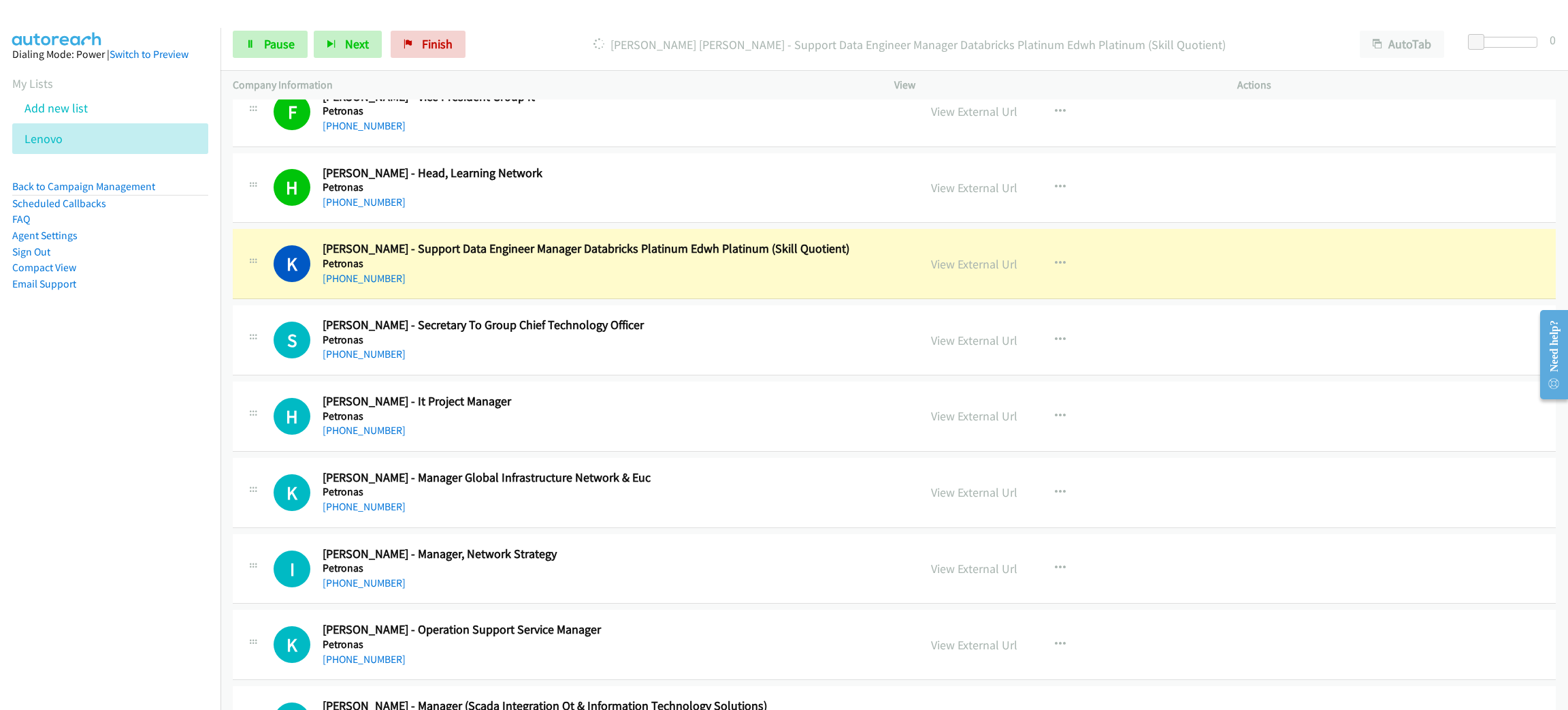
scroll to position [3984, 0]
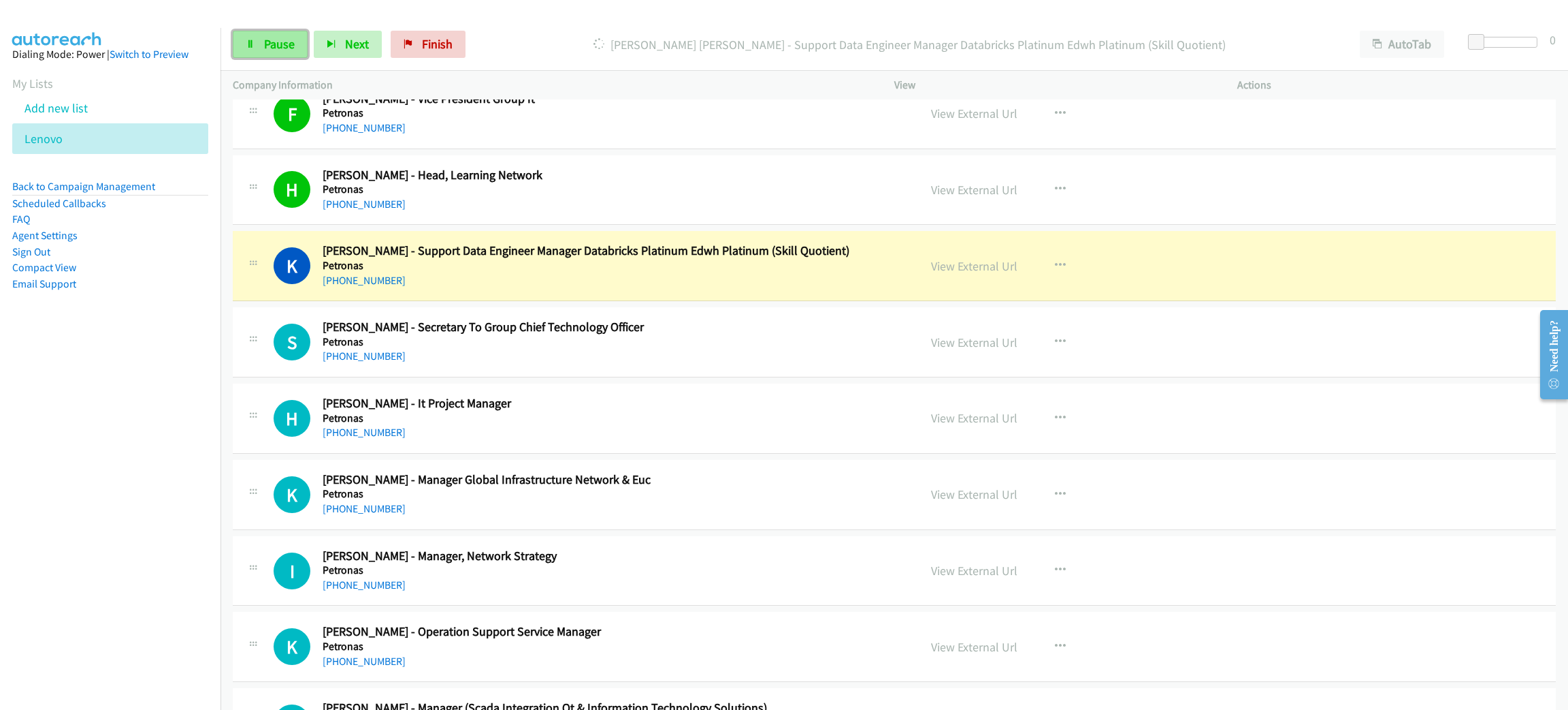
click at [291, 45] on span "Pause" at bounding box center [279, 44] width 31 height 16
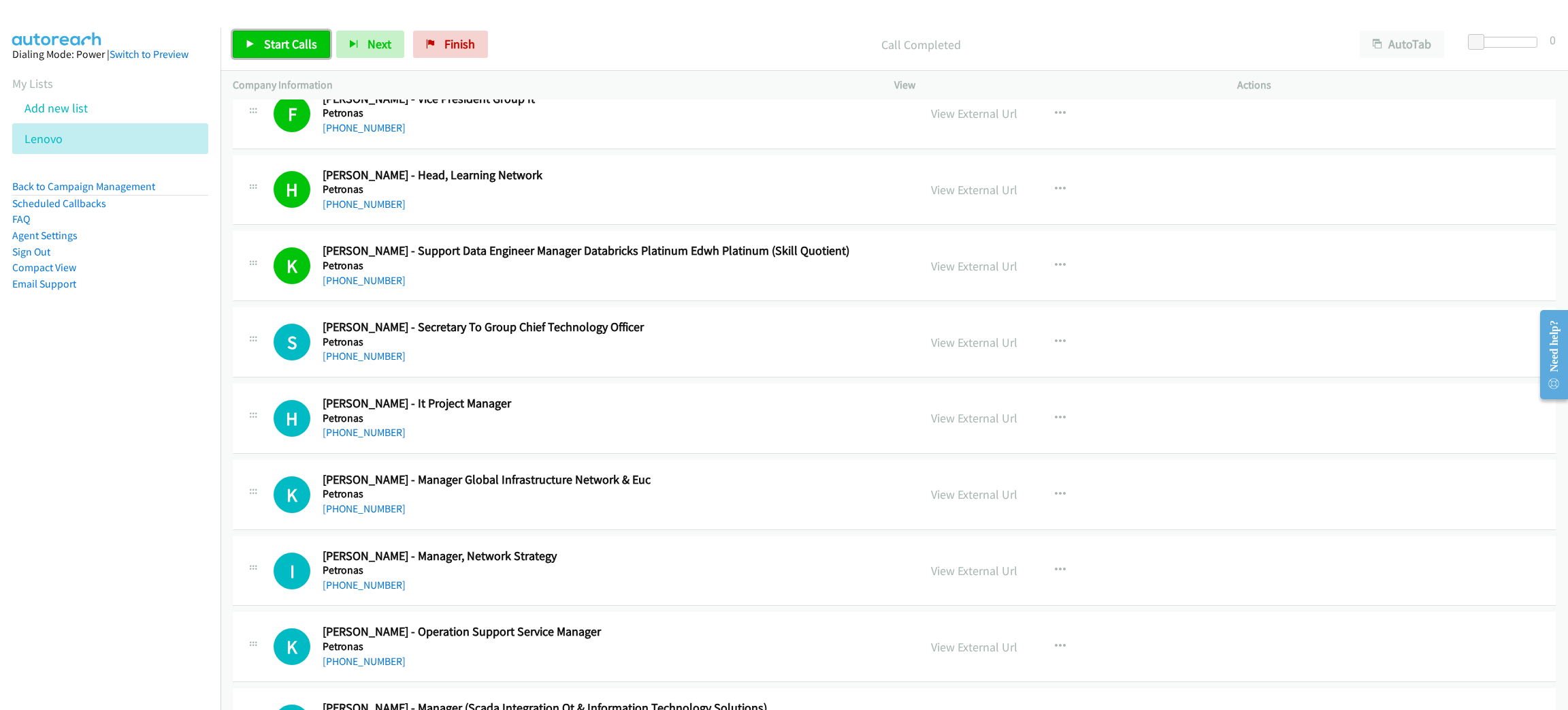
click at [292, 43] on span "Start Calls" at bounding box center [290, 44] width 53 height 16
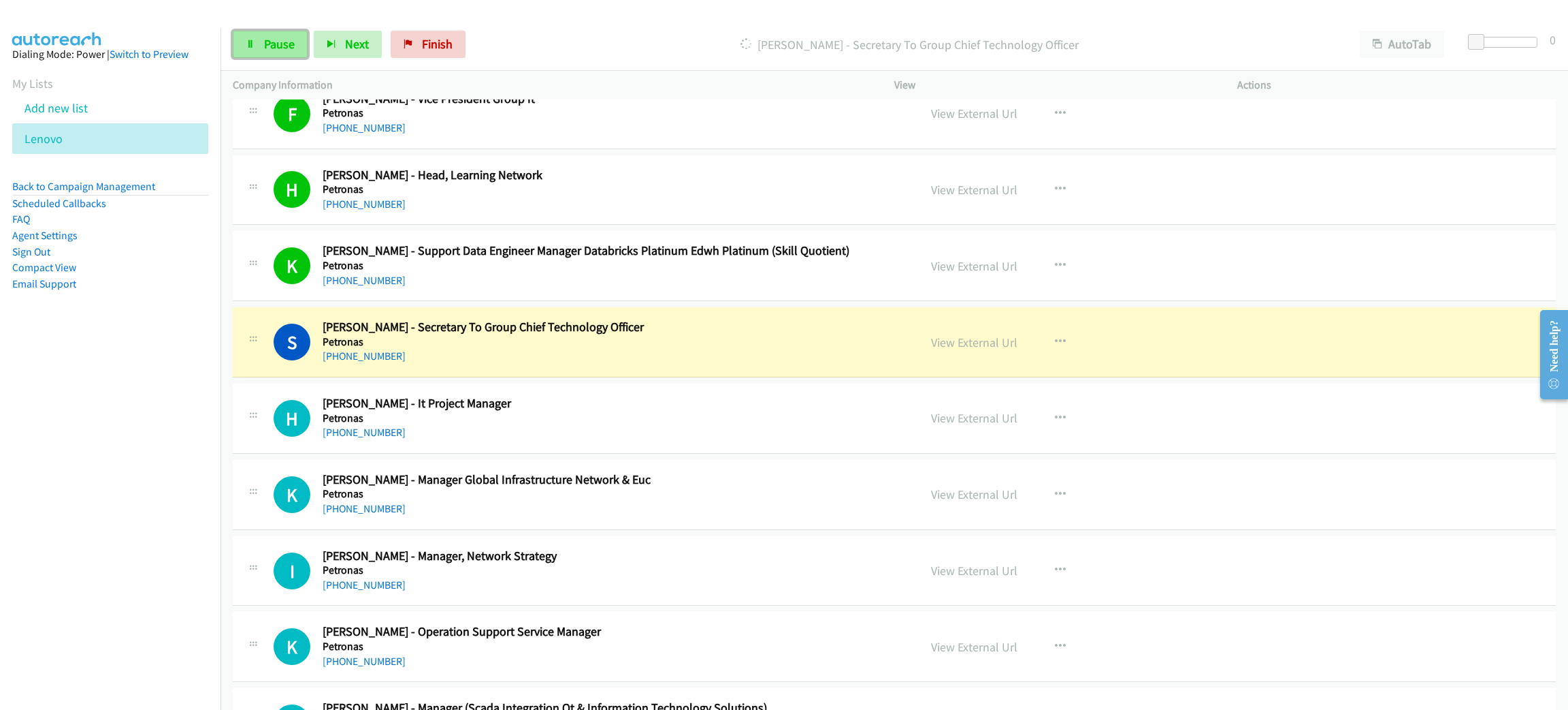
click at [292, 44] on span "Pause" at bounding box center [279, 44] width 31 height 16
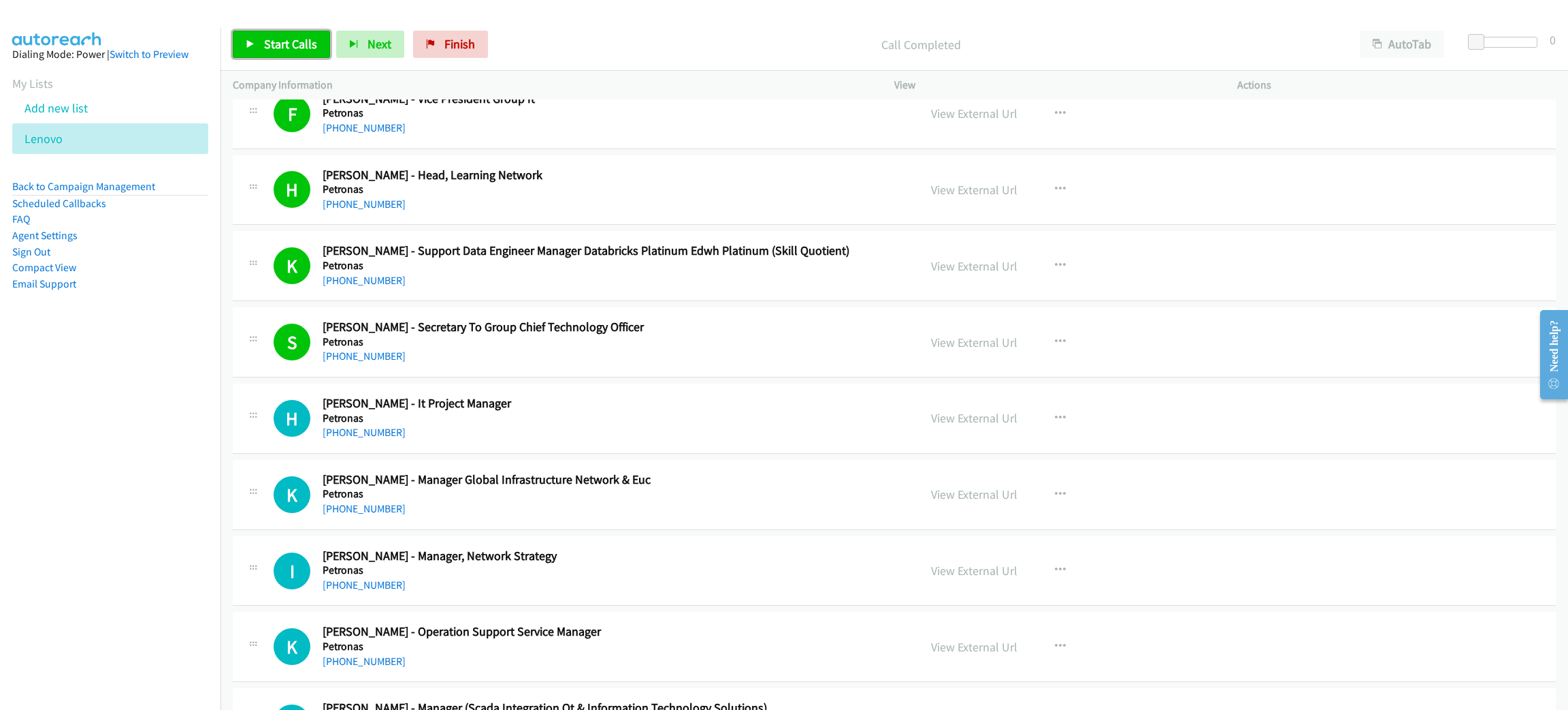
click at [303, 42] on span "Start Calls" at bounding box center [290, 44] width 53 height 16
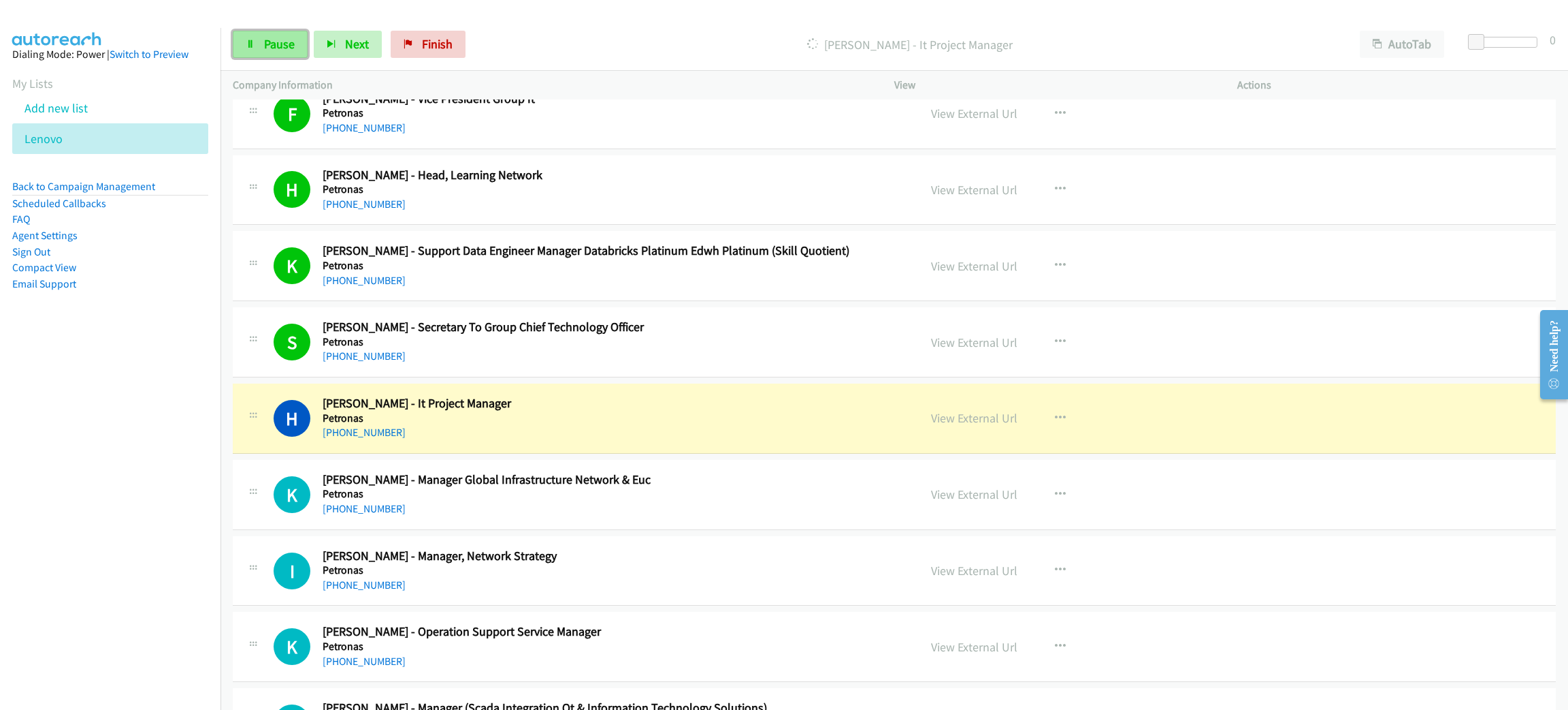
click at [283, 47] on span "Pause" at bounding box center [279, 44] width 31 height 16
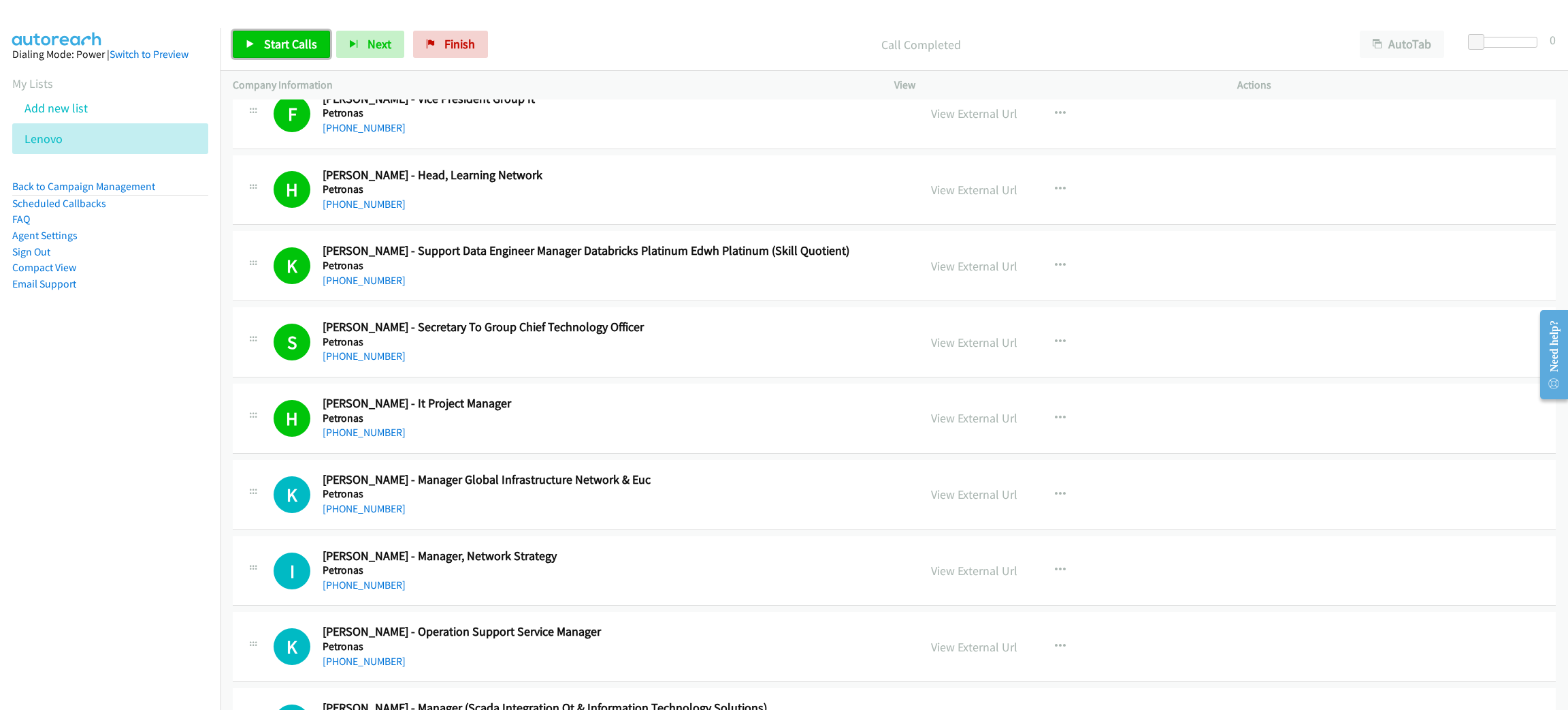
click at [295, 48] on span "Start Calls" at bounding box center [290, 44] width 53 height 16
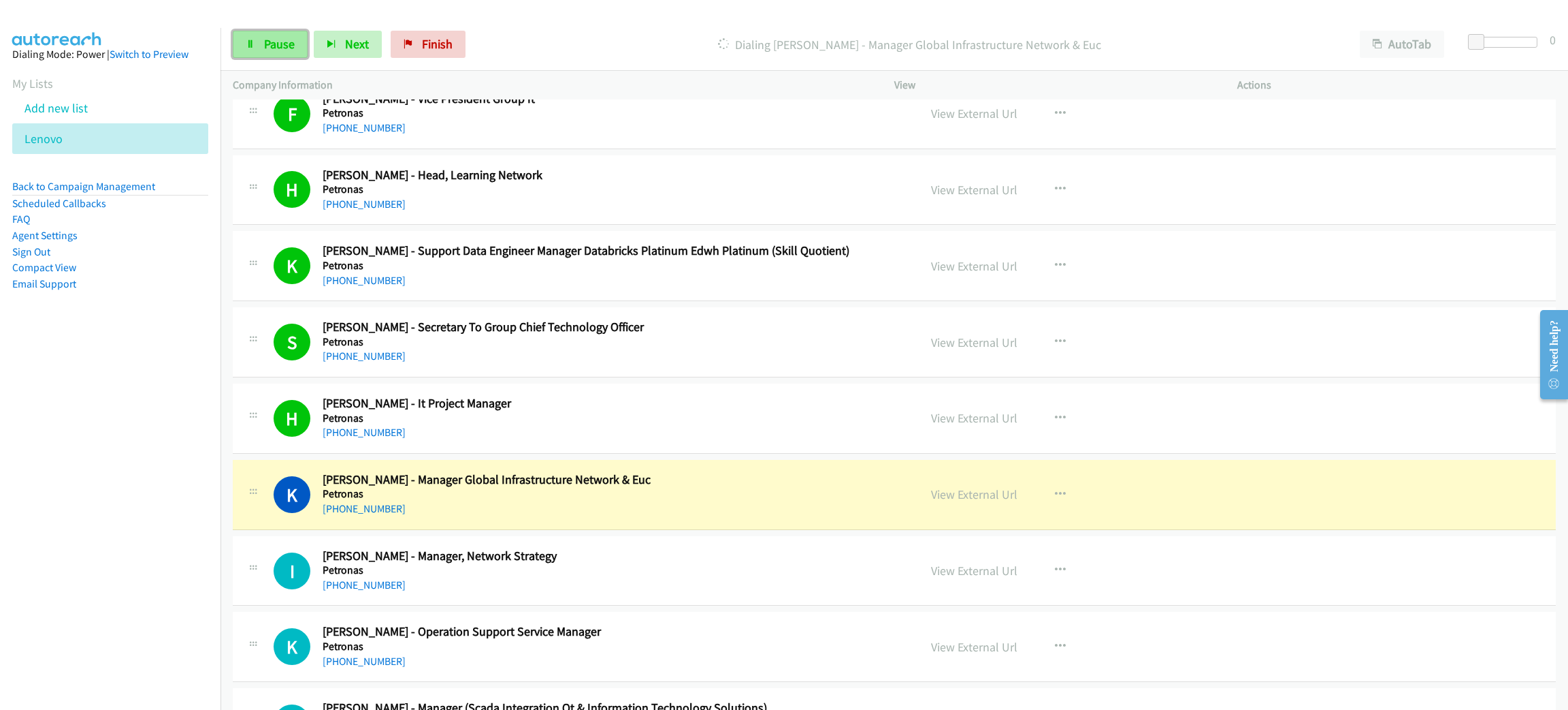
click at [276, 45] on span "Pause" at bounding box center [279, 44] width 31 height 16
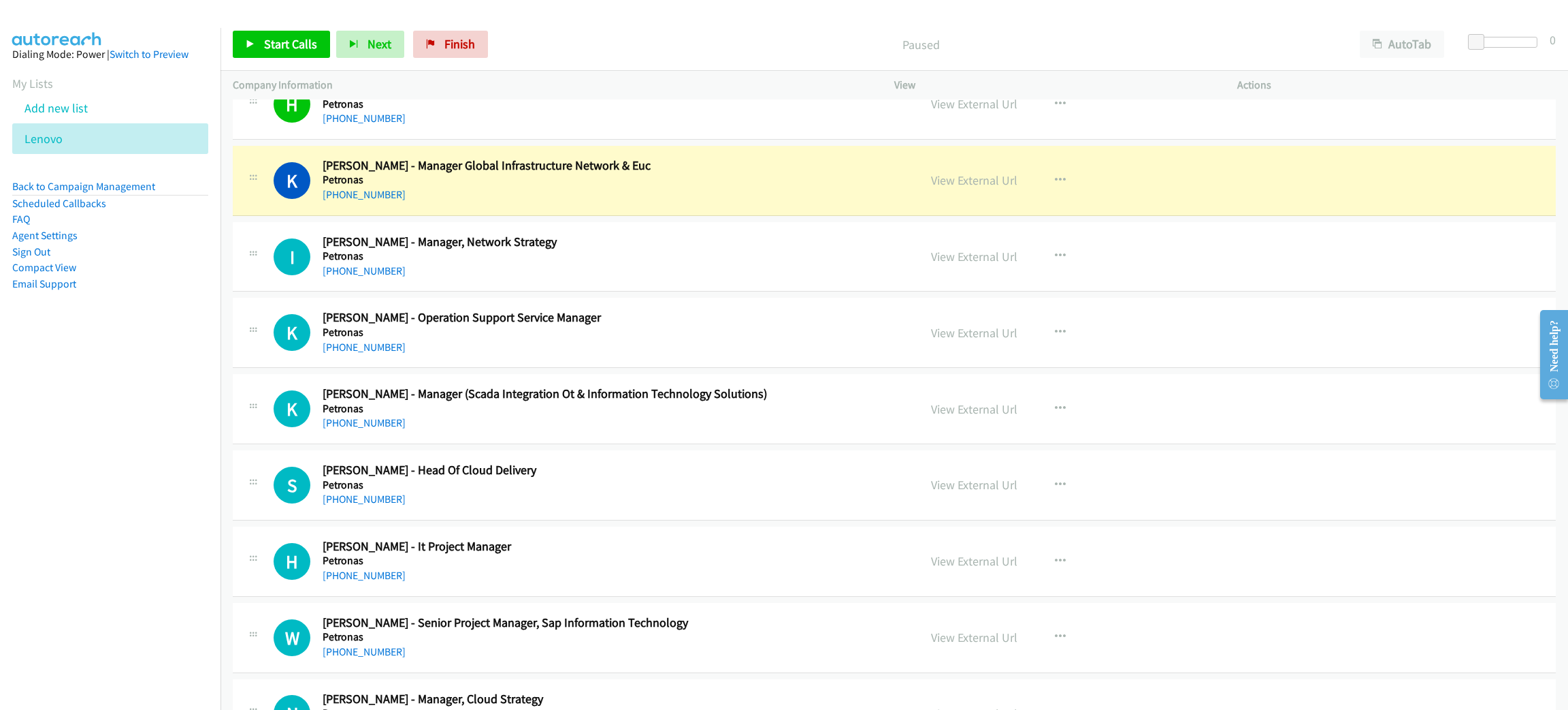
scroll to position [4290, 0]
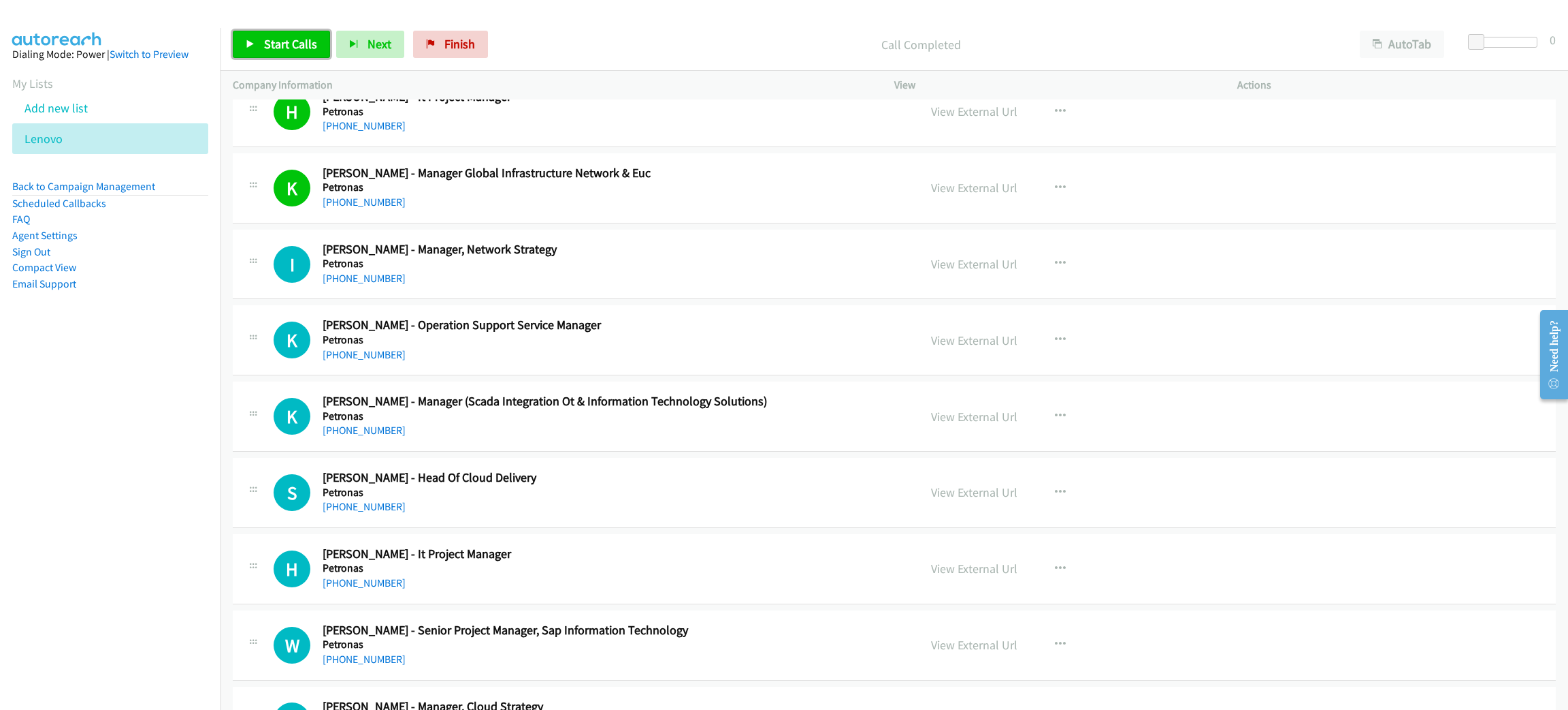
click at [262, 51] on link "Start Calls" at bounding box center [281, 44] width 97 height 27
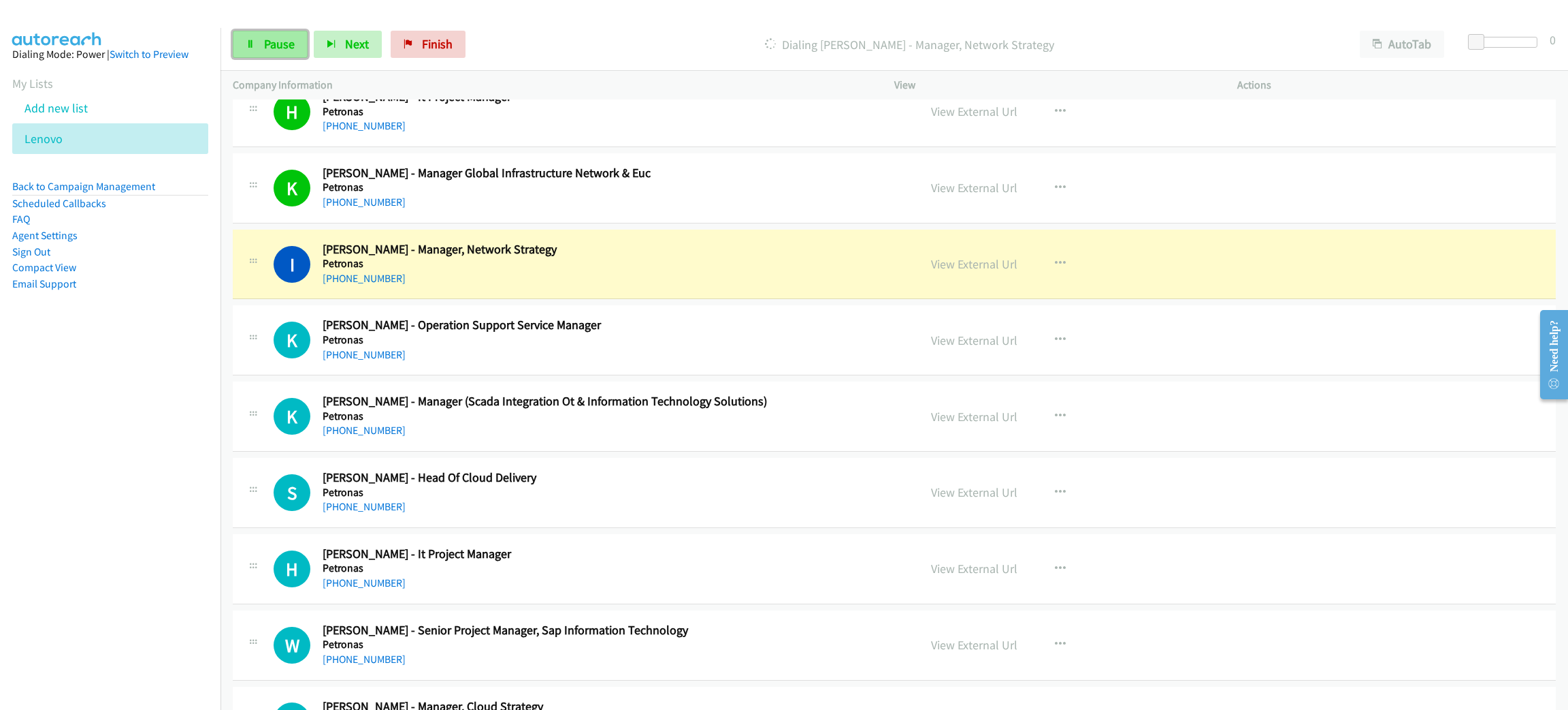
click at [264, 47] on span "Pause" at bounding box center [279, 44] width 31 height 16
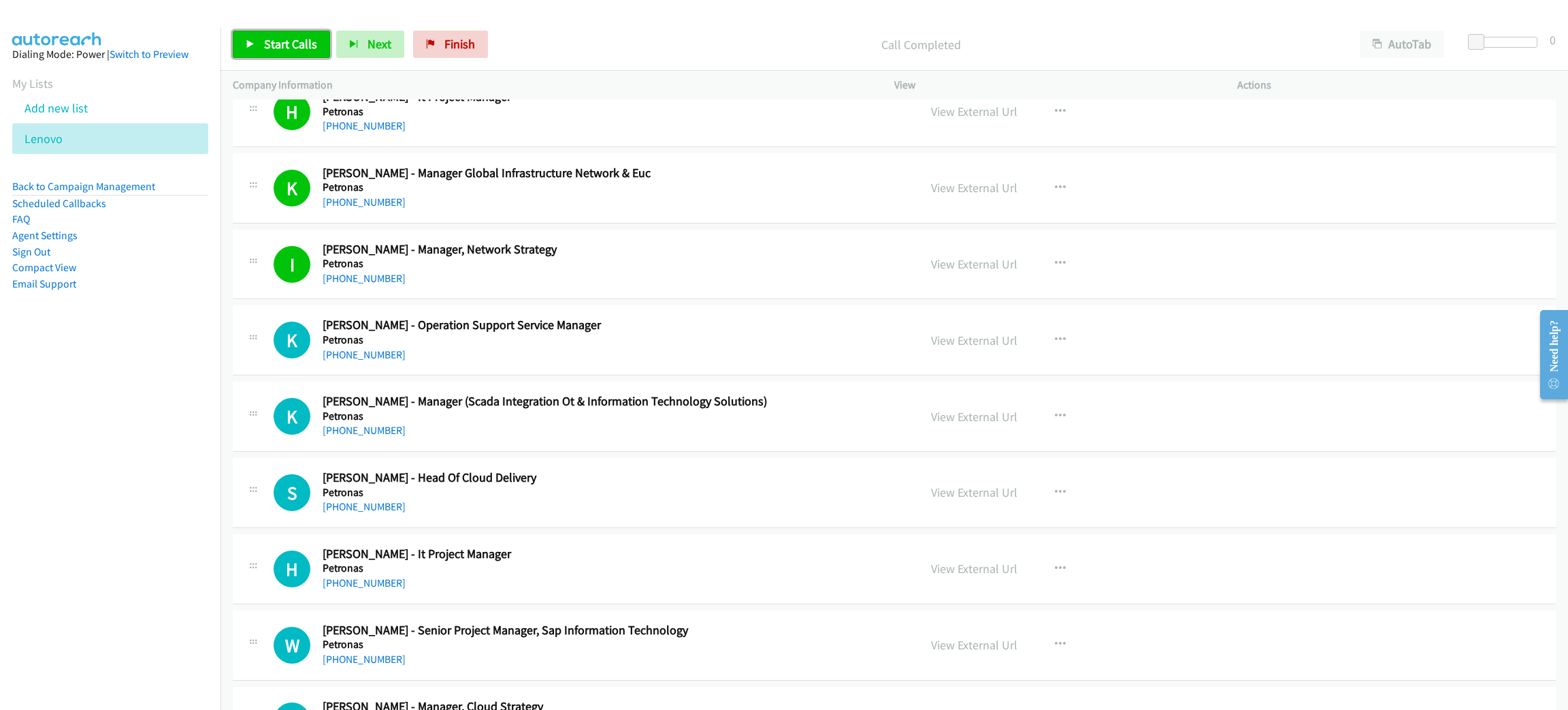
click at [305, 44] on span "Start Calls" at bounding box center [290, 44] width 53 height 16
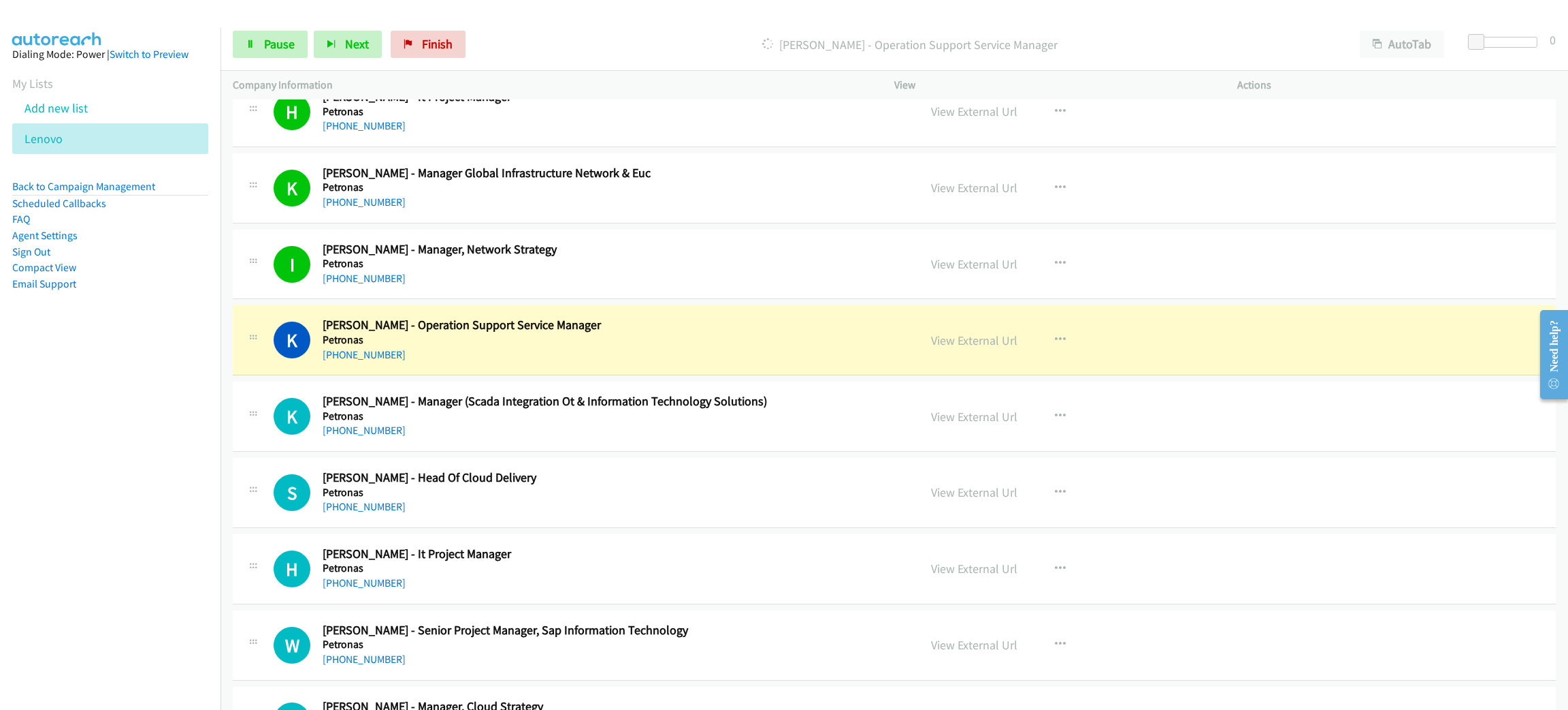
click at [719, 312] on div "K Callback Scheduled Kumaresan Murugan - Operation Support Service Manager Petr…" at bounding box center [894, 340] width 1323 height 70
click at [1004, 342] on link "View External Url" at bounding box center [974, 340] width 86 height 16
click at [299, 36] on link "Pause" at bounding box center [271, 44] width 75 height 27
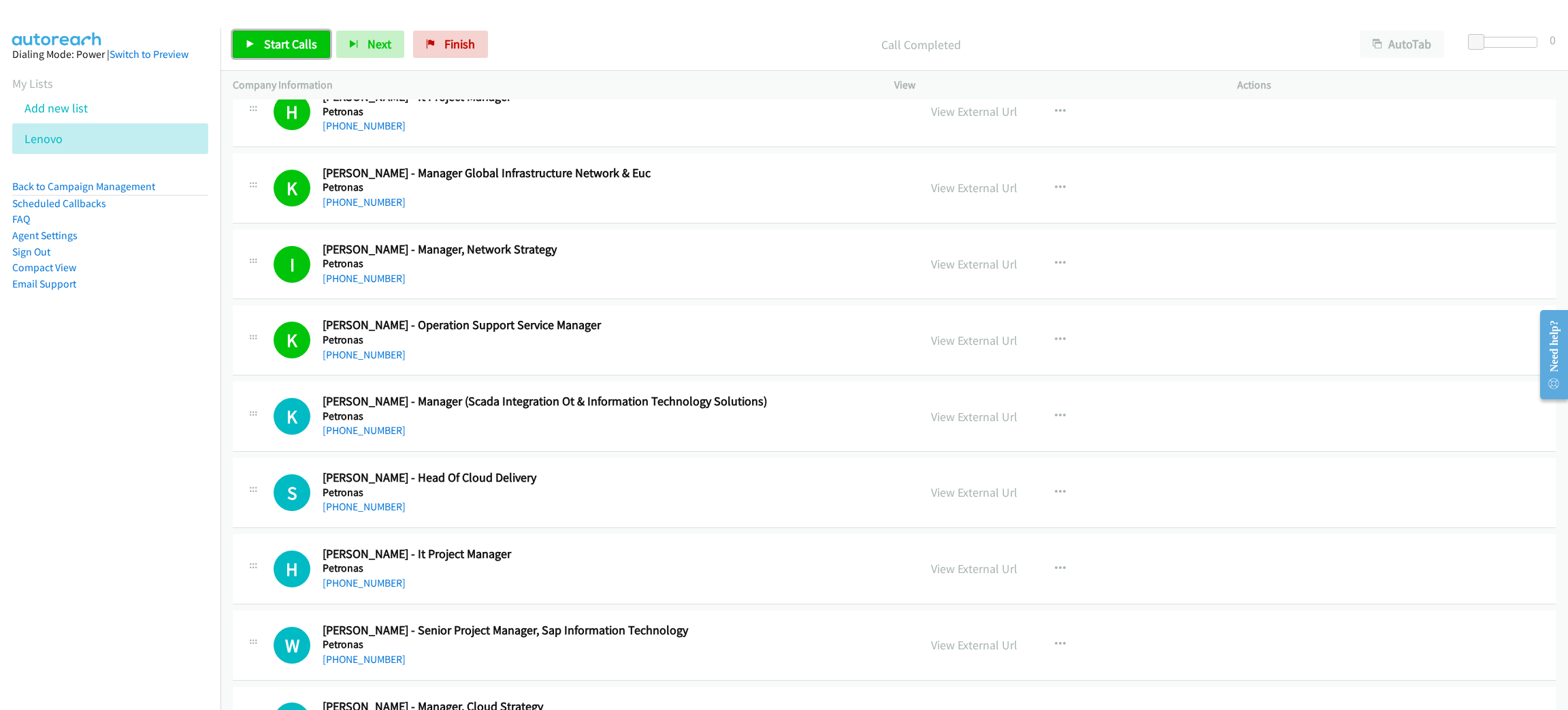
click at [297, 32] on link "Start Calls" at bounding box center [281, 44] width 97 height 27
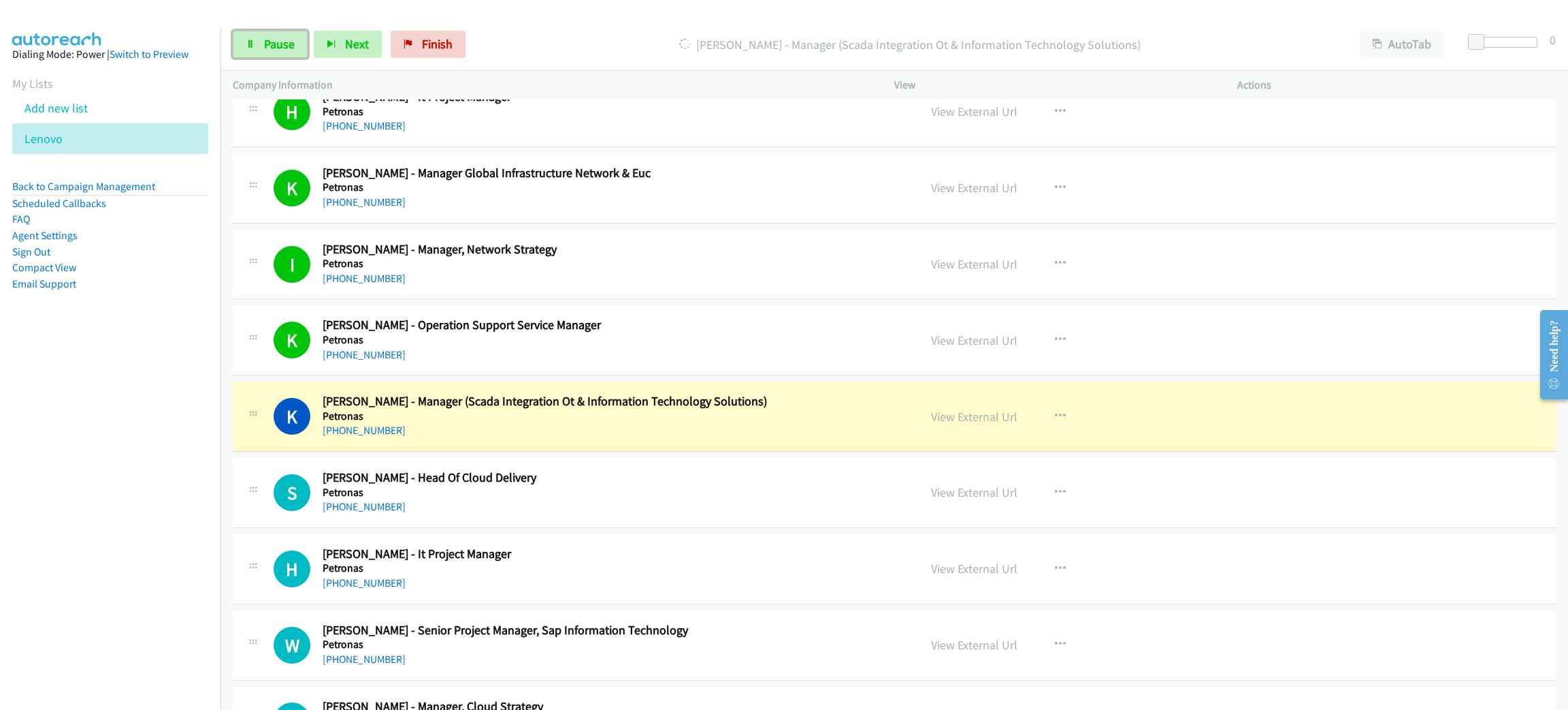
click at [297, 32] on link "Pause" at bounding box center [271, 44] width 75 height 27
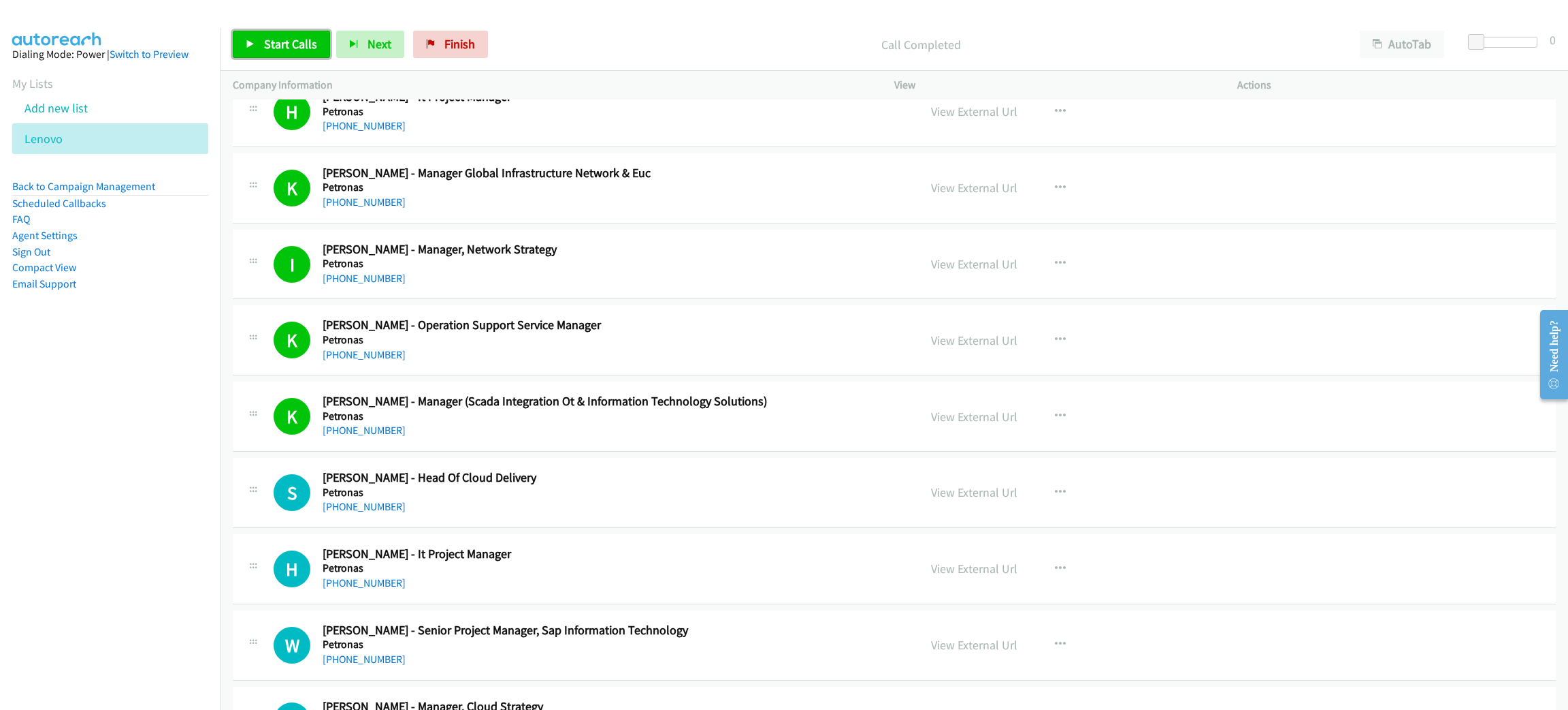
click at [266, 56] on link "Start Calls" at bounding box center [281, 44] width 97 height 27
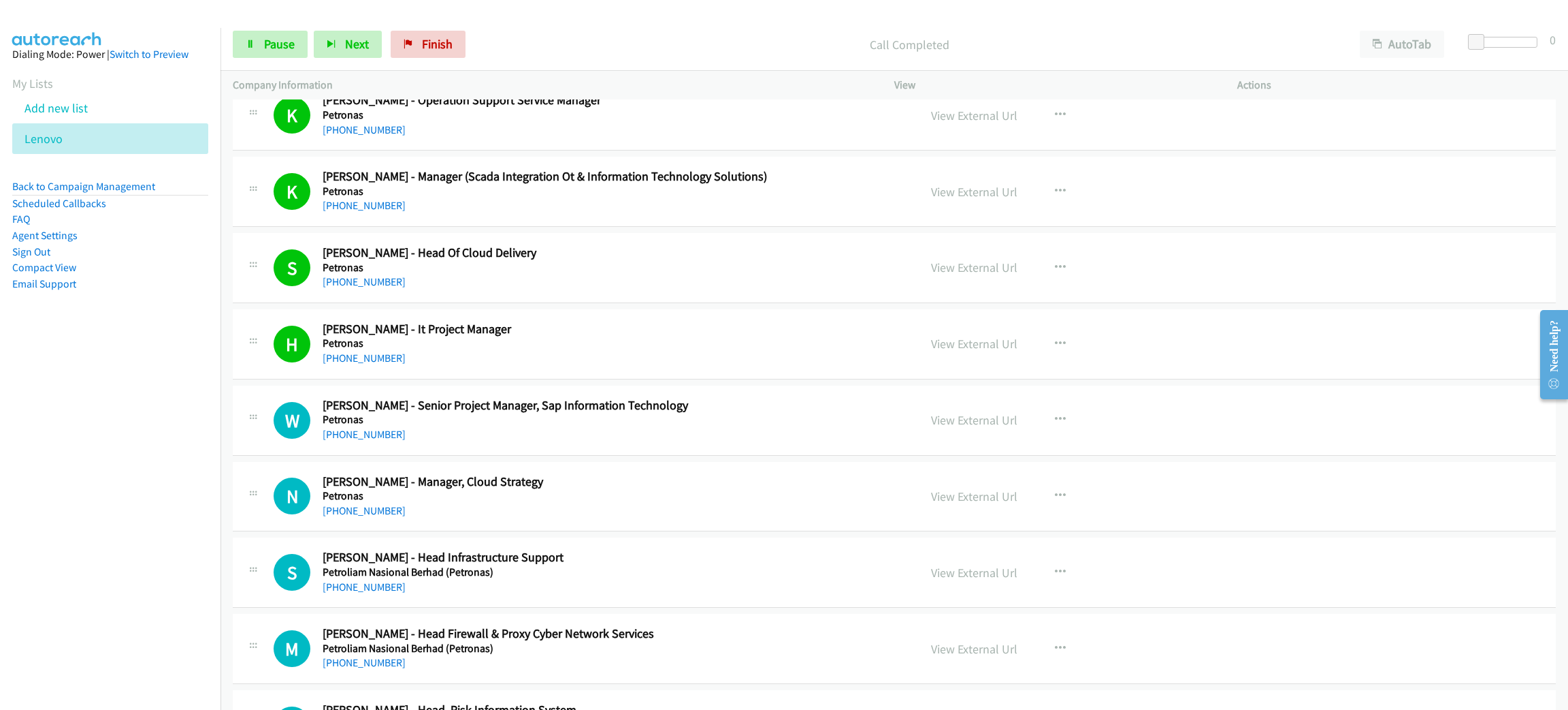
scroll to position [4597, 0]
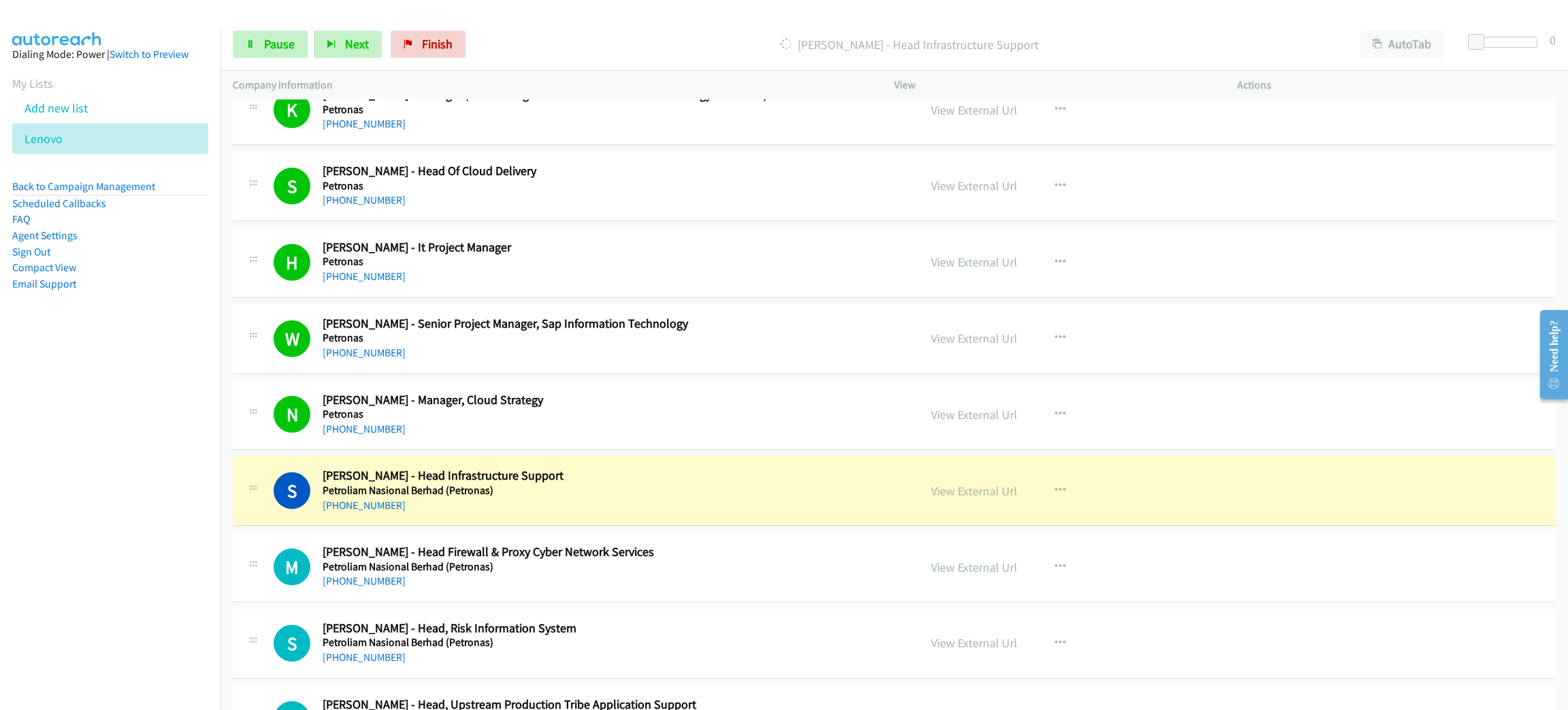
click at [264, 59] on div "Start Calls Pause Next Finish Dialing Saiful Jazri Zahari - Head Infrastructure…" at bounding box center [894, 44] width 1348 height 53
click at [274, 42] on span "Pause" at bounding box center [279, 44] width 31 height 16
click at [962, 499] on link "View External Url" at bounding box center [974, 490] width 86 height 16
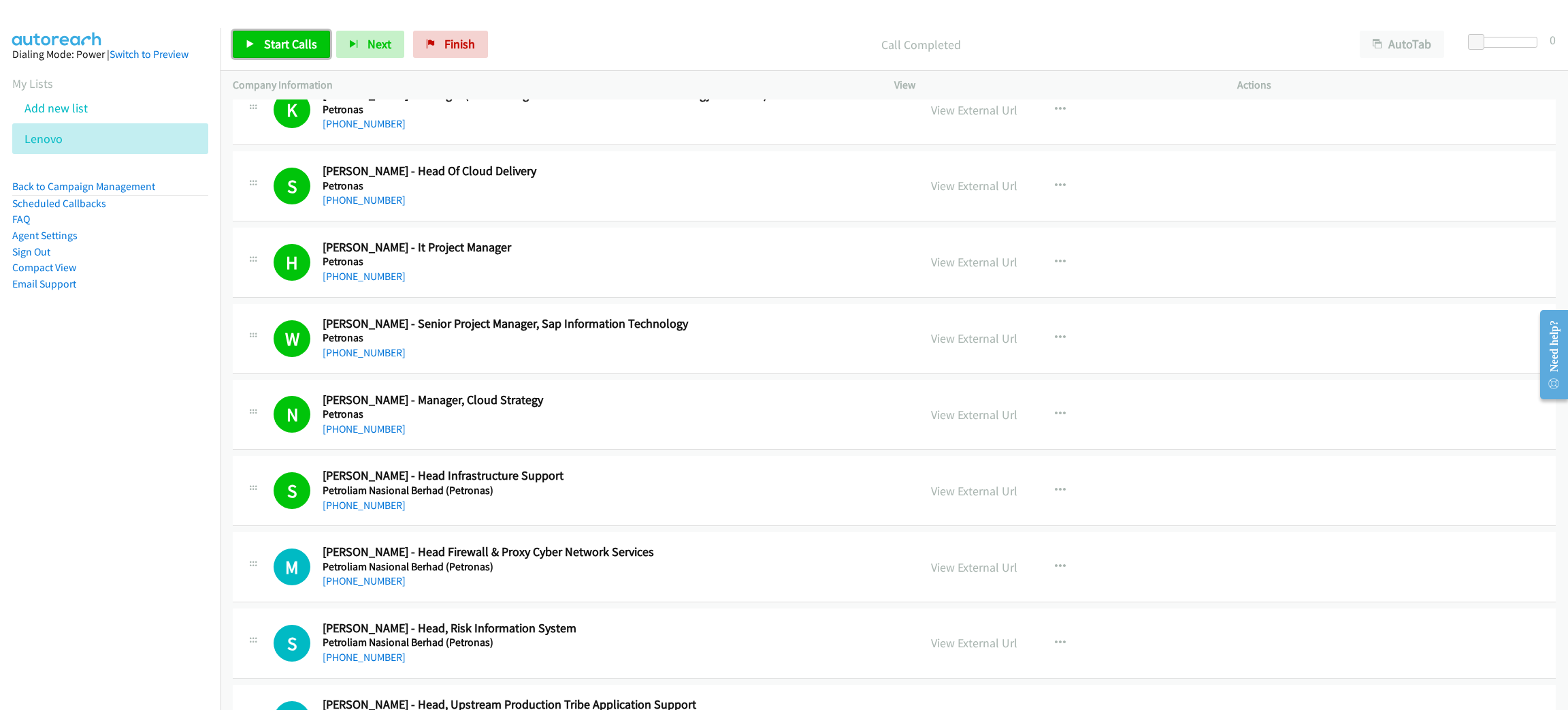
click at [251, 47] on icon at bounding box center [250, 44] width 10 height 10
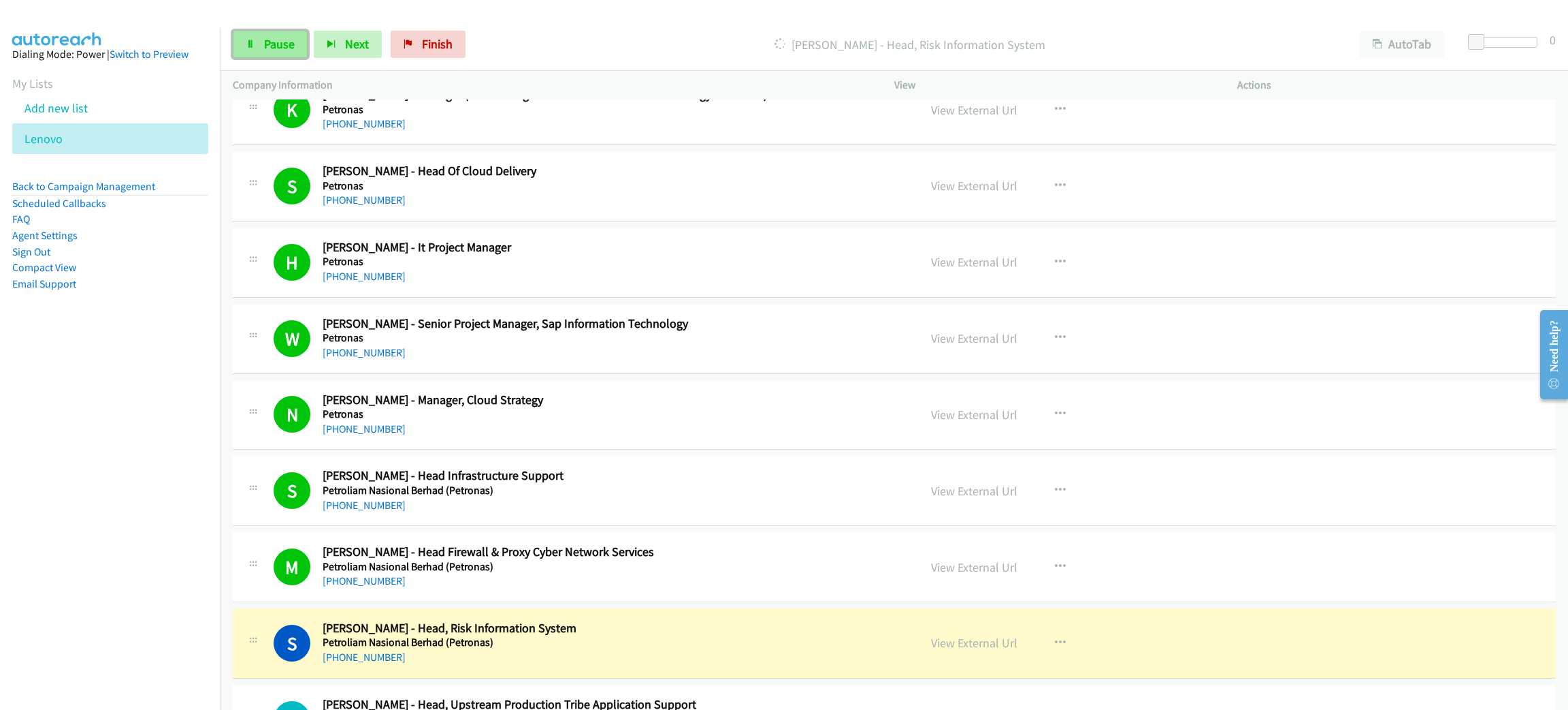
click at [251, 47] on icon at bounding box center [250, 44] width 10 height 10
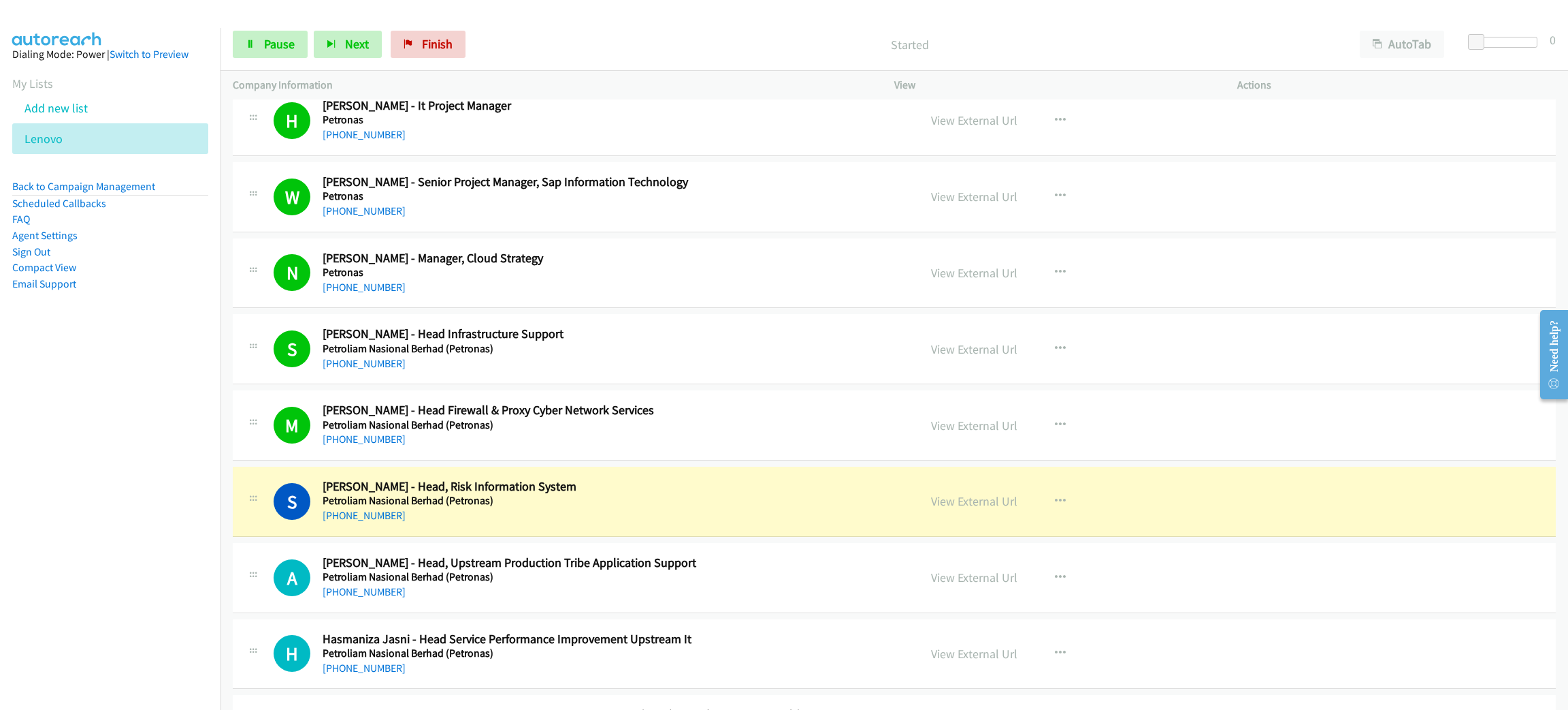
scroll to position [4801, 0]
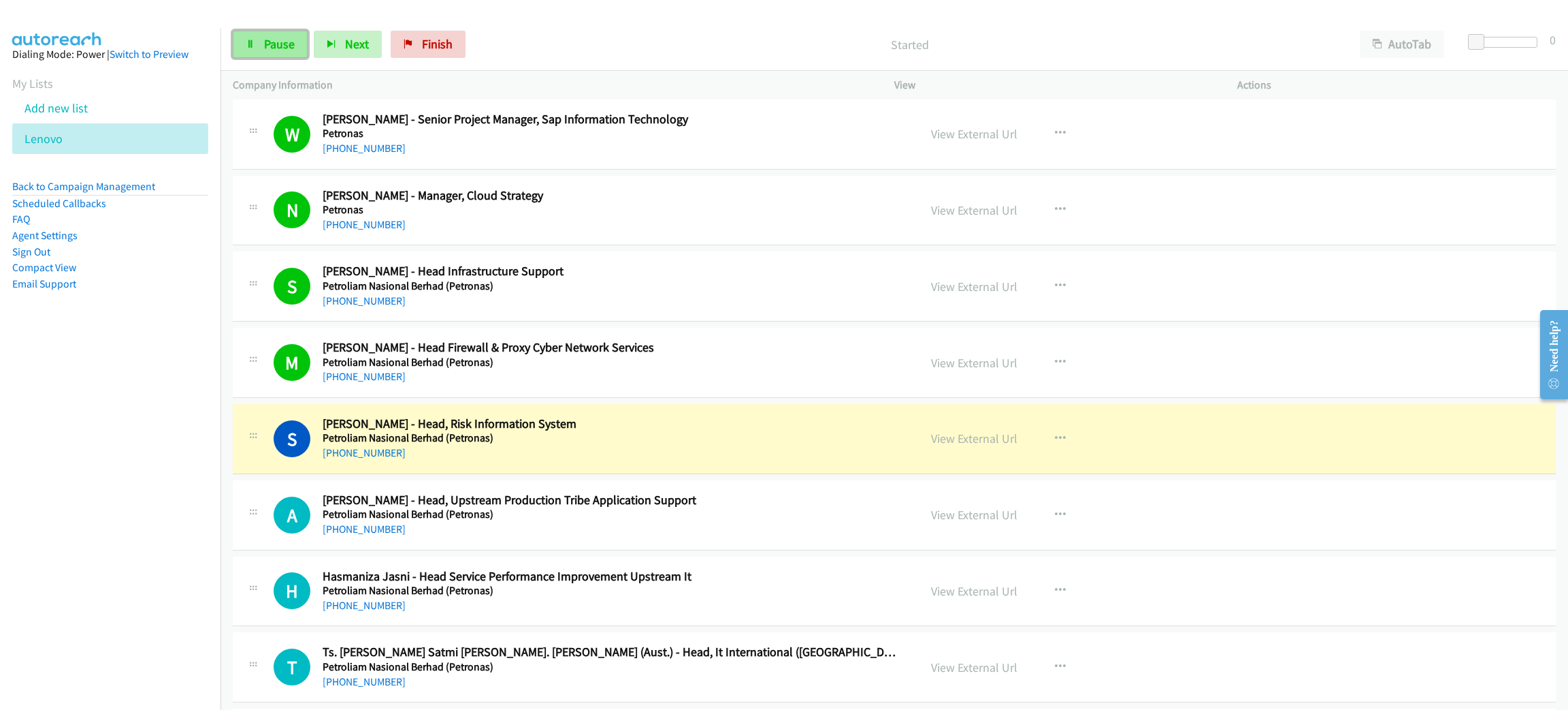
click at [272, 49] on span "Pause" at bounding box center [279, 44] width 31 height 16
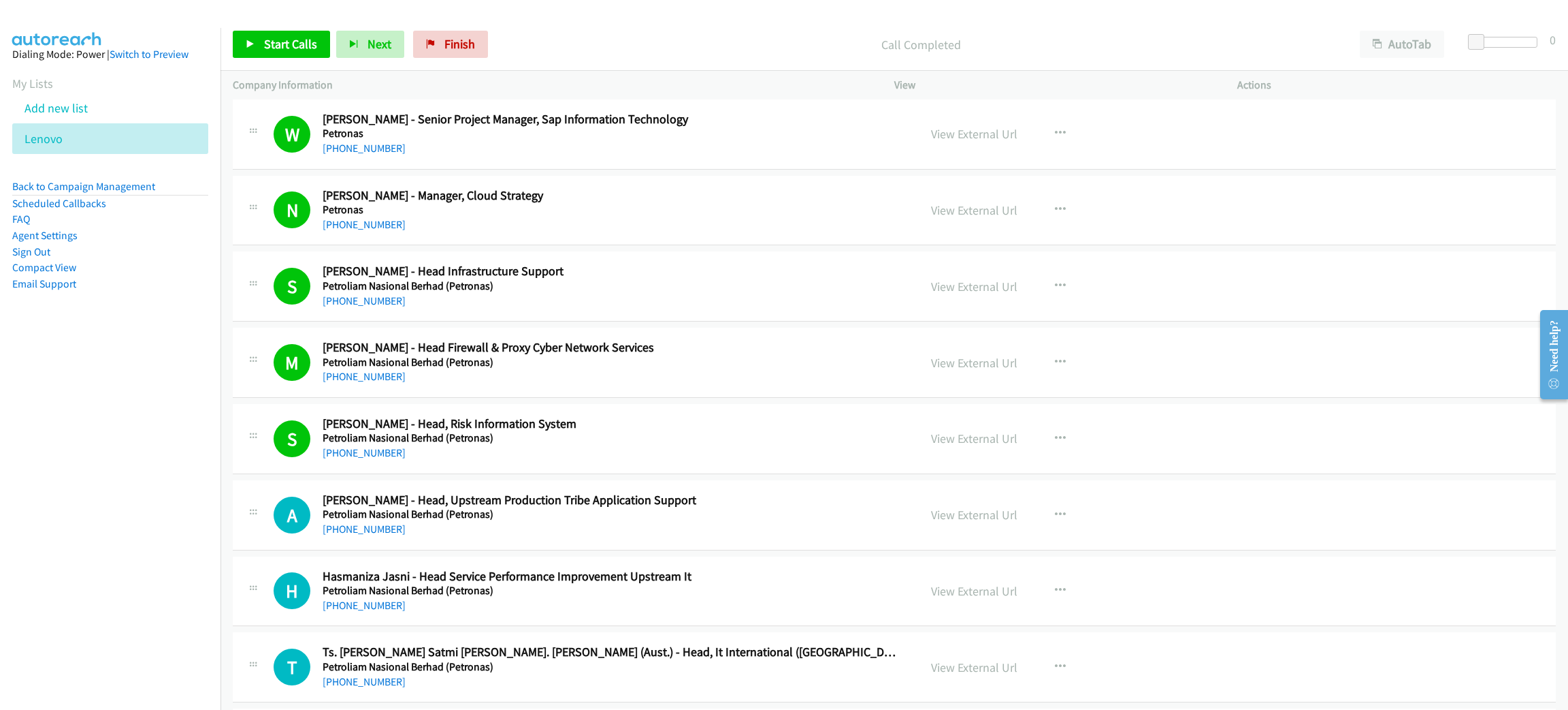
drag, startPoint x: 1200, startPoint y: 185, endPoint x: 1128, endPoint y: 155, distance: 78.0
click at [289, 35] on link "Start Calls" at bounding box center [281, 44] width 97 height 27
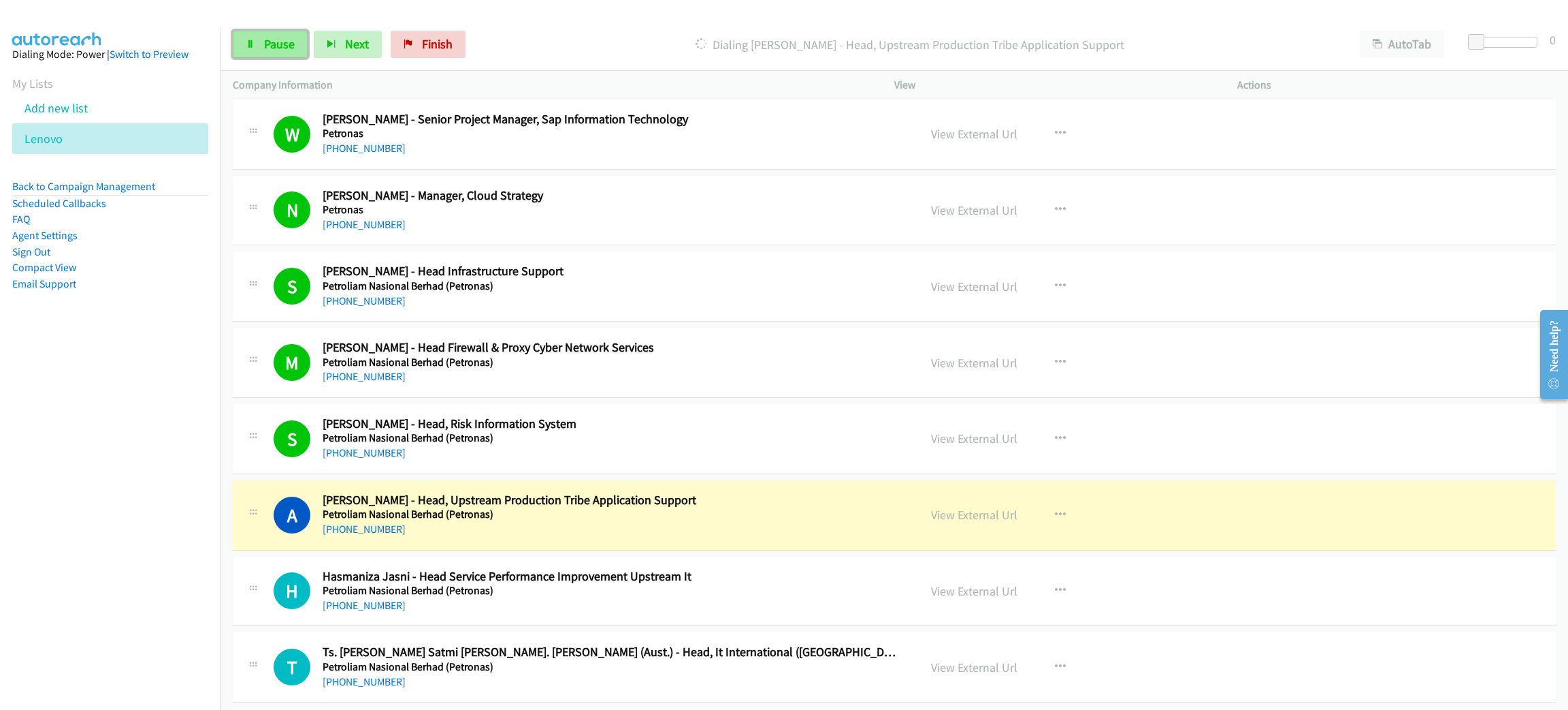
click at [292, 32] on link "Pause" at bounding box center [271, 44] width 75 height 27
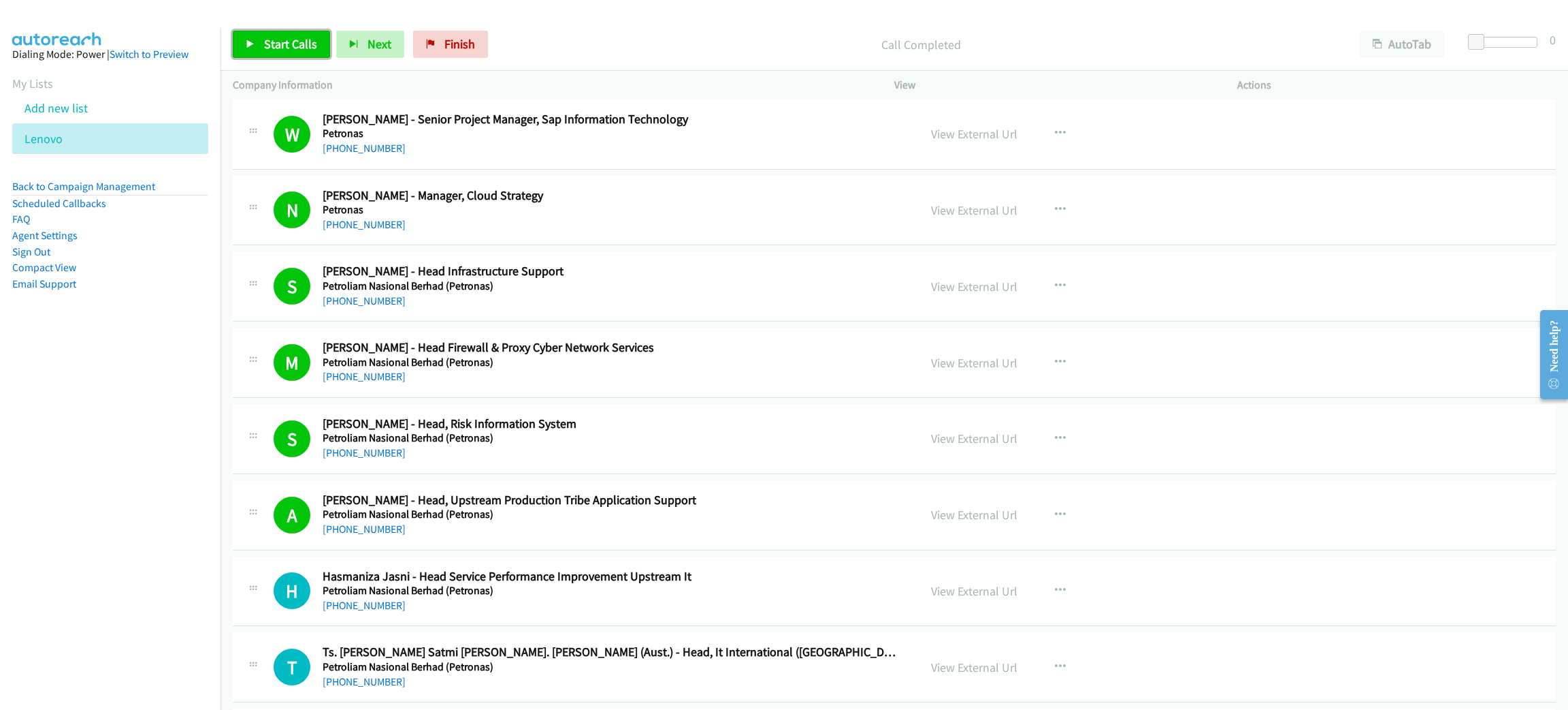
click at [262, 45] on link "Start Calls" at bounding box center [281, 44] width 97 height 27
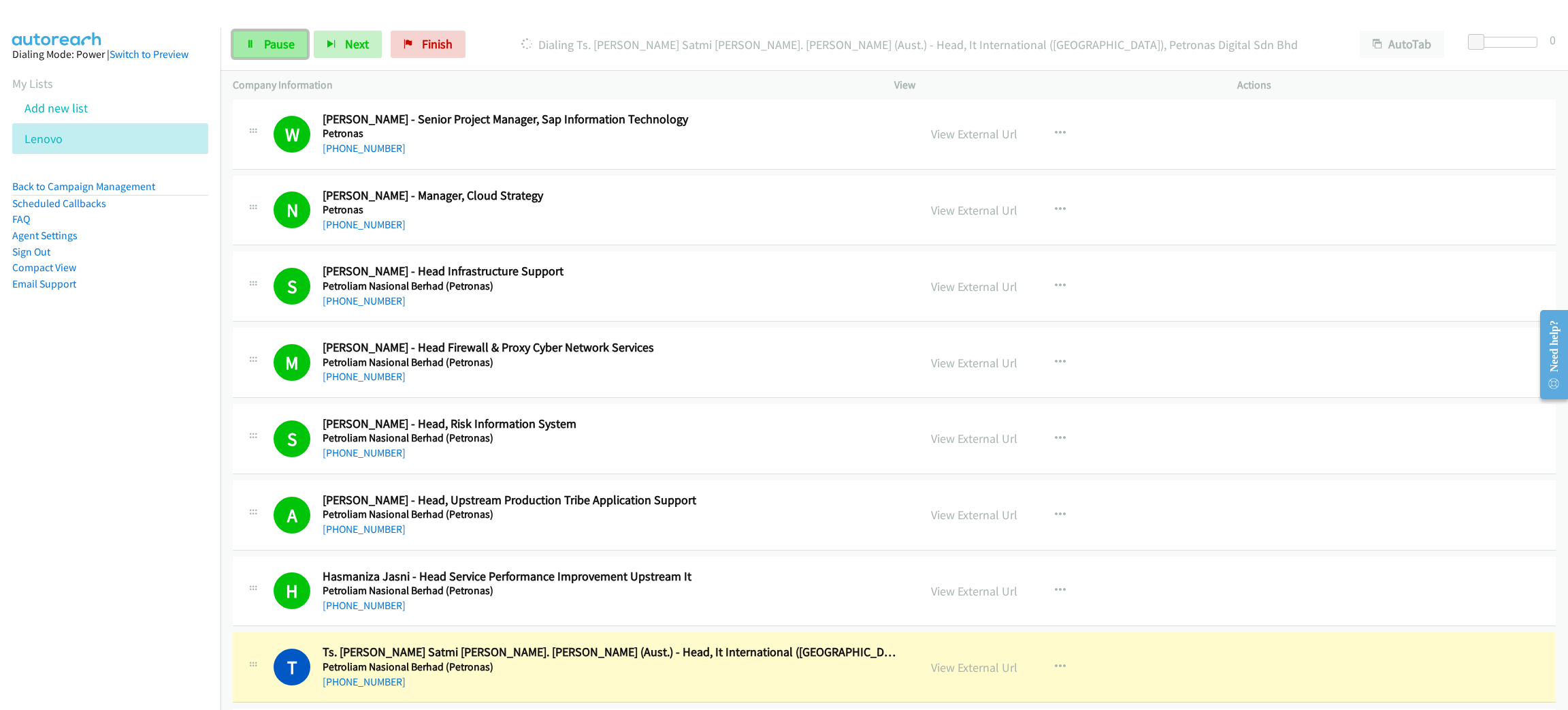
click at [262, 45] on link "Pause" at bounding box center [271, 44] width 75 height 27
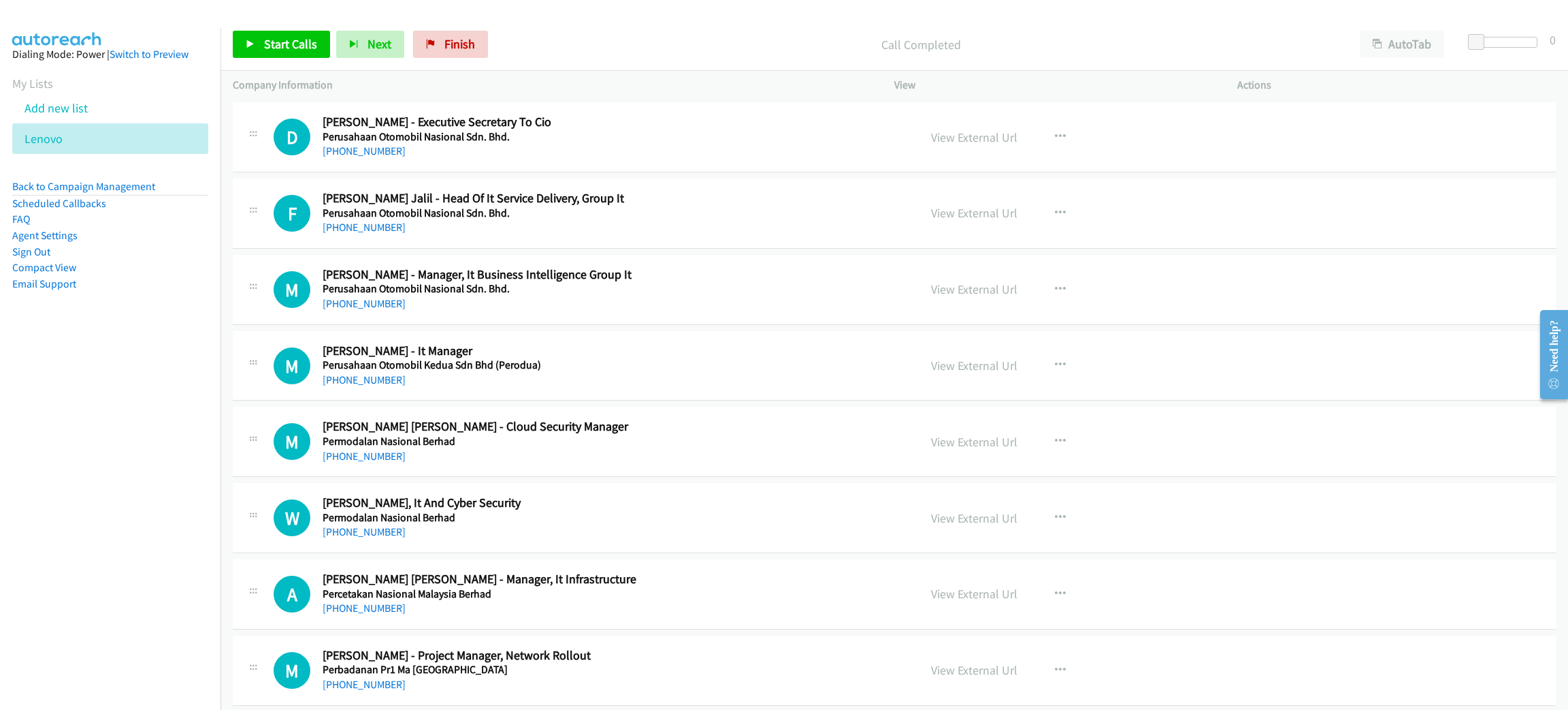
scroll to position [5414, 0]
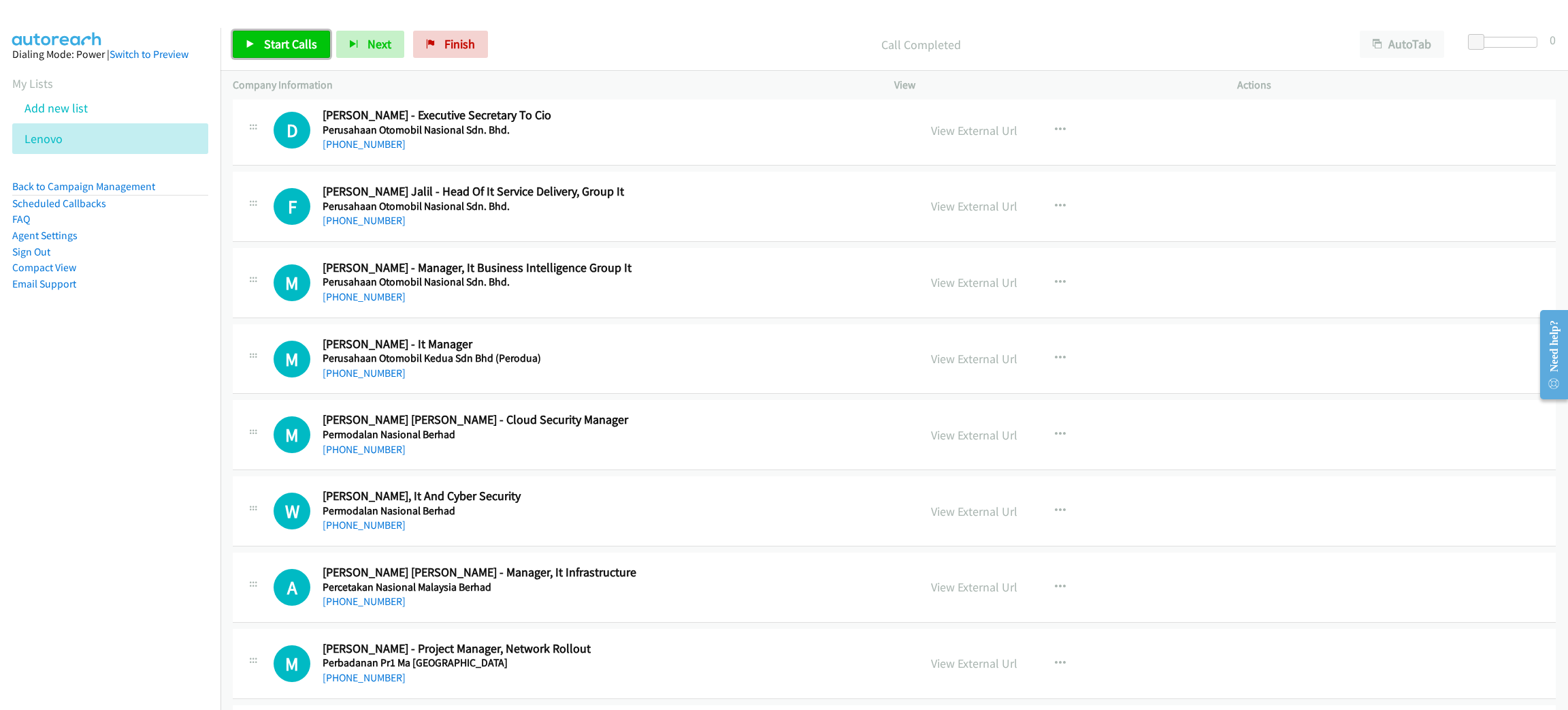
click at [264, 39] on span "Start Calls" at bounding box center [290, 44] width 53 height 16
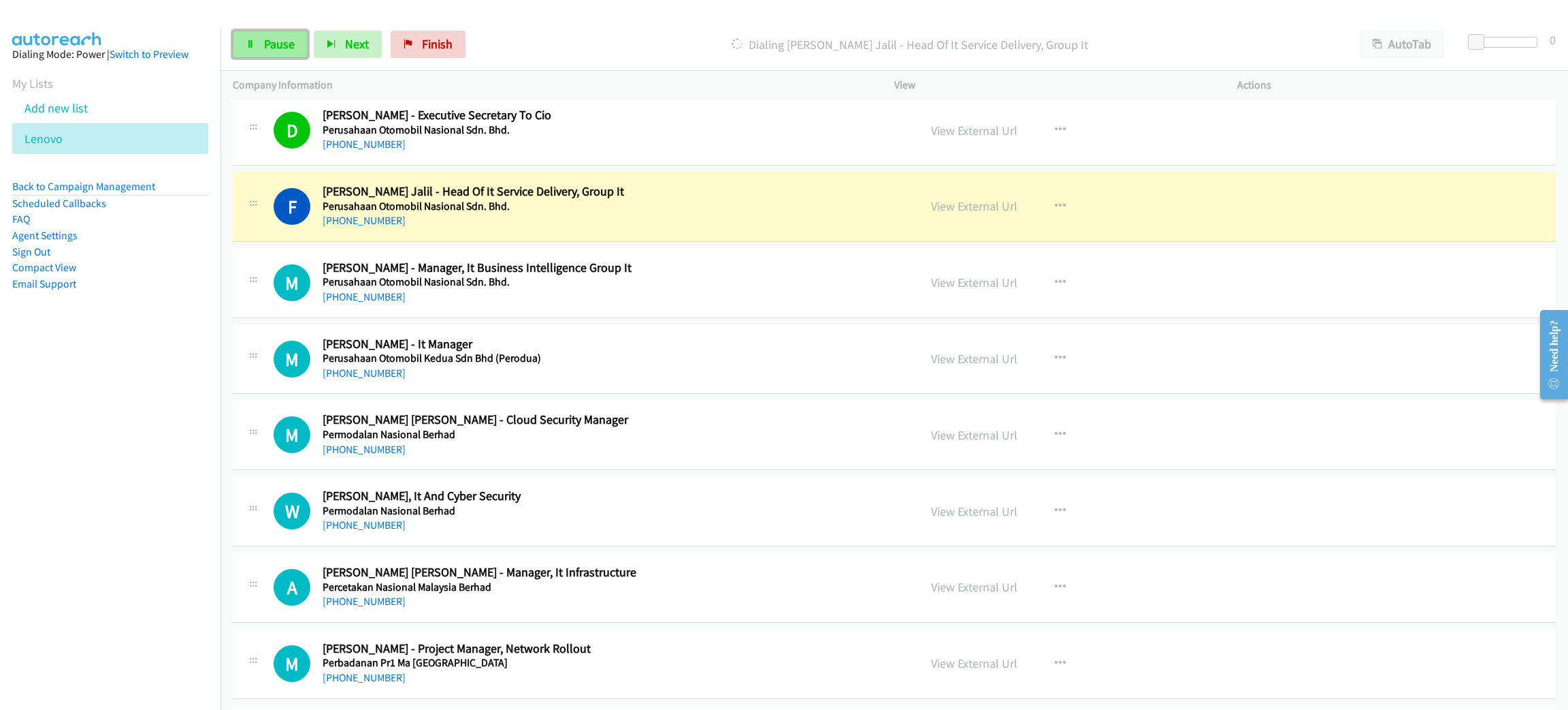
click at [280, 45] on span "Pause" at bounding box center [279, 44] width 31 height 16
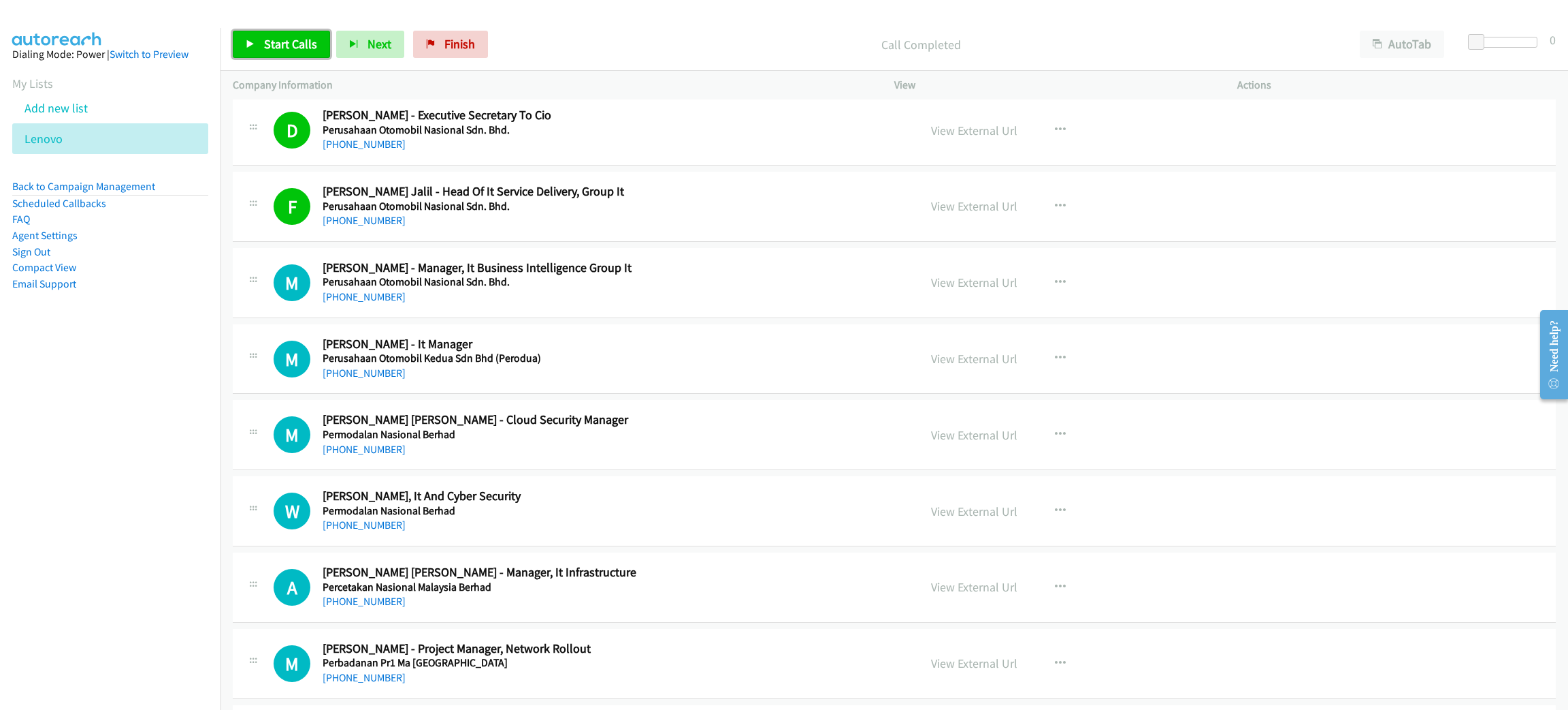
click at [267, 48] on span "Start Calls" at bounding box center [290, 44] width 53 height 16
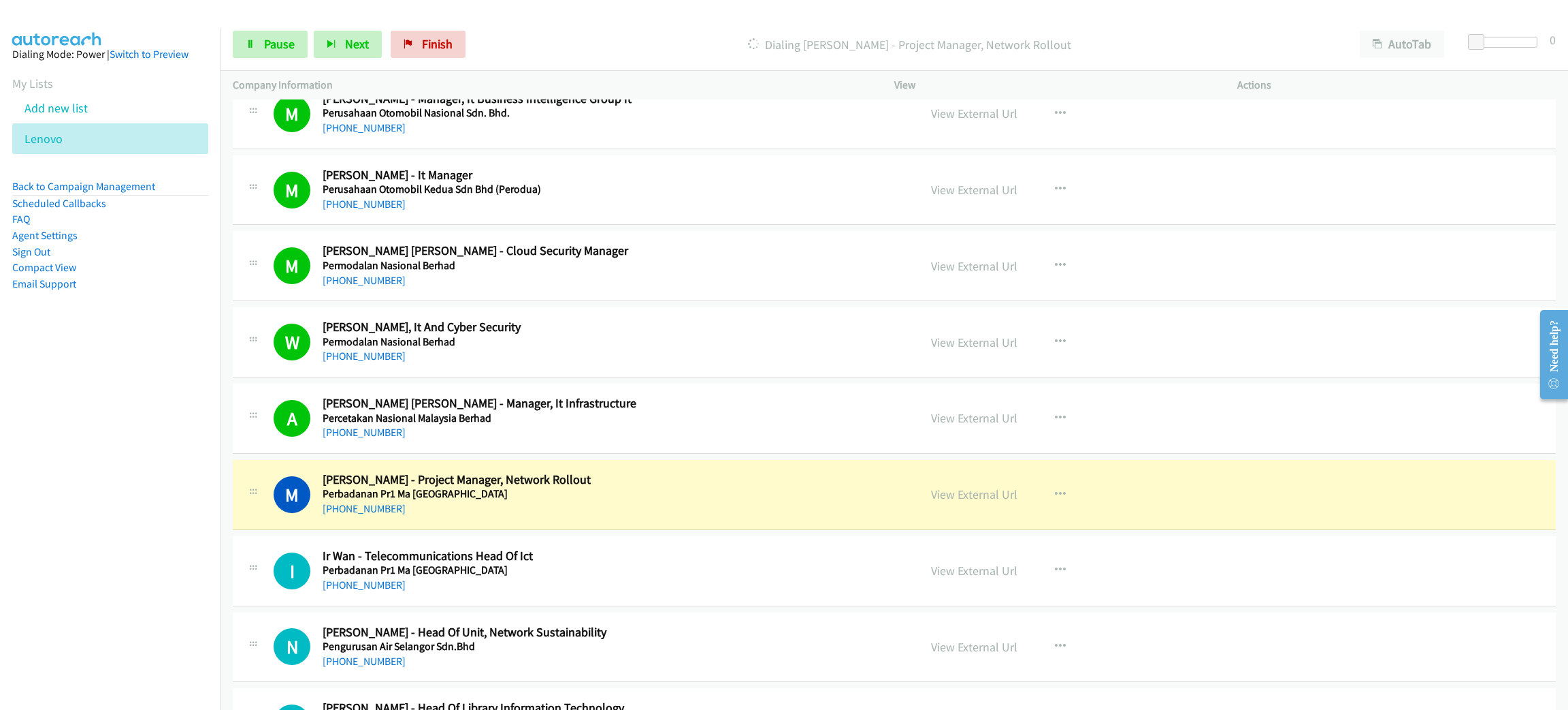
scroll to position [5619, 0]
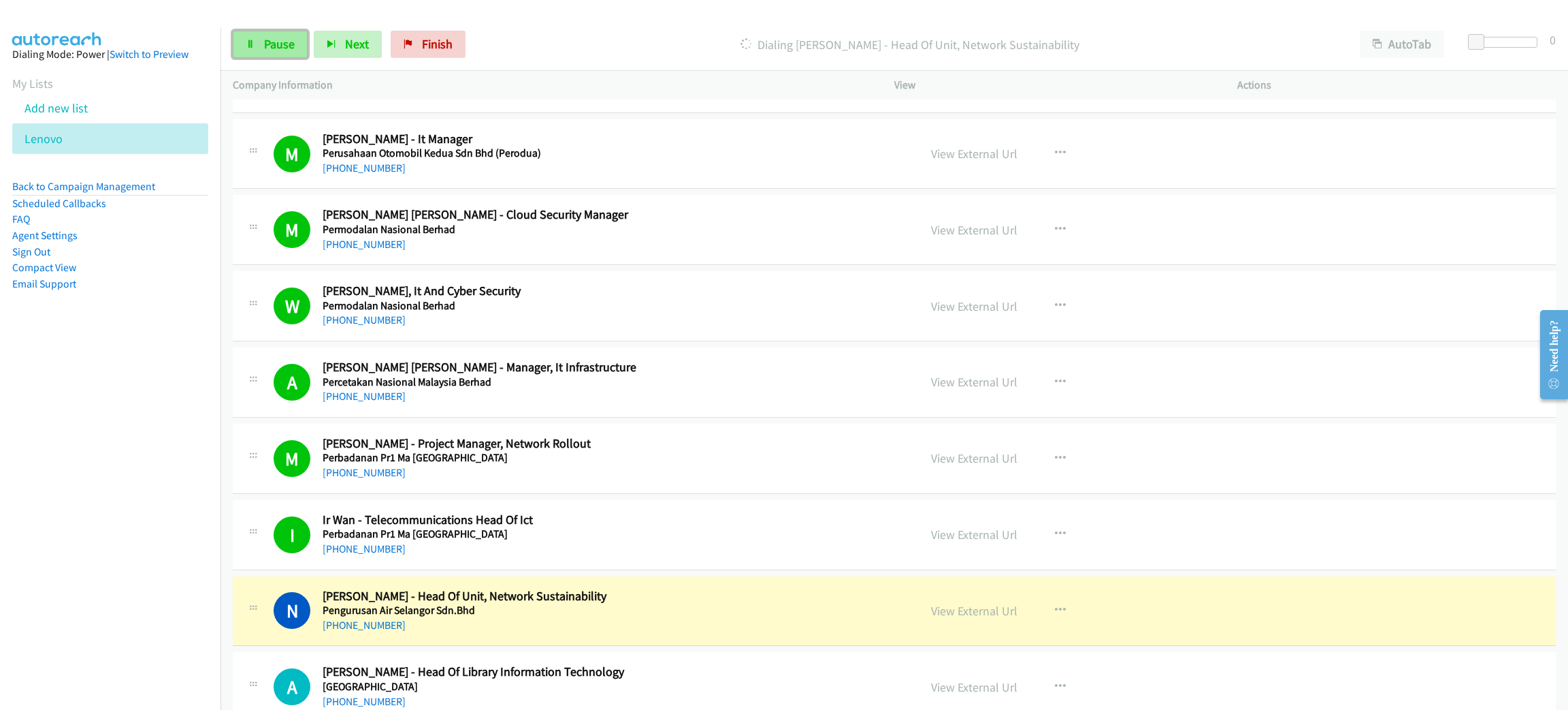
click at [291, 47] on span "Pause" at bounding box center [279, 44] width 31 height 16
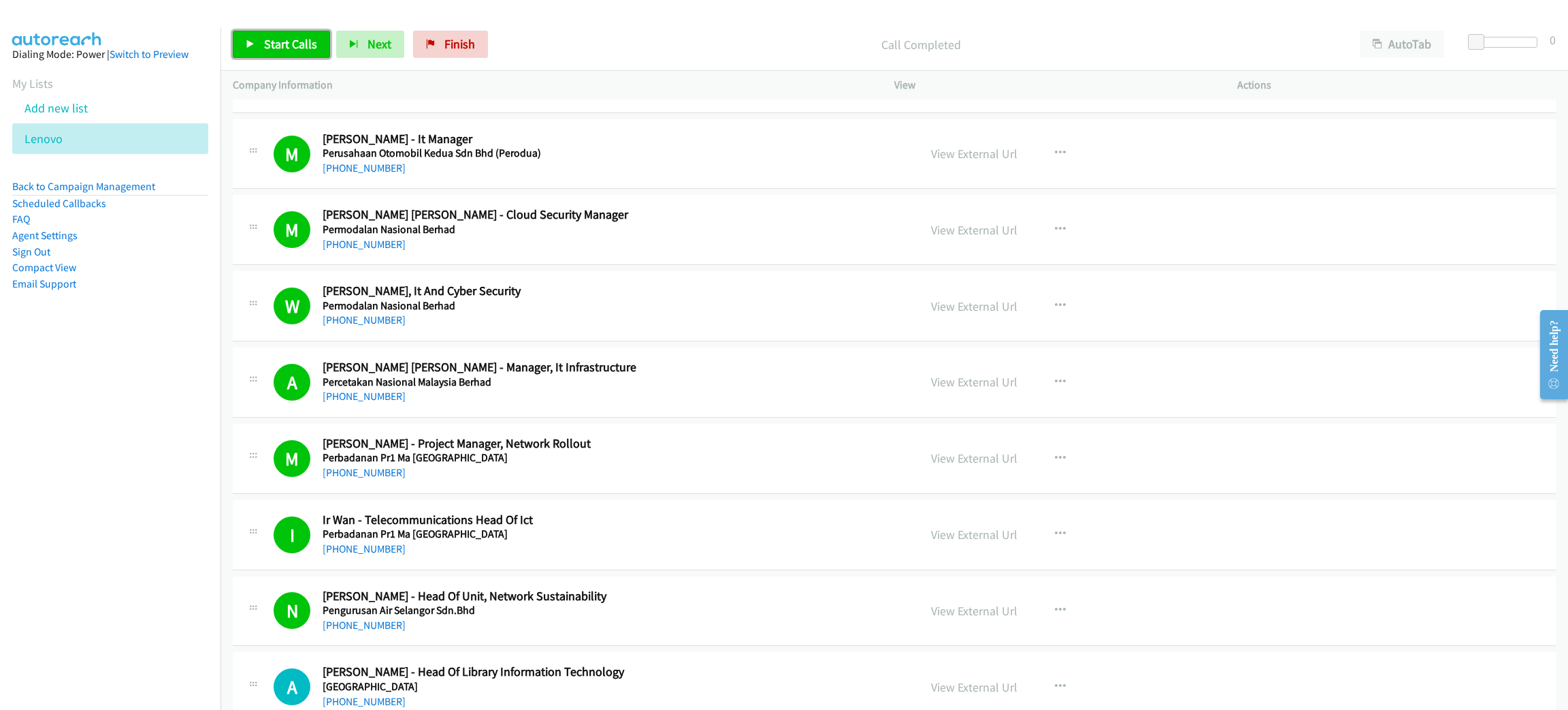
click at [283, 44] on span "Start Calls" at bounding box center [290, 44] width 53 height 16
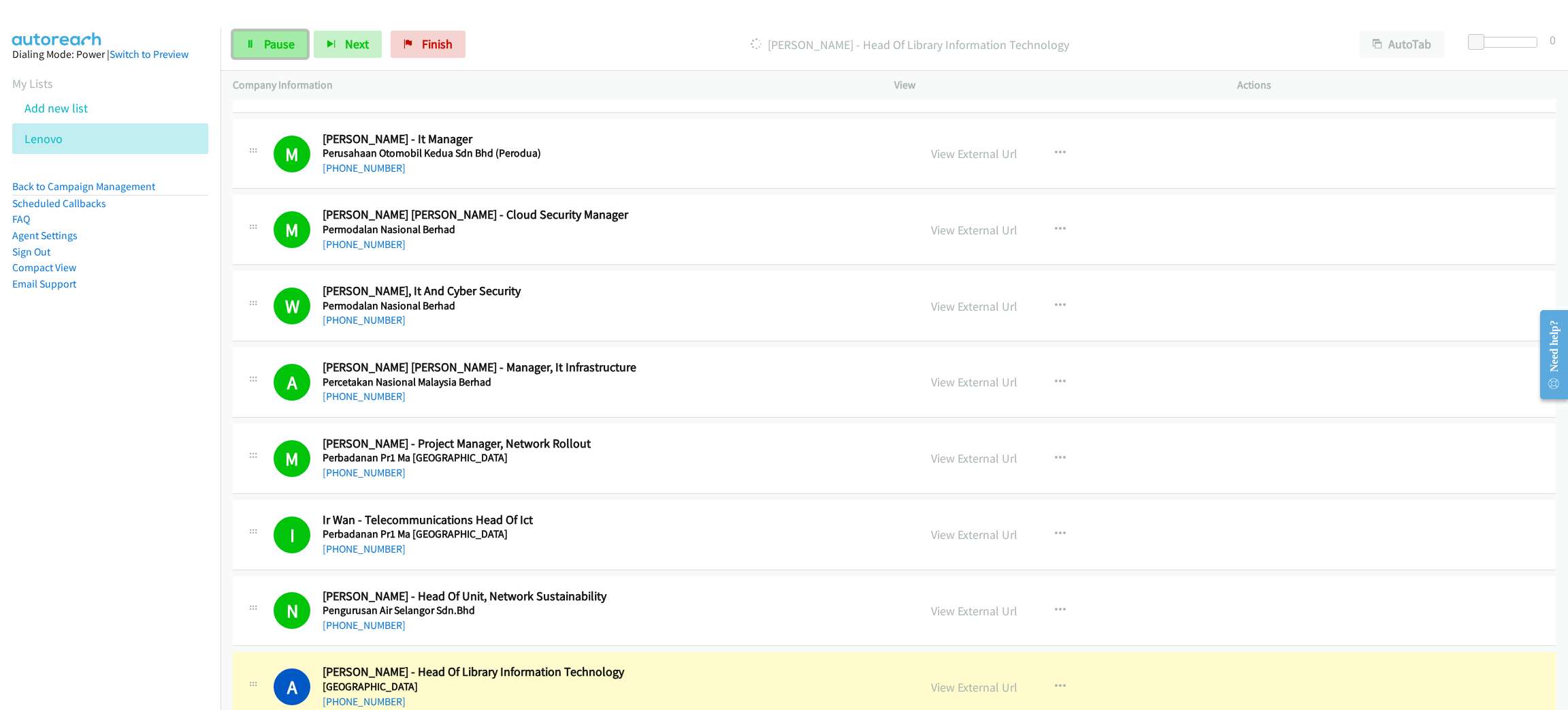
click at [278, 40] on span "Pause" at bounding box center [279, 44] width 31 height 16
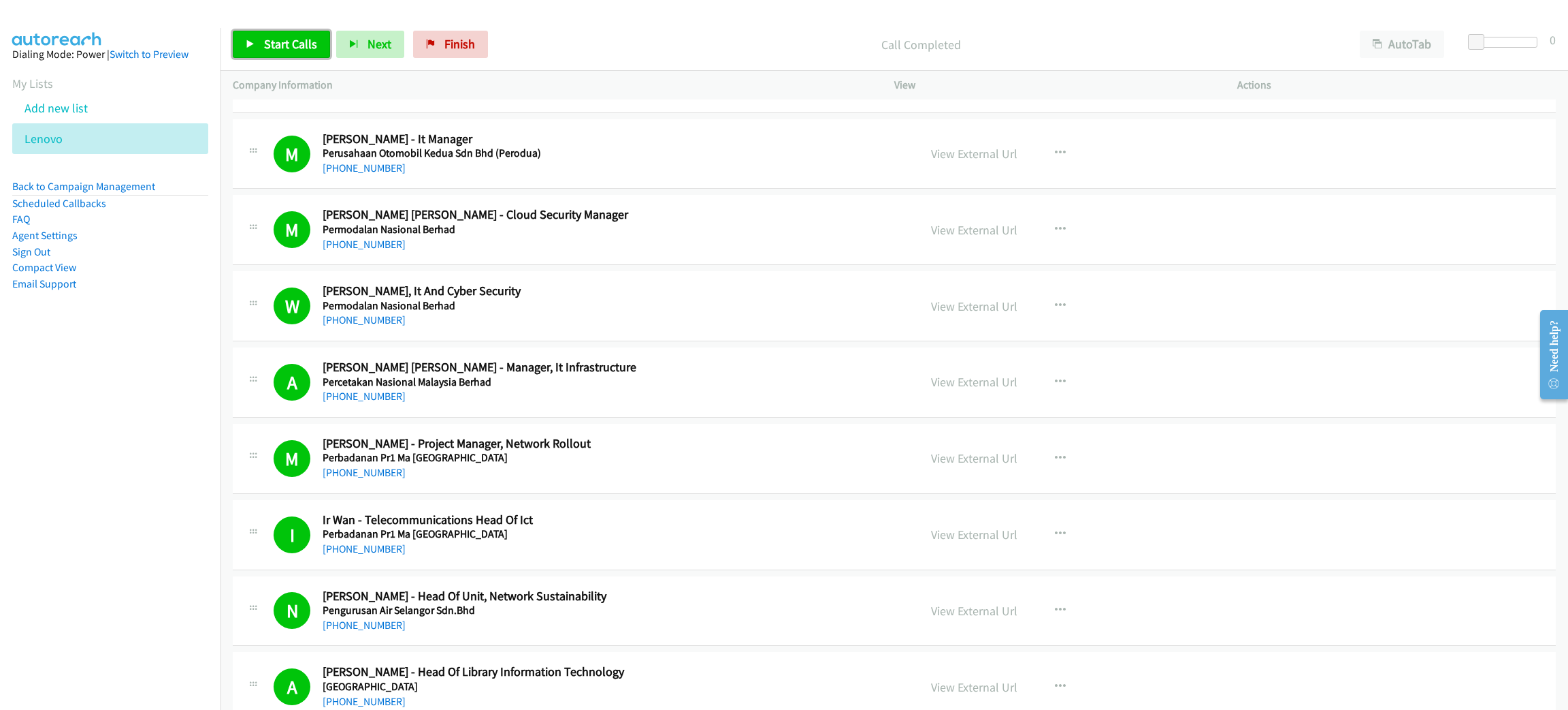
click at [250, 35] on link "Start Calls" at bounding box center [281, 44] width 97 height 27
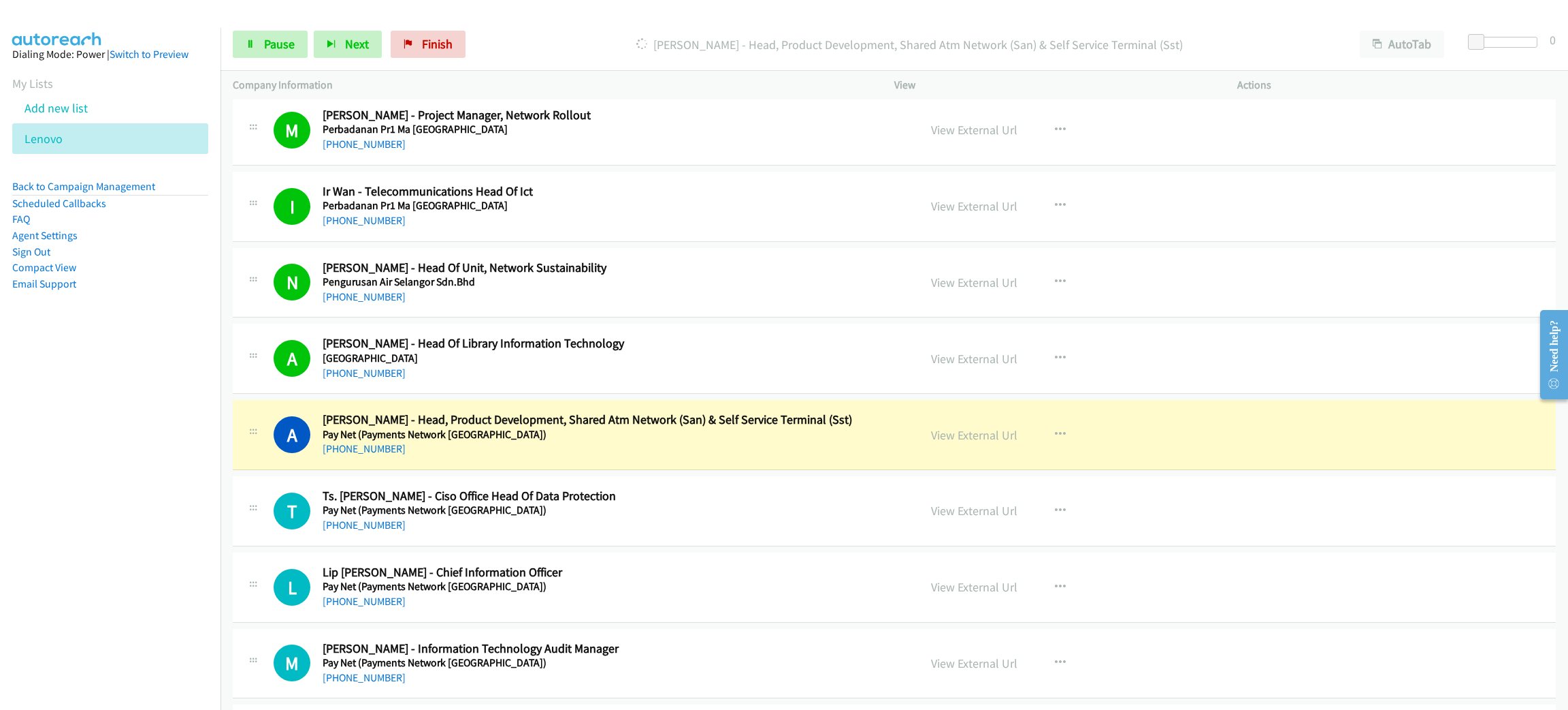
scroll to position [6027, 0]
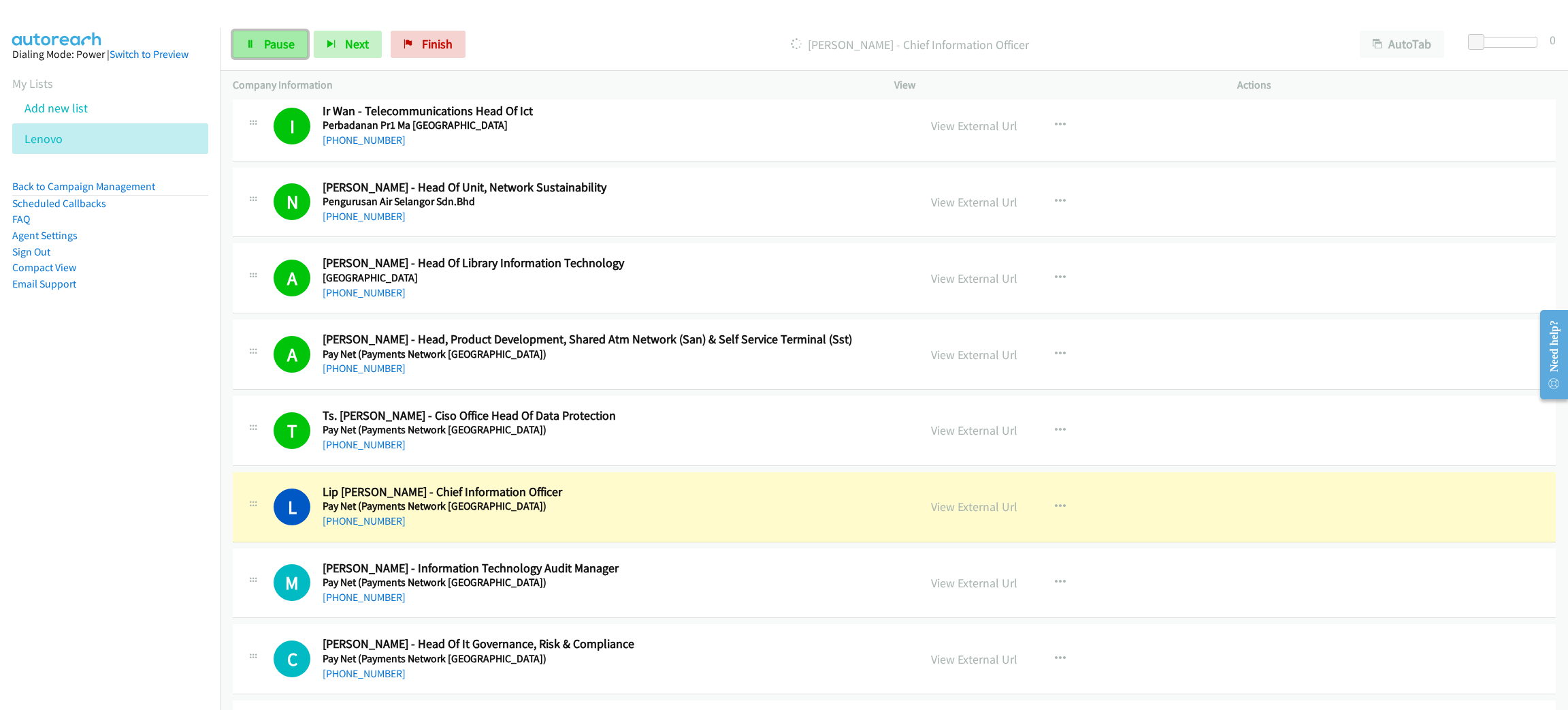
click at [277, 37] on span "Pause" at bounding box center [279, 44] width 31 height 16
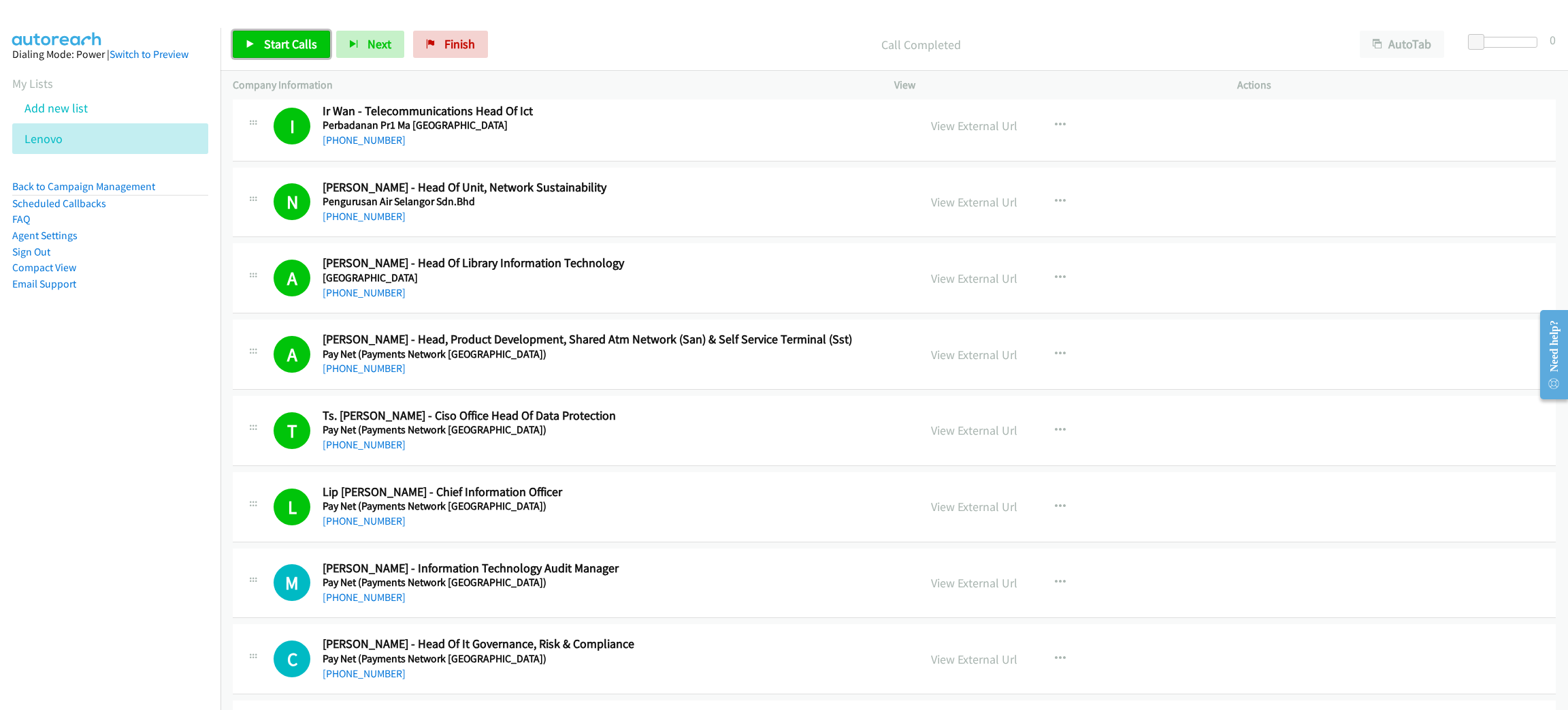
click at [286, 31] on link "Start Calls" at bounding box center [281, 44] width 97 height 27
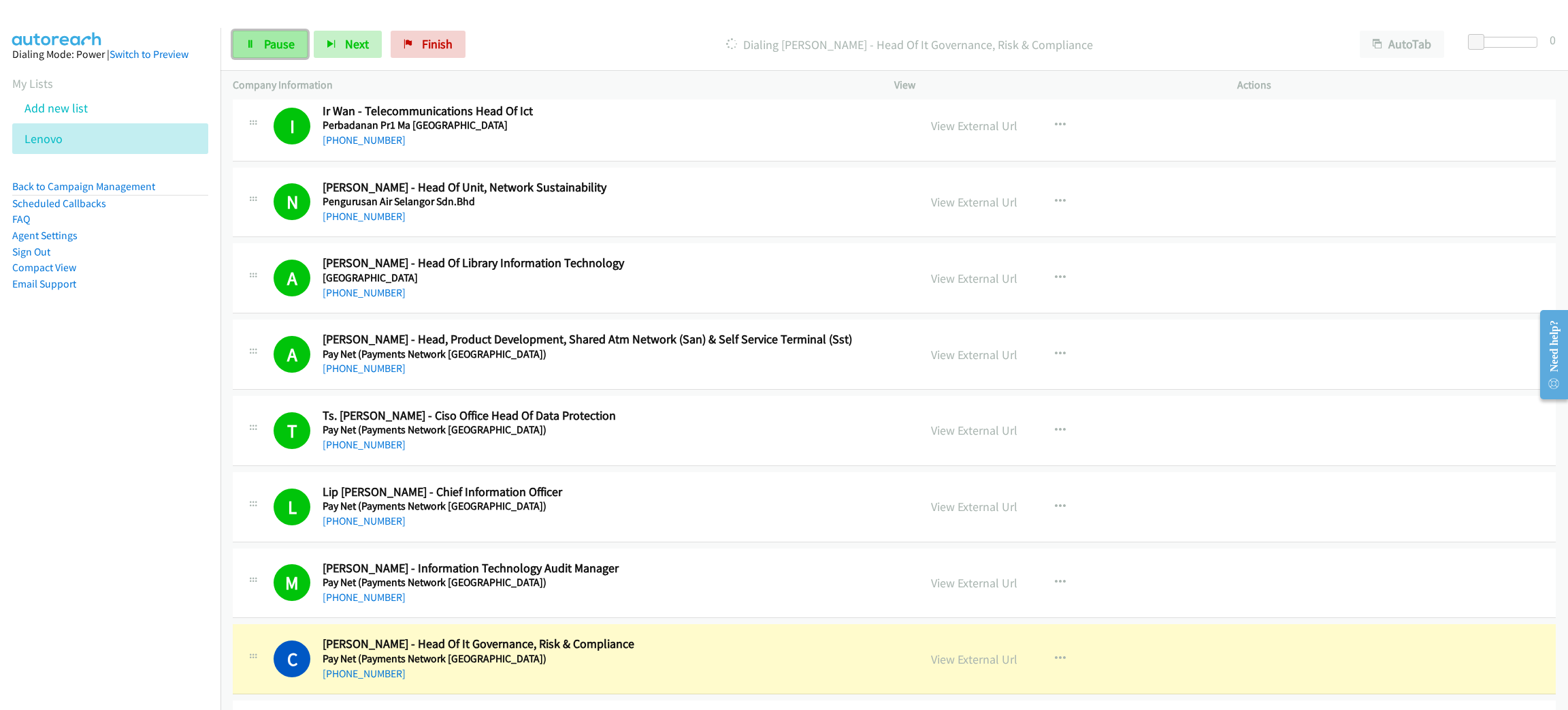
click at [273, 50] on span "Pause" at bounding box center [279, 44] width 31 height 16
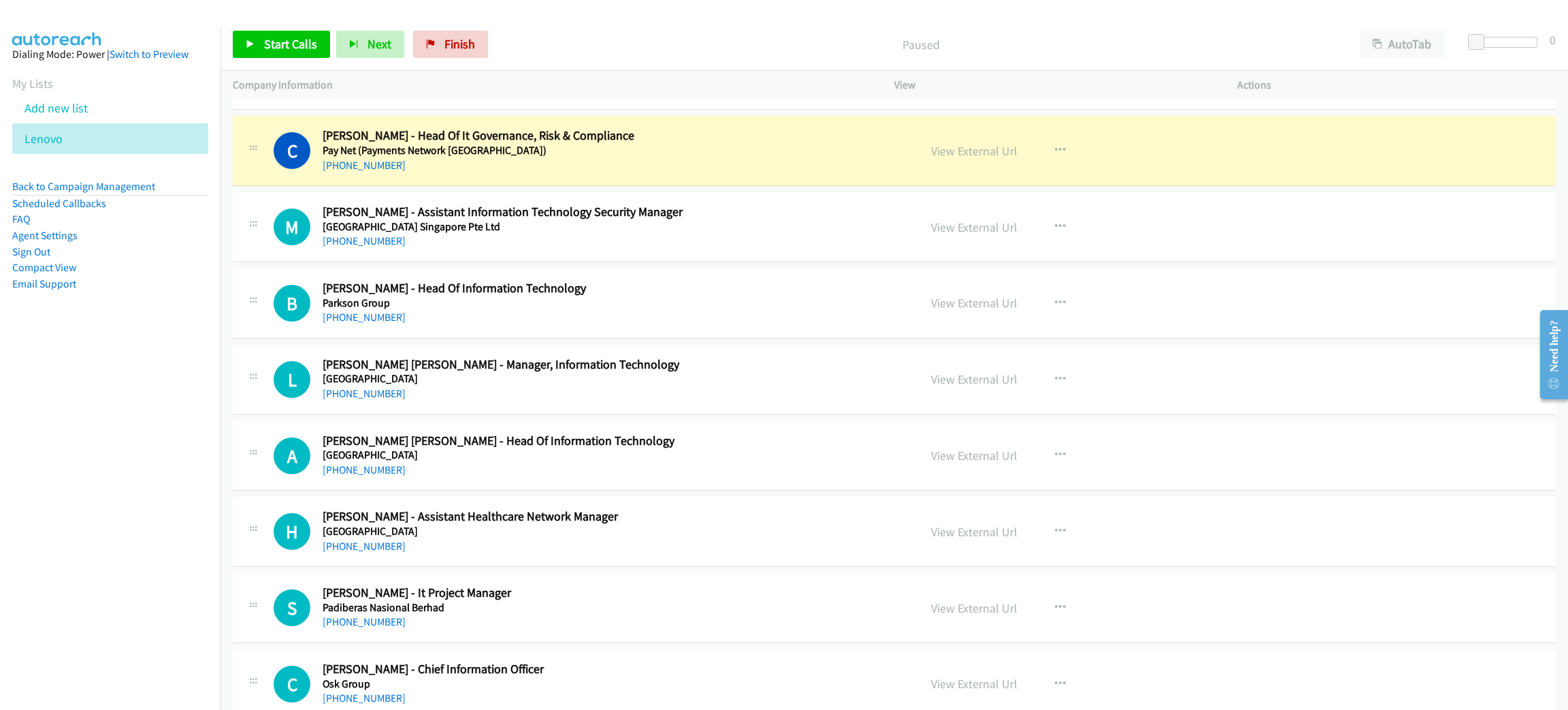
scroll to position [6538, 0]
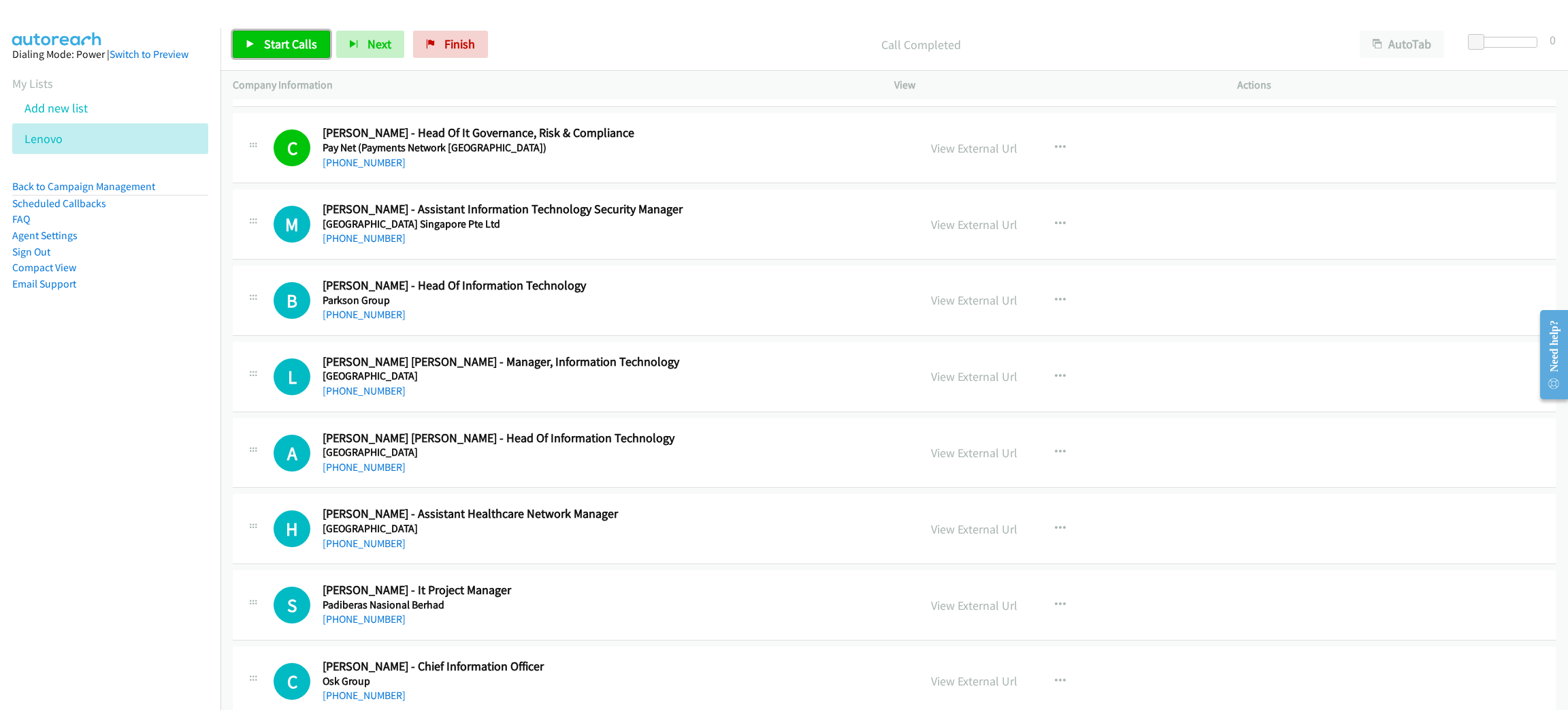
click at [283, 52] on link "Start Calls" at bounding box center [281, 44] width 97 height 27
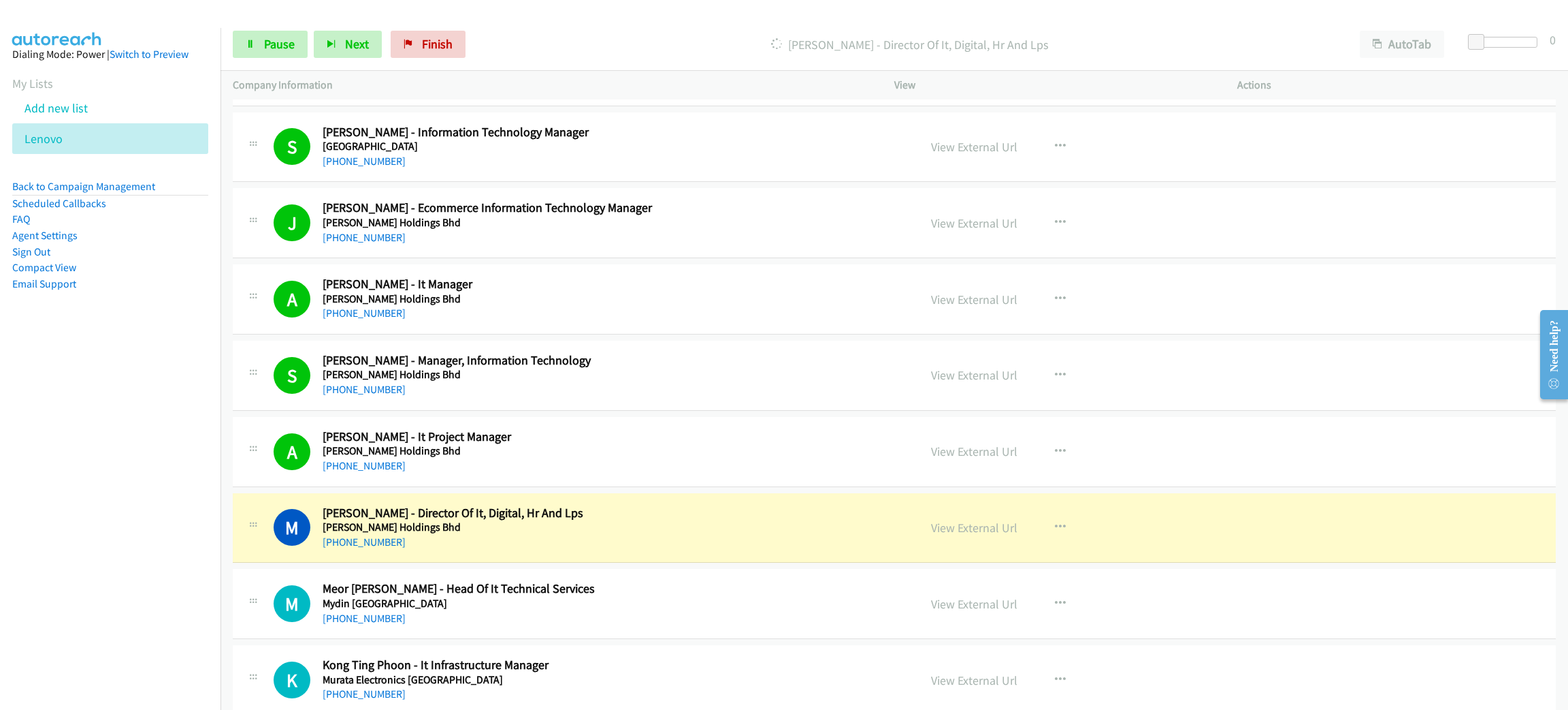
scroll to position [7457, 0]
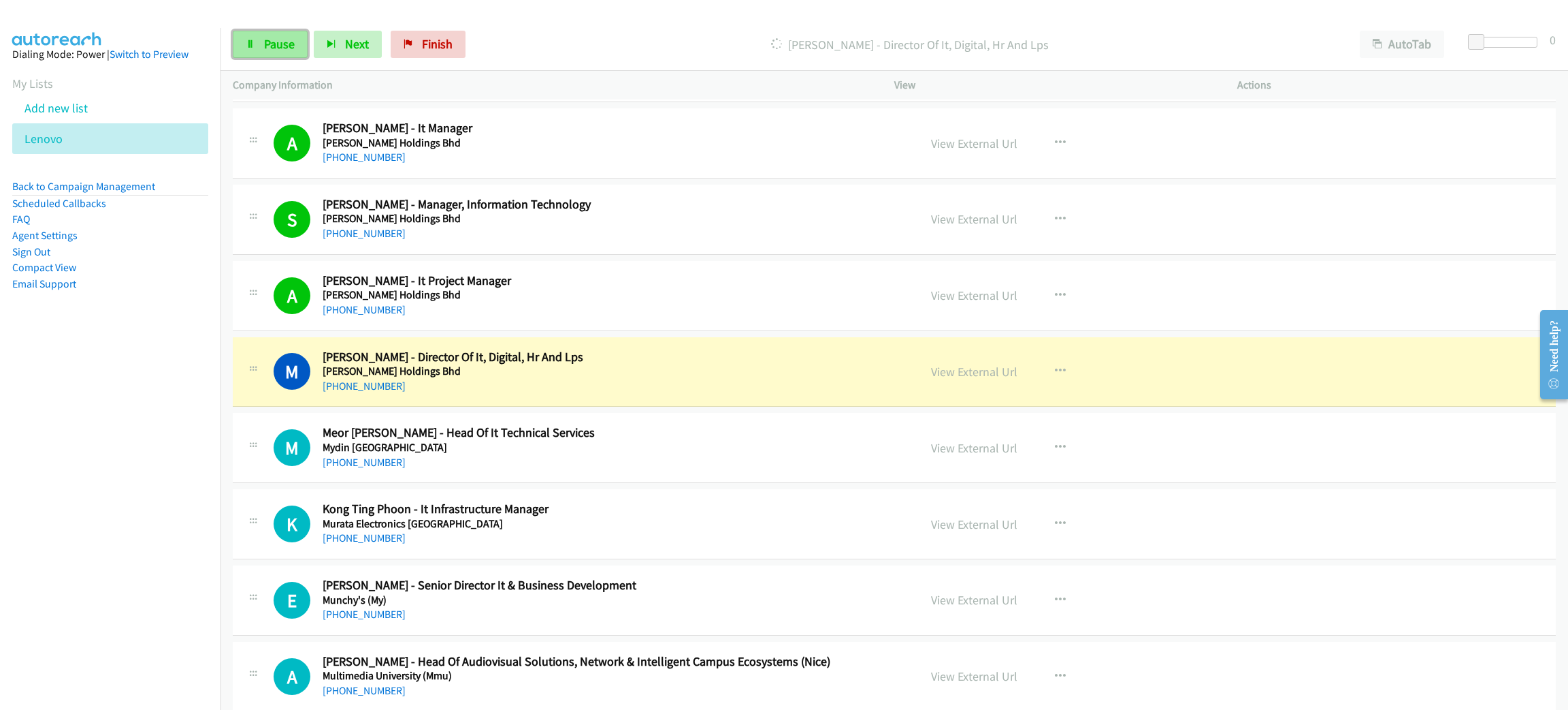
click at [292, 44] on span "Pause" at bounding box center [279, 44] width 31 height 16
click at [949, 379] on link "View External Url" at bounding box center [974, 372] width 86 height 16
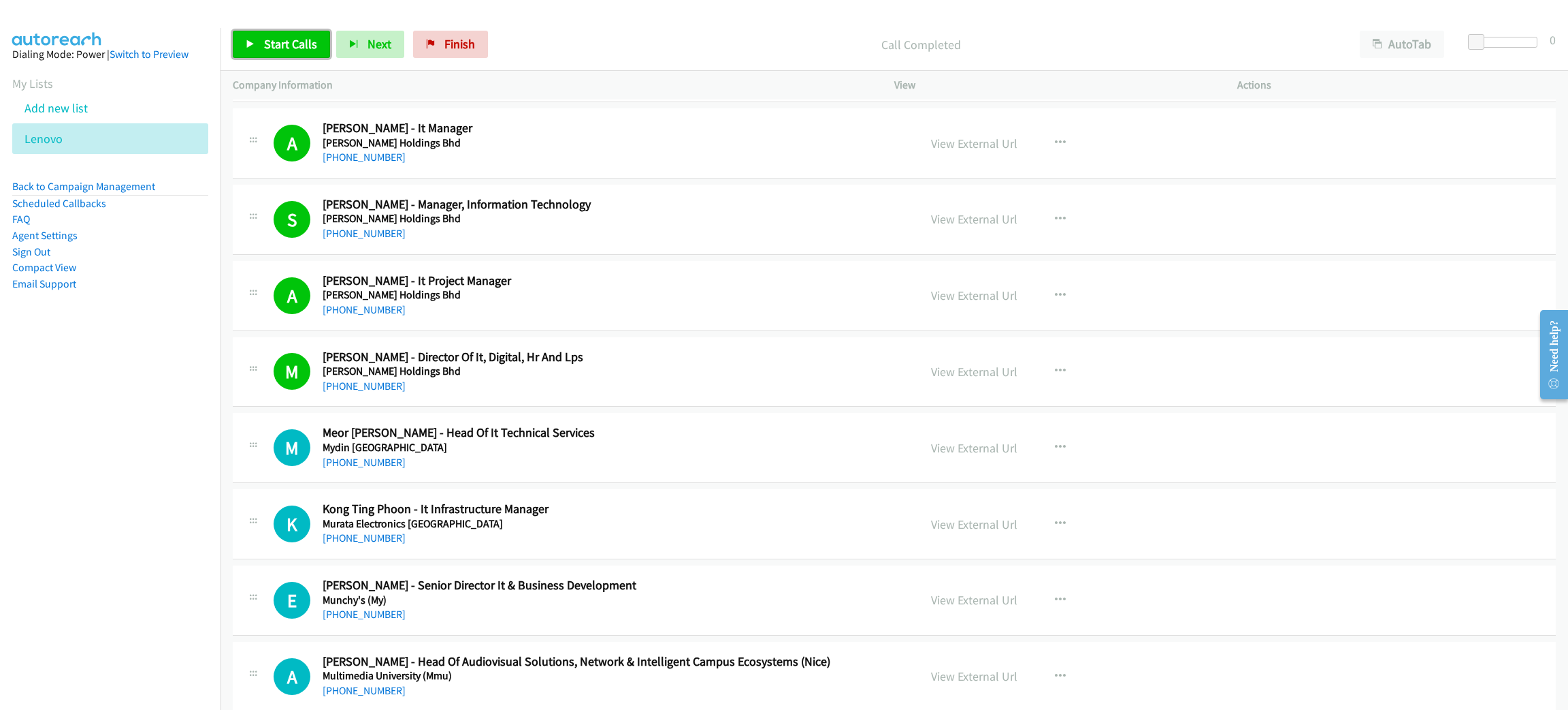
click at [269, 44] on span "Start Calls" at bounding box center [290, 44] width 53 height 16
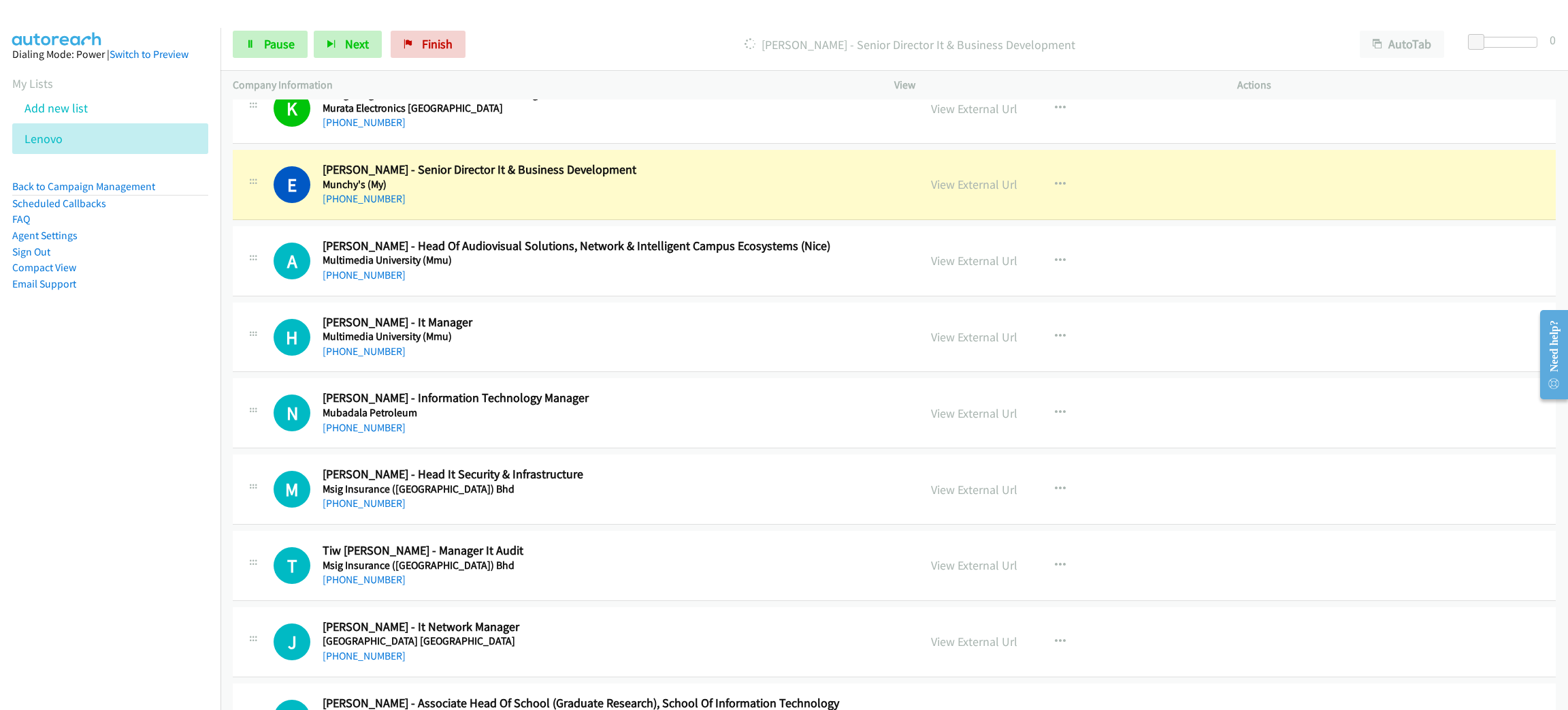
scroll to position [7866, 0]
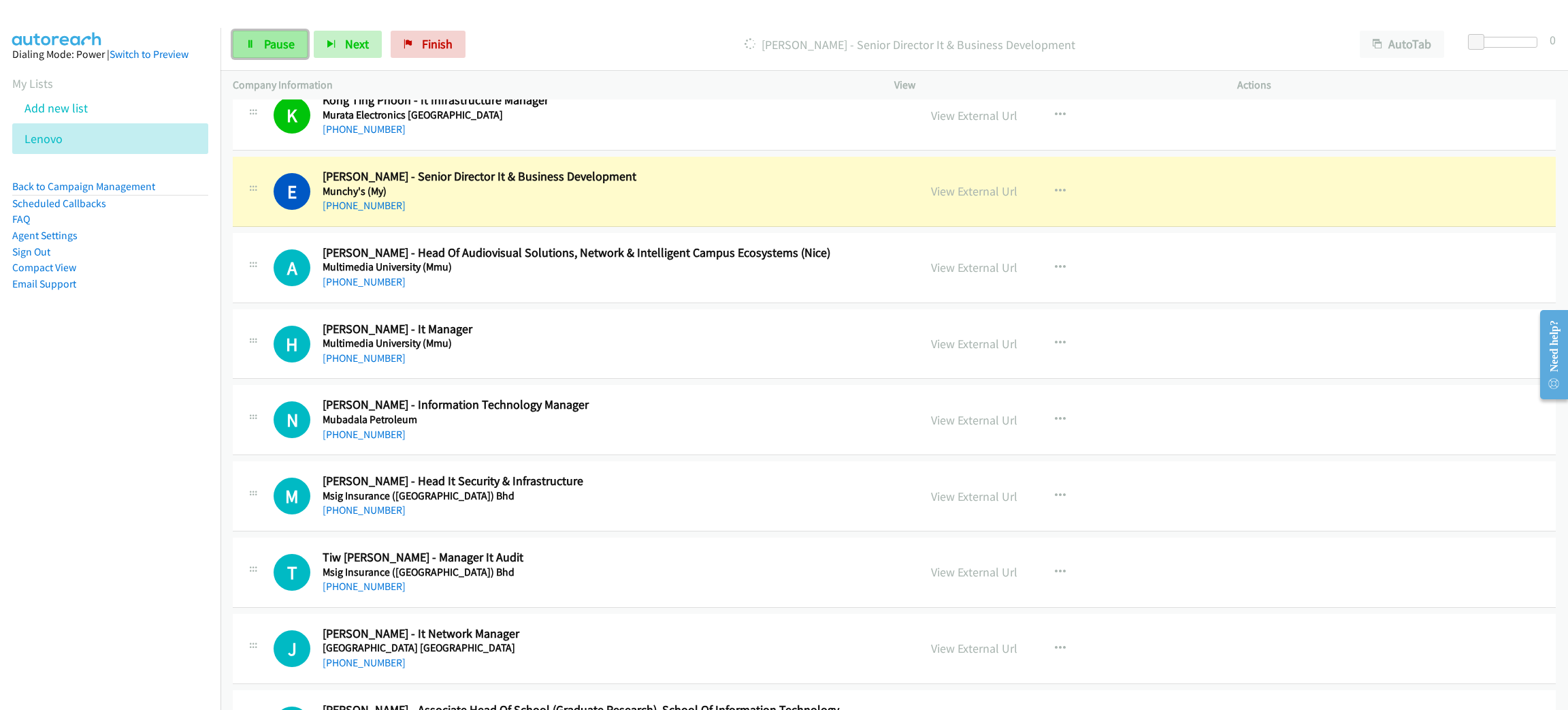
click at [280, 52] on link "Pause" at bounding box center [271, 44] width 75 height 27
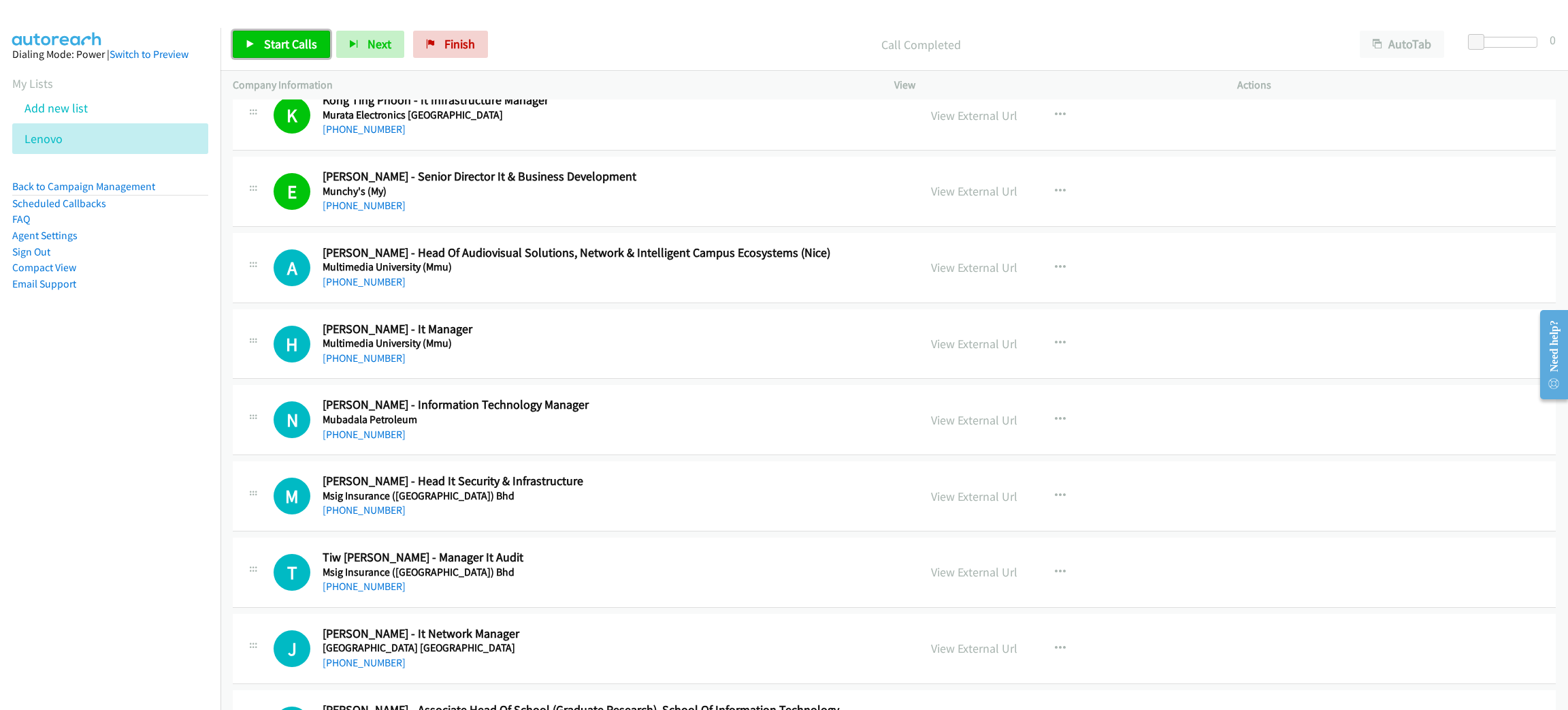
click at [292, 44] on span "Start Calls" at bounding box center [290, 44] width 53 height 16
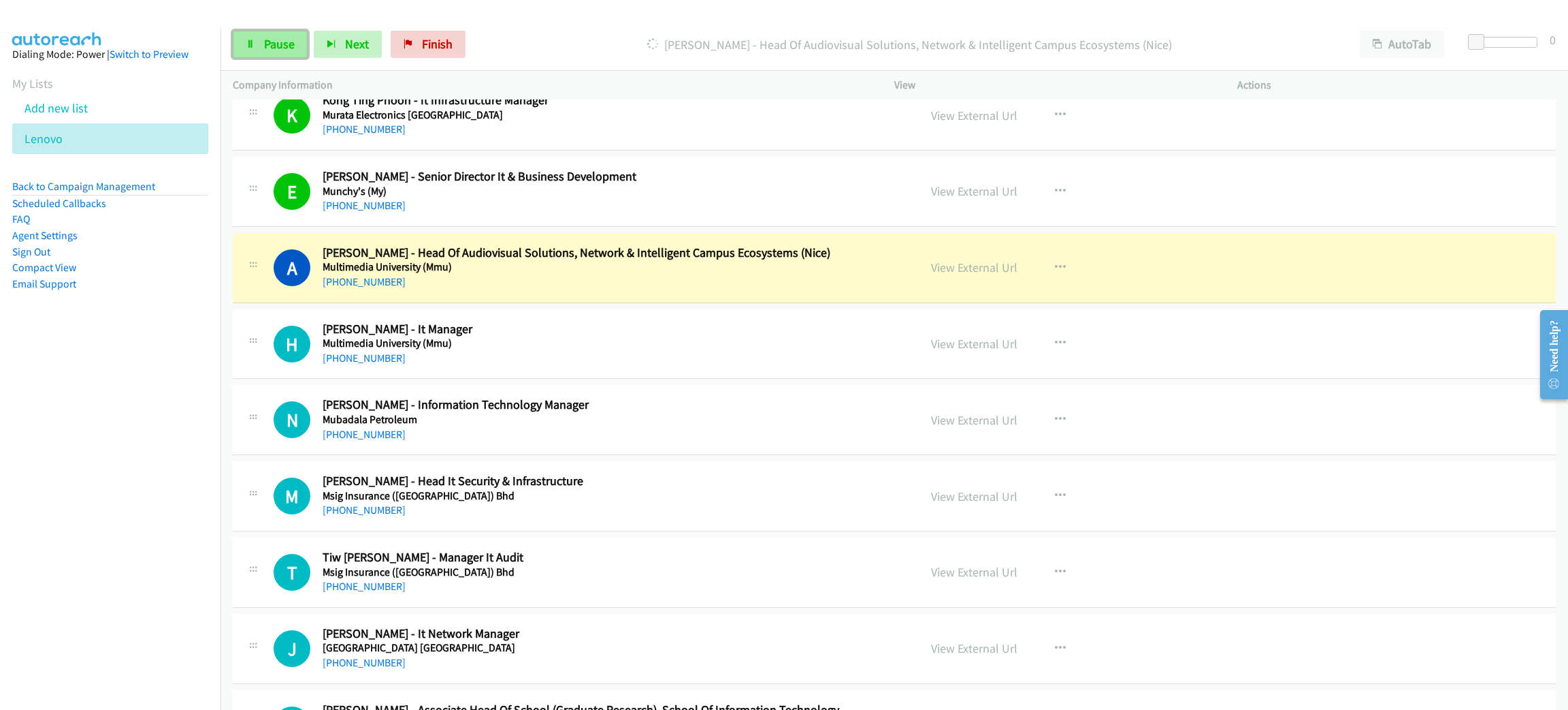
click at [272, 42] on span "Pause" at bounding box center [279, 44] width 31 height 16
click at [989, 275] on link "View External Url" at bounding box center [974, 267] width 86 height 16
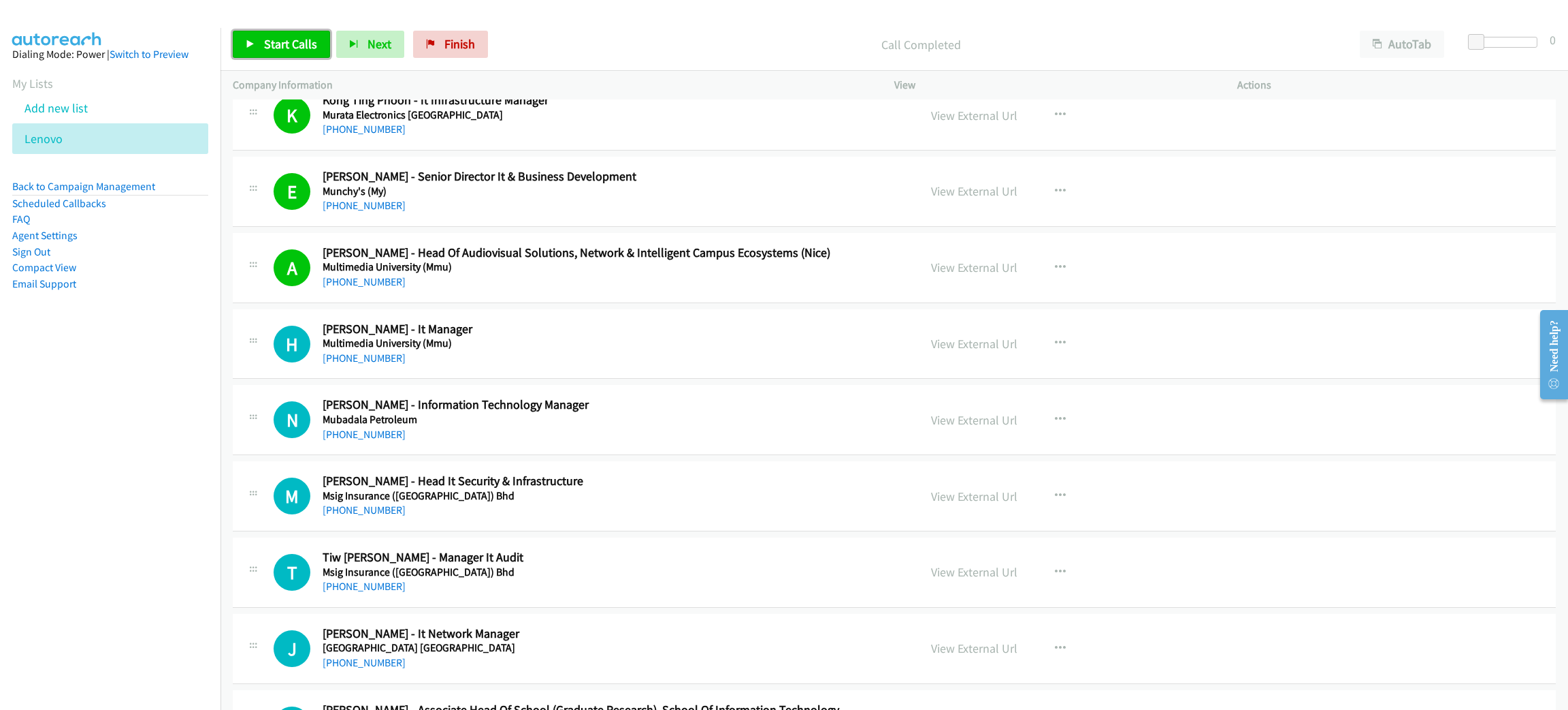
click at [297, 39] on span "Start Calls" at bounding box center [290, 44] width 53 height 16
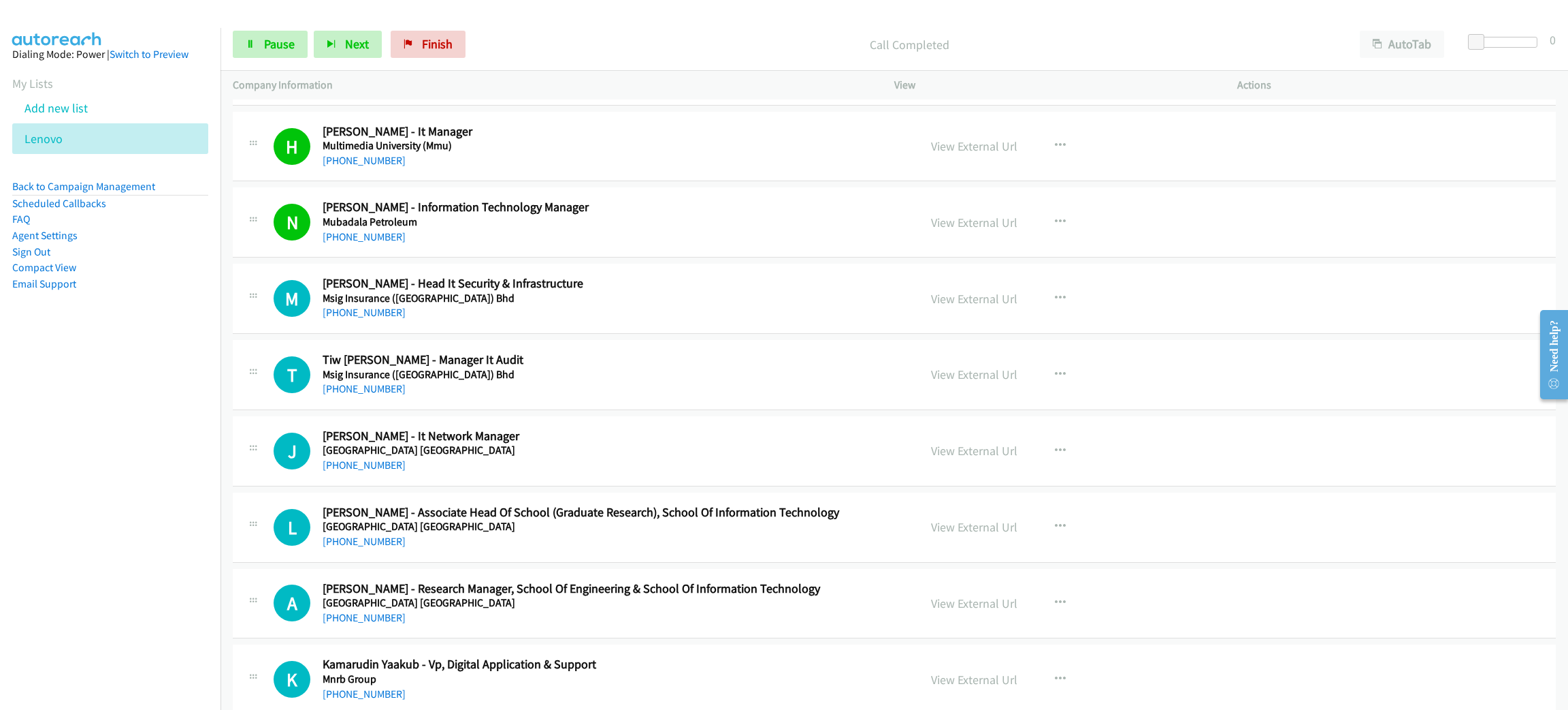
scroll to position [8070, 0]
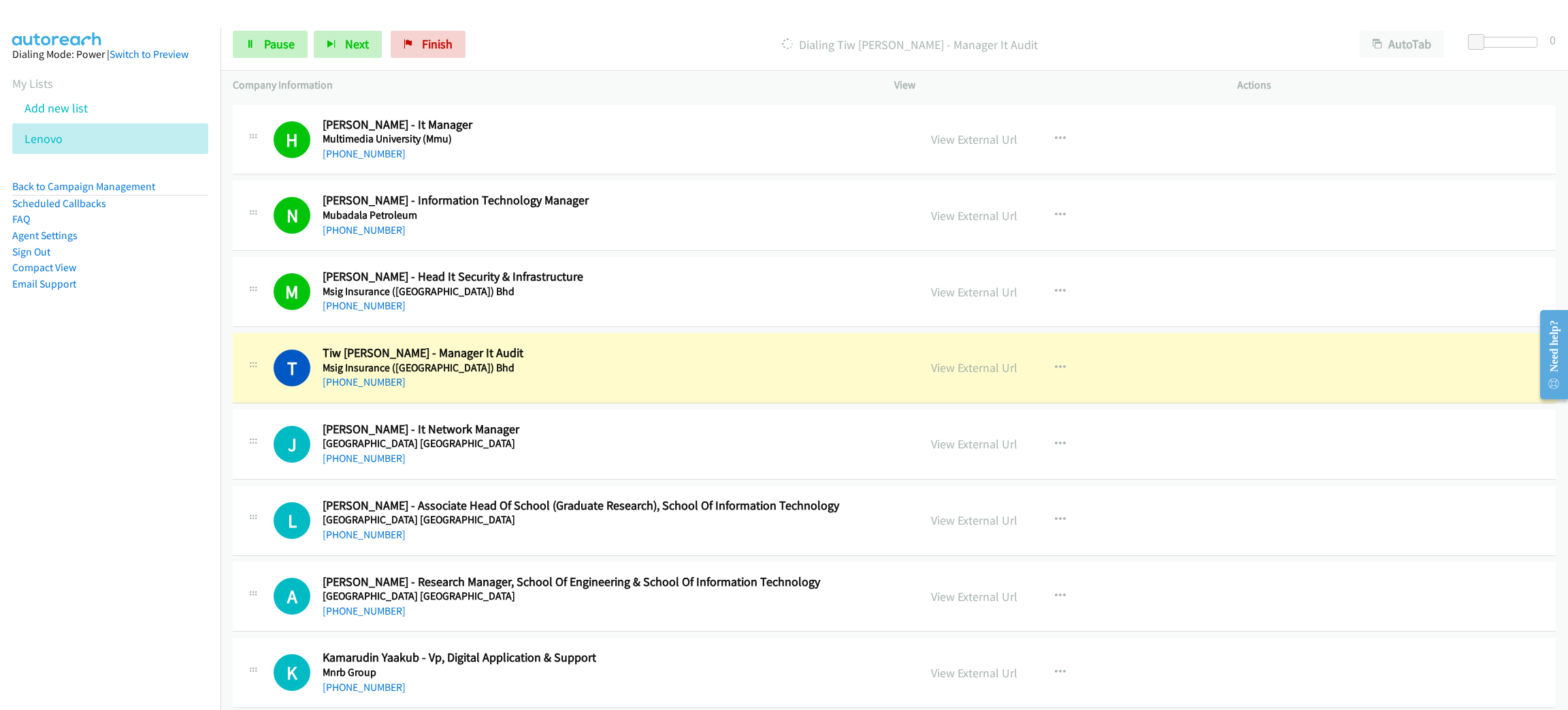
drag, startPoint x: 598, startPoint y: 372, endPoint x: 945, endPoint y: 356, distance: 347.4
click at [976, 375] on link "View External Url" at bounding box center [974, 367] width 86 height 16
click at [250, 41] on icon at bounding box center [250, 44] width 10 height 10
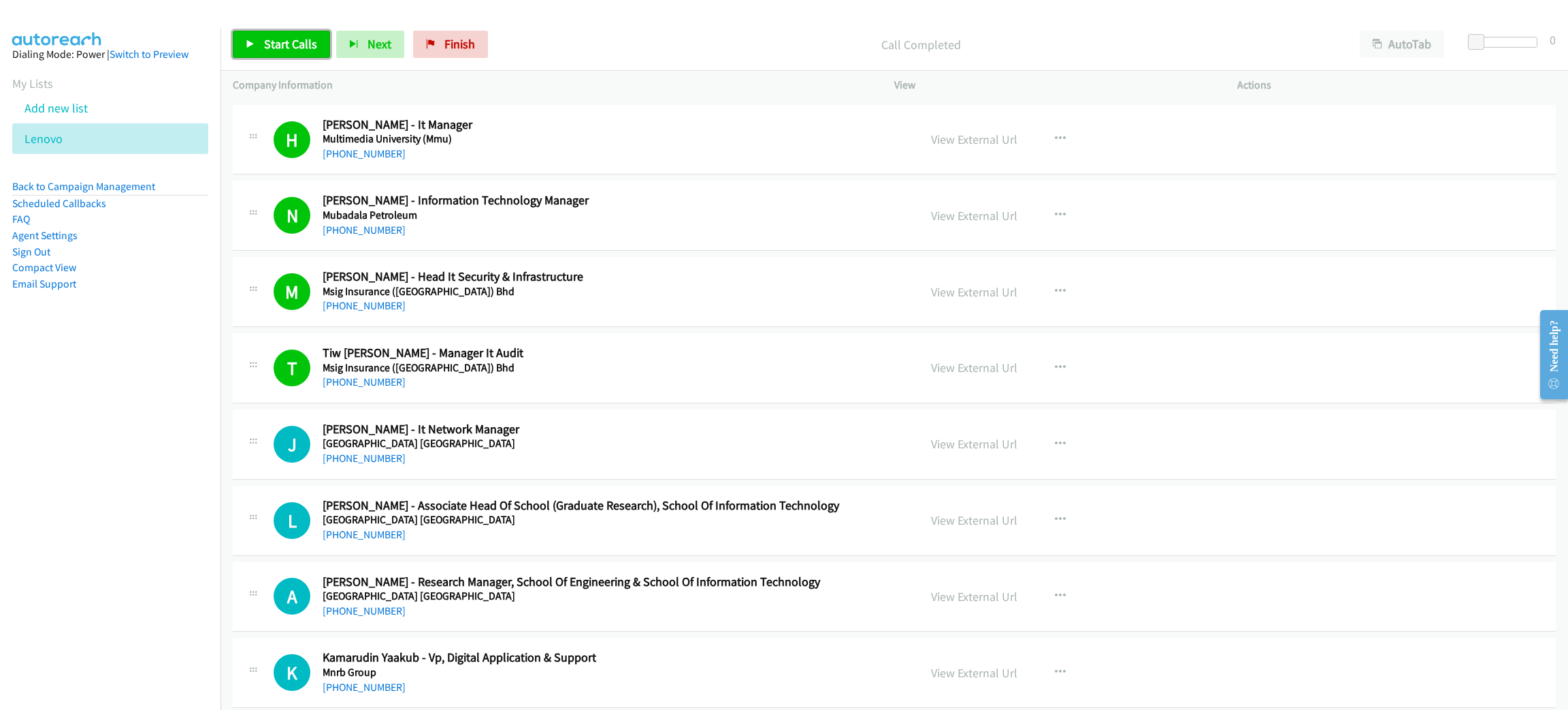
click at [272, 49] on span "Start Calls" at bounding box center [290, 44] width 53 height 16
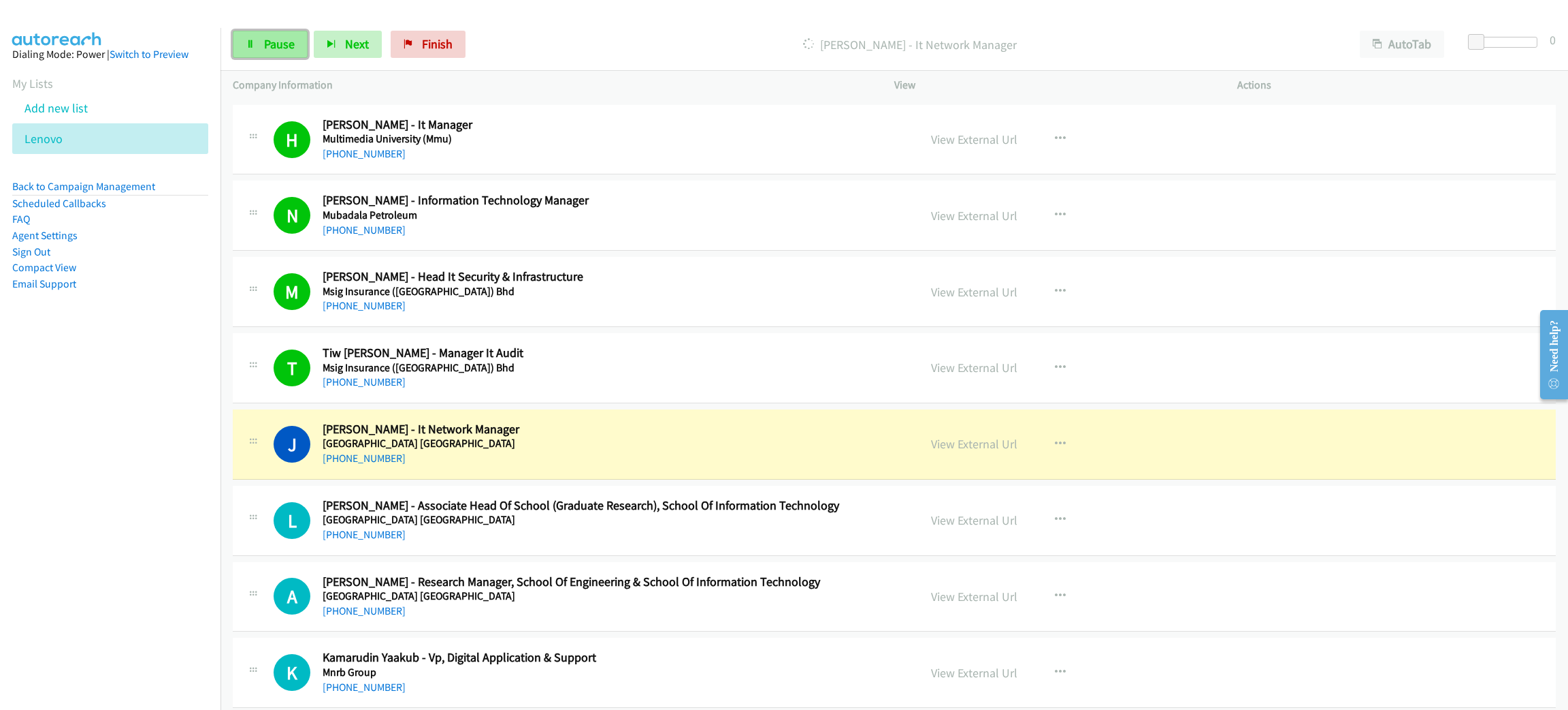
click at [285, 40] on span "Pause" at bounding box center [279, 44] width 31 height 16
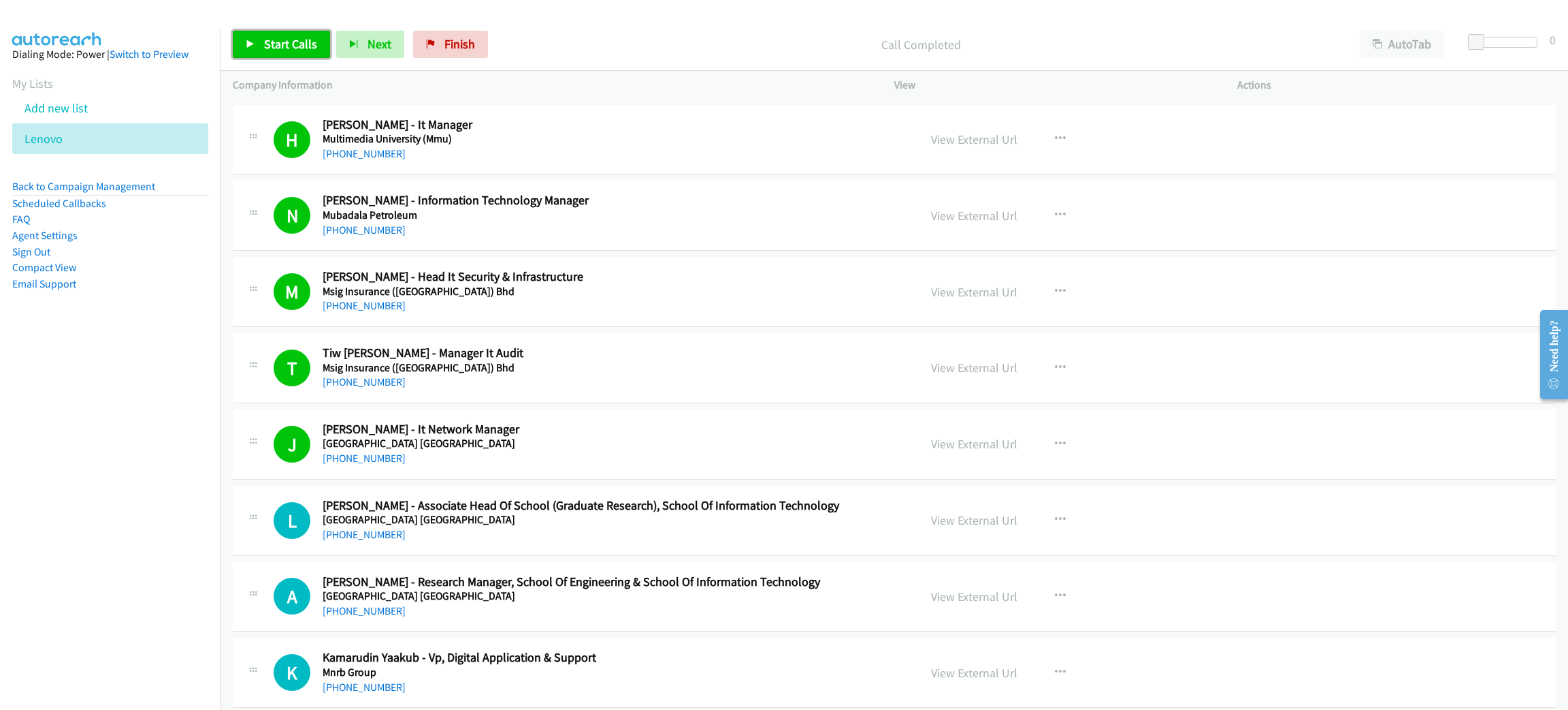
click at [268, 42] on span "Start Calls" at bounding box center [290, 44] width 53 height 16
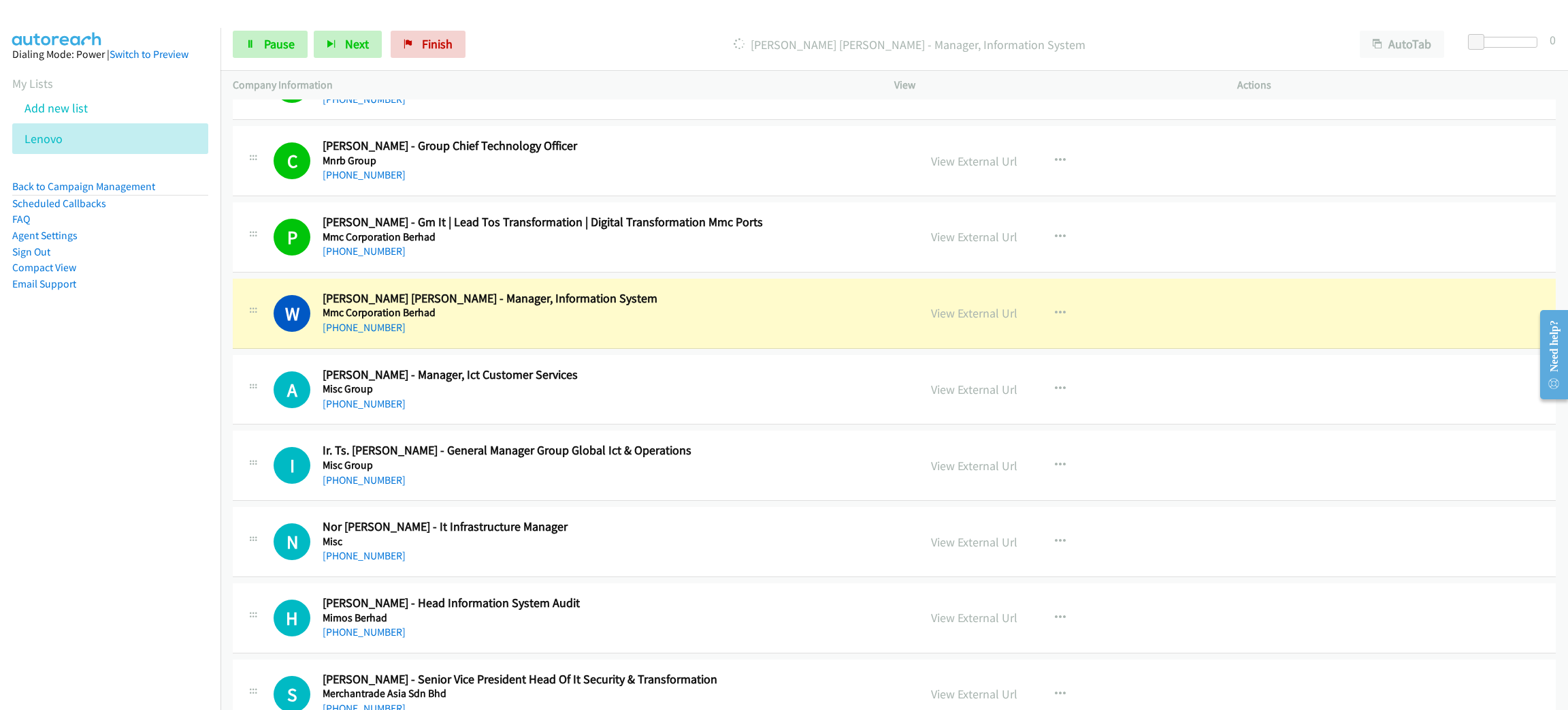
scroll to position [9092, 0]
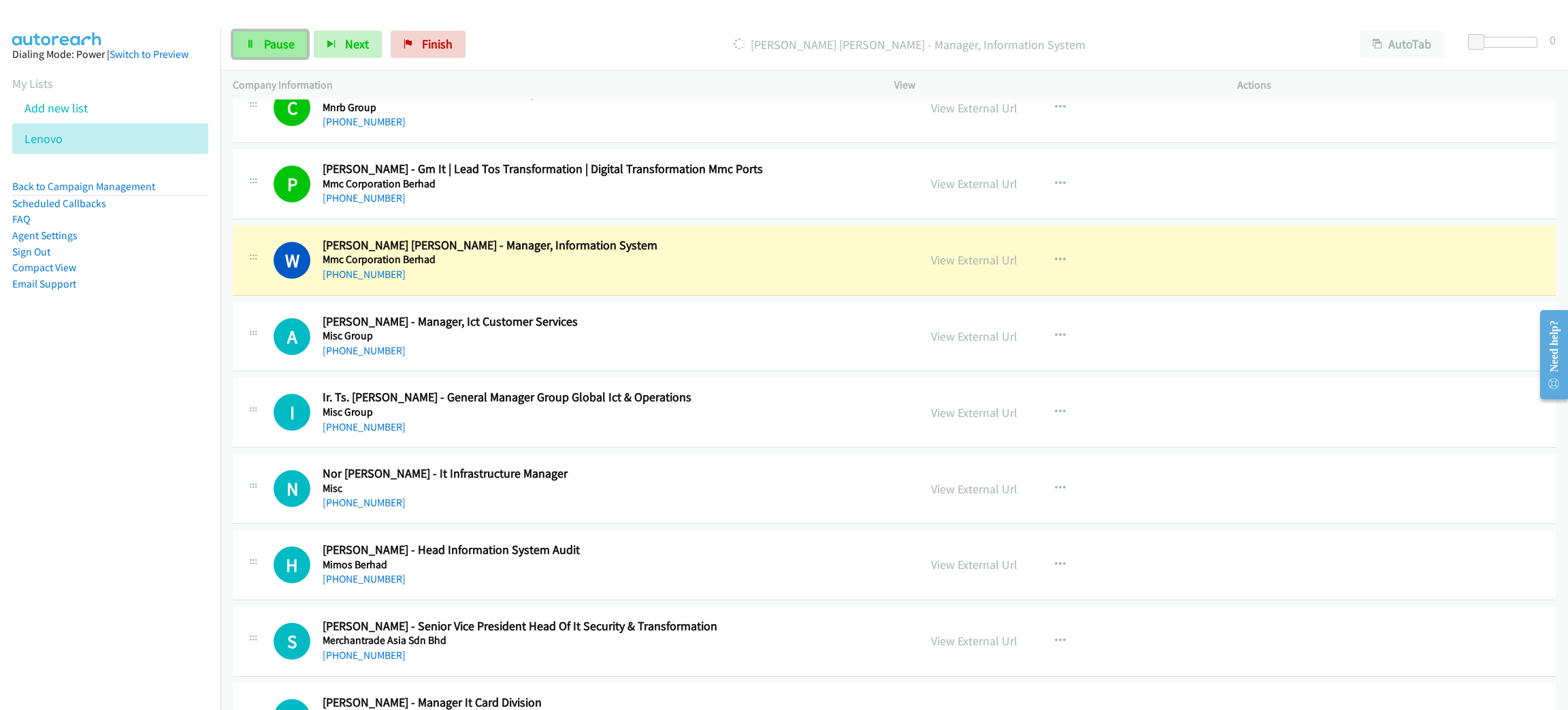
click at [274, 47] on span "Pause" at bounding box center [279, 44] width 31 height 16
click at [945, 268] on link "View External Url" at bounding box center [974, 259] width 86 height 16
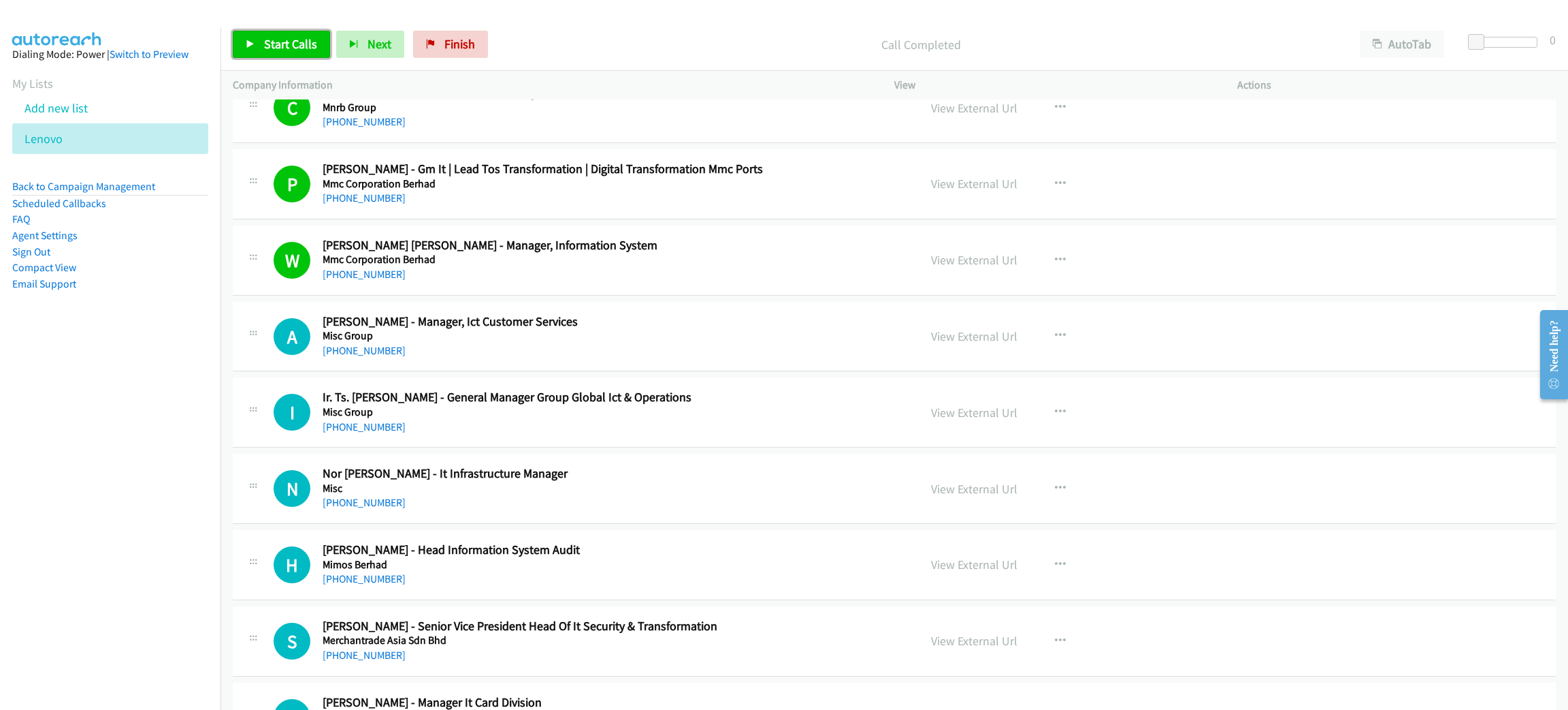
click at [272, 40] on span "Start Calls" at bounding box center [290, 44] width 53 height 16
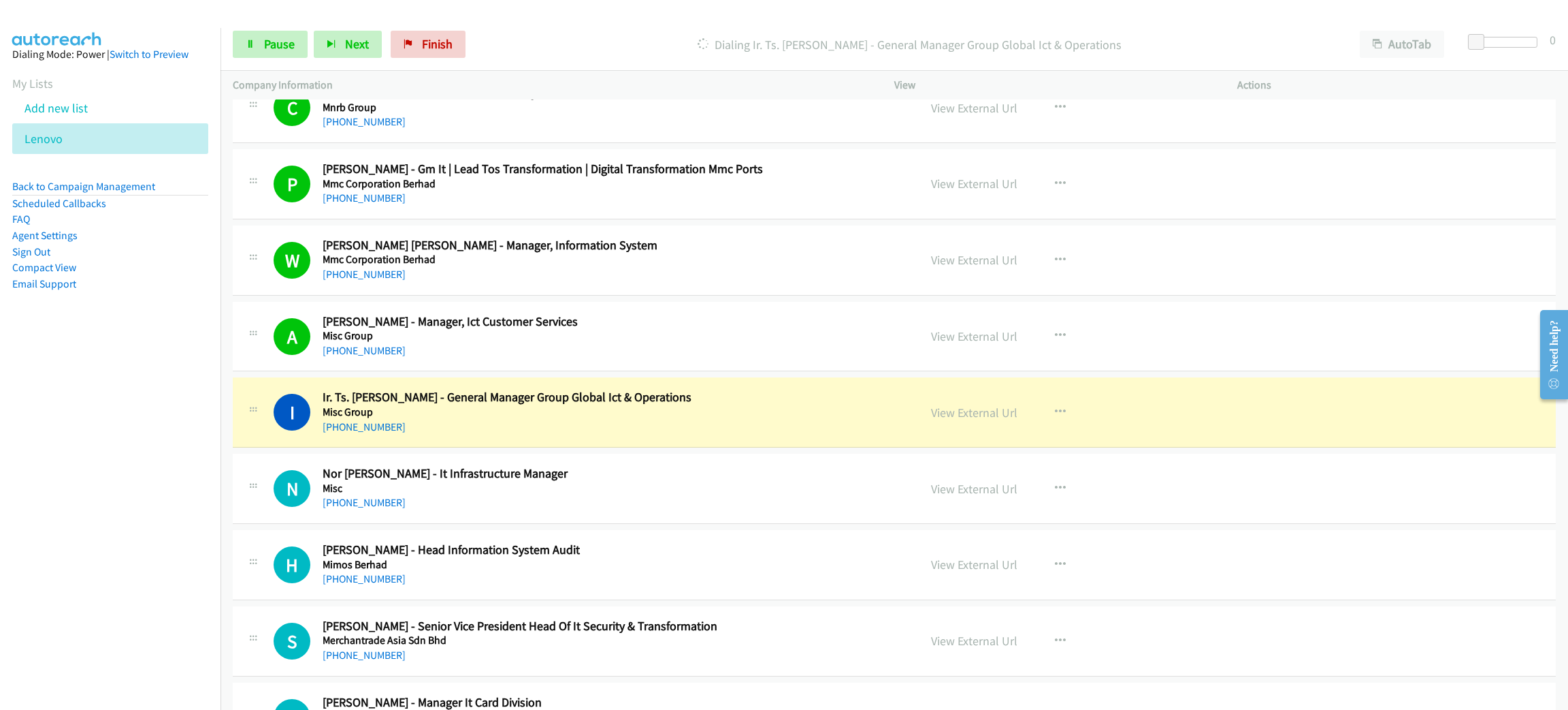
click at [278, 68] on div "Start Calls Pause Next Finish Dialing Ir. Ts. Anthony D. - General Manager Grou…" at bounding box center [894, 44] width 1348 height 53
click at [283, 43] on span "Pause" at bounding box center [279, 44] width 31 height 16
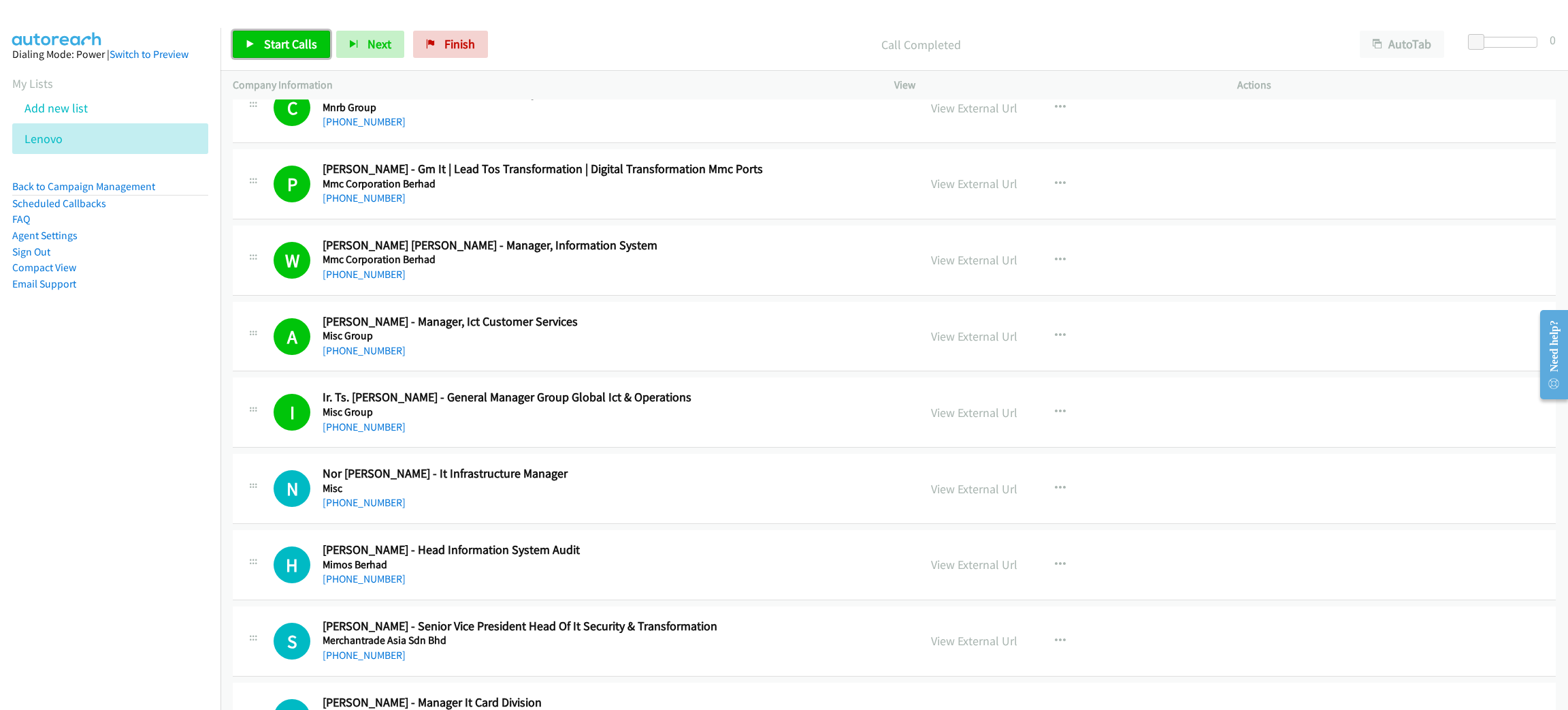
click at [292, 47] on span "Start Calls" at bounding box center [290, 44] width 53 height 16
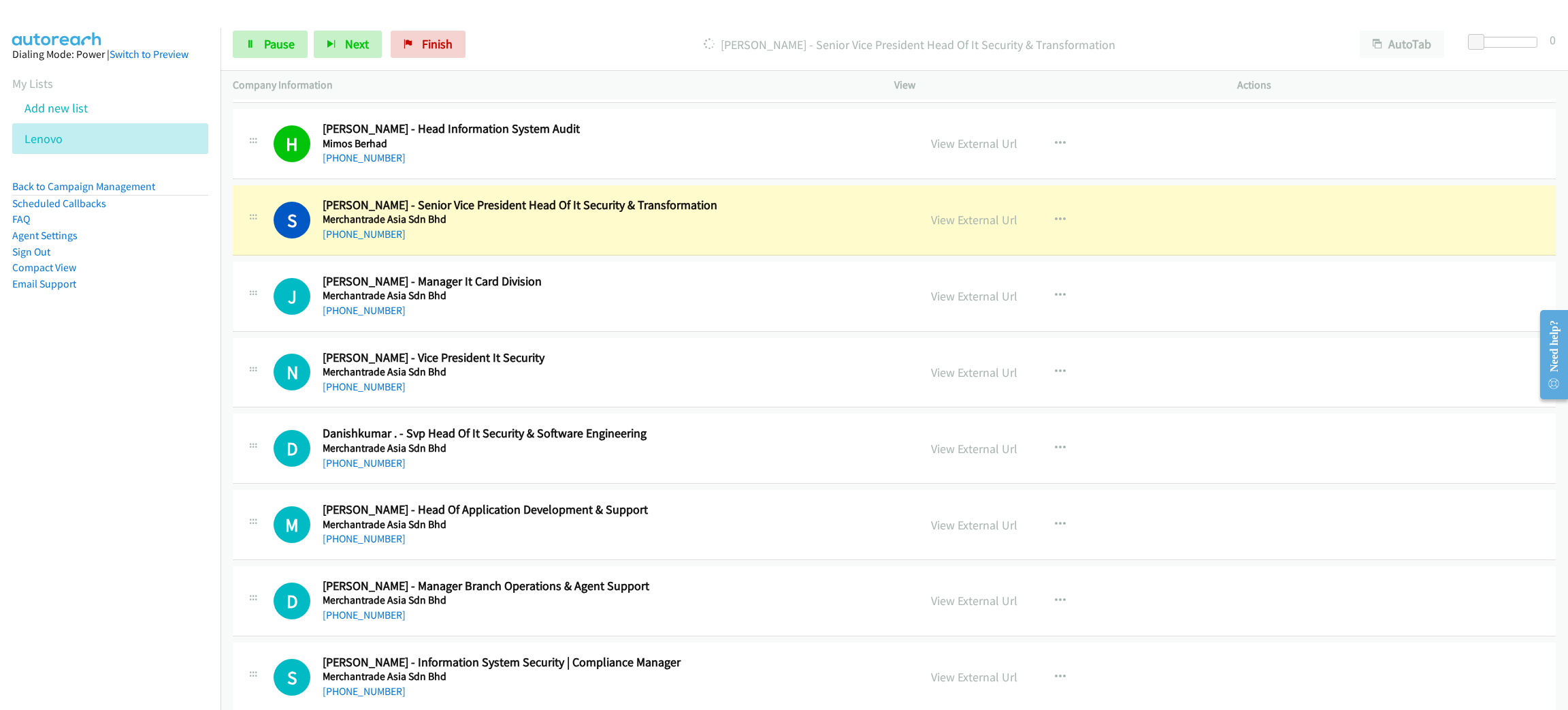
scroll to position [9602, 0]
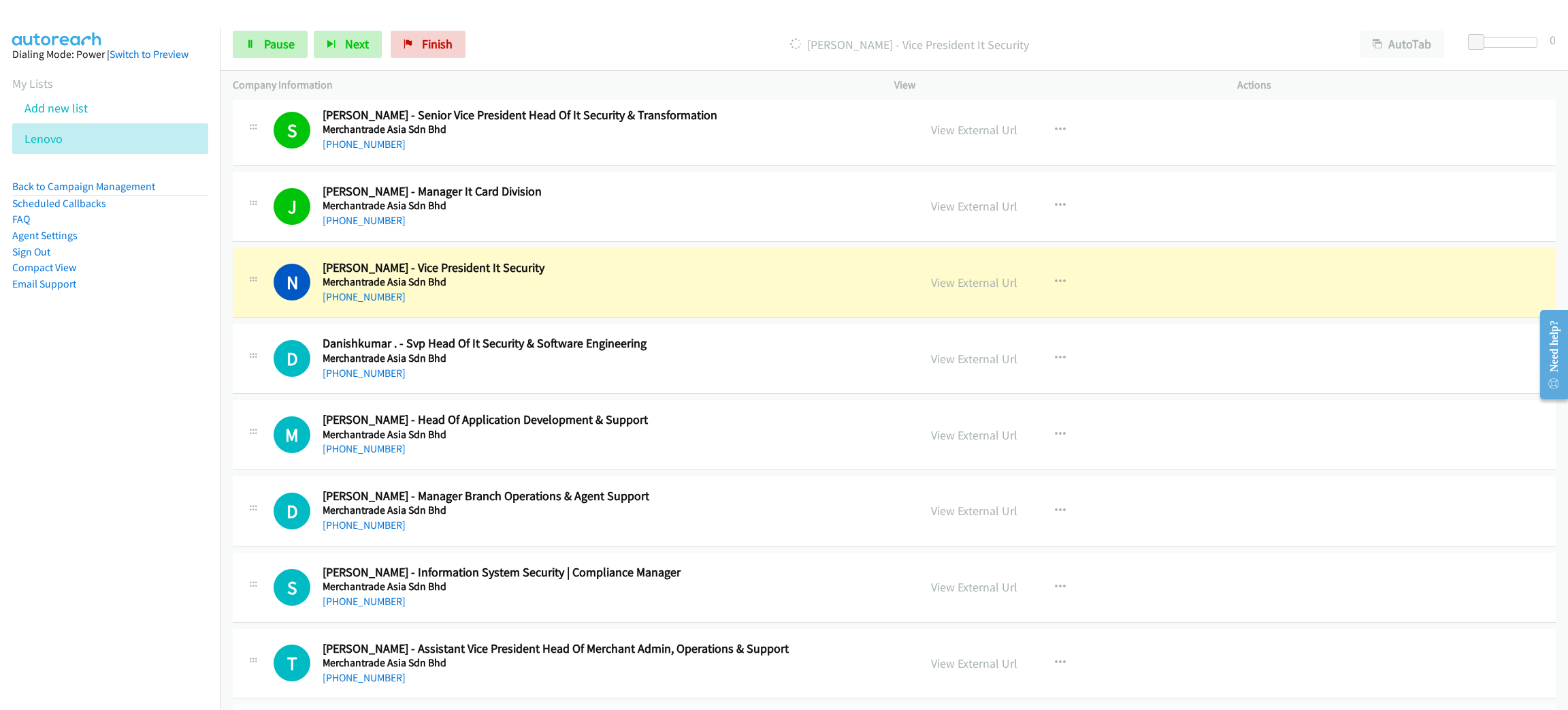
click at [289, 31] on div "Start Calls Pause Next Finish" at bounding box center [353, 44] width 239 height 27
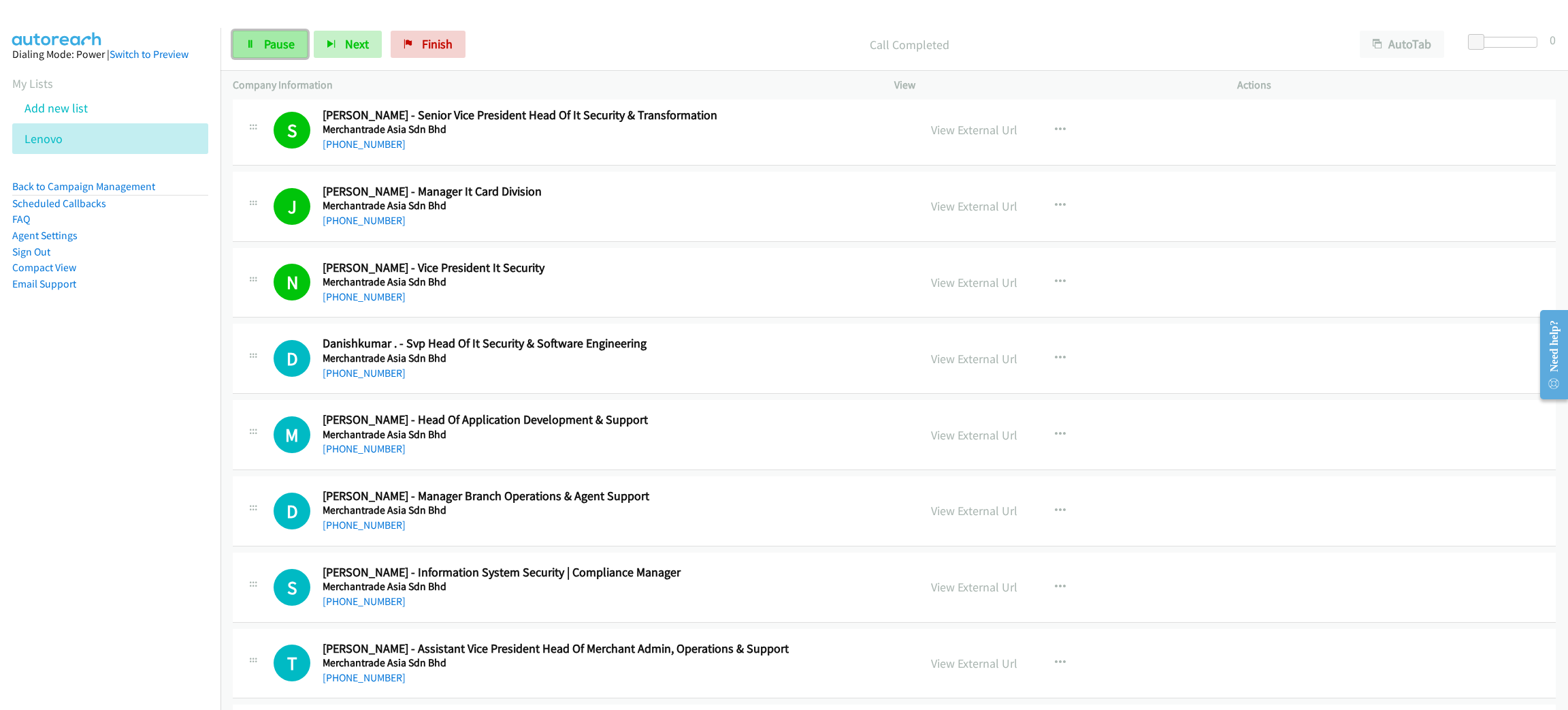
click at [289, 32] on link "Pause" at bounding box center [271, 44] width 75 height 27
